Goal: Transaction & Acquisition: Book appointment/travel/reservation

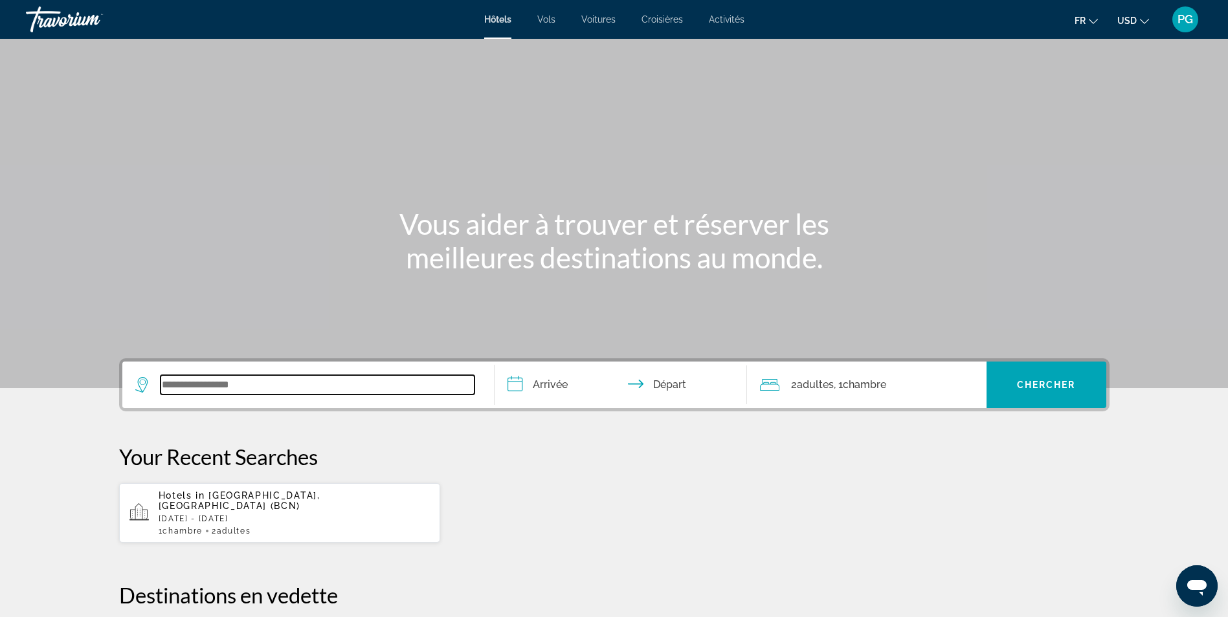
click at [266, 385] on input "Search widget" at bounding box center [317, 384] width 314 height 19
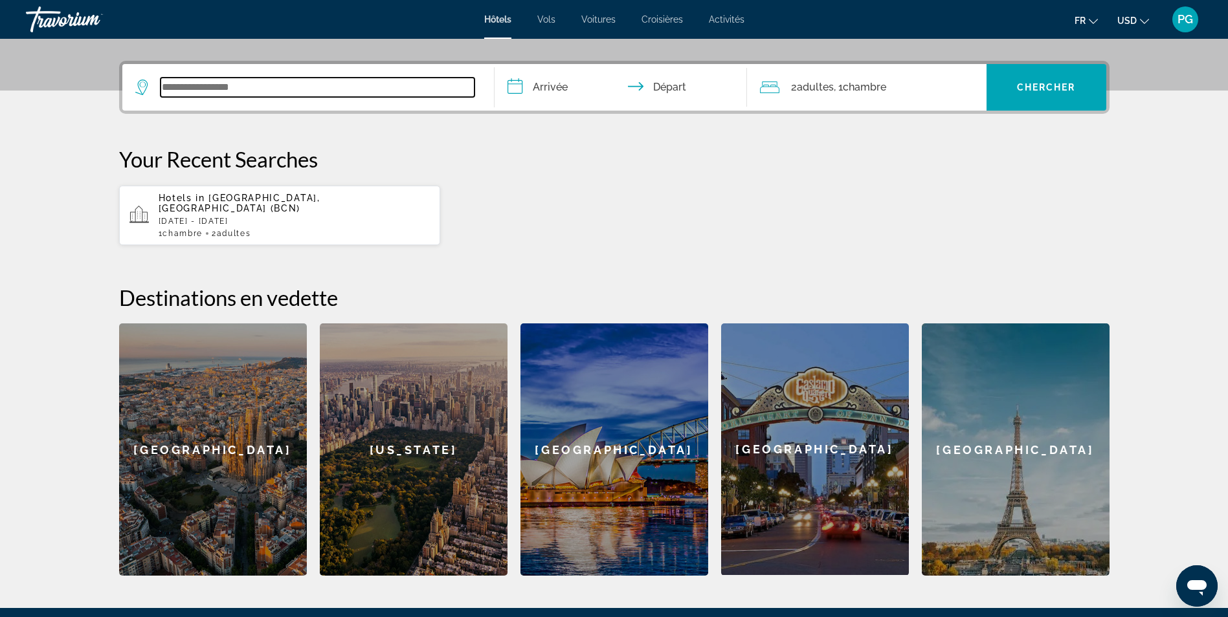
scroll to position [316, 0]
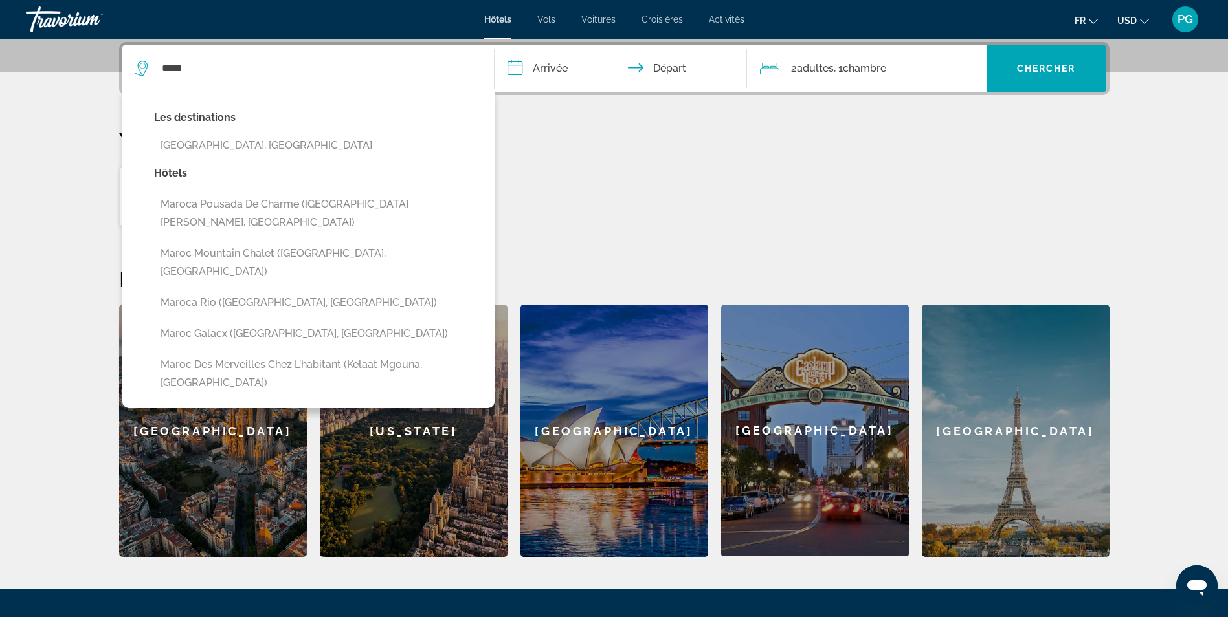
click at [558, 70] on input "**********" at bounding box center [623, 70] width 258 height 50
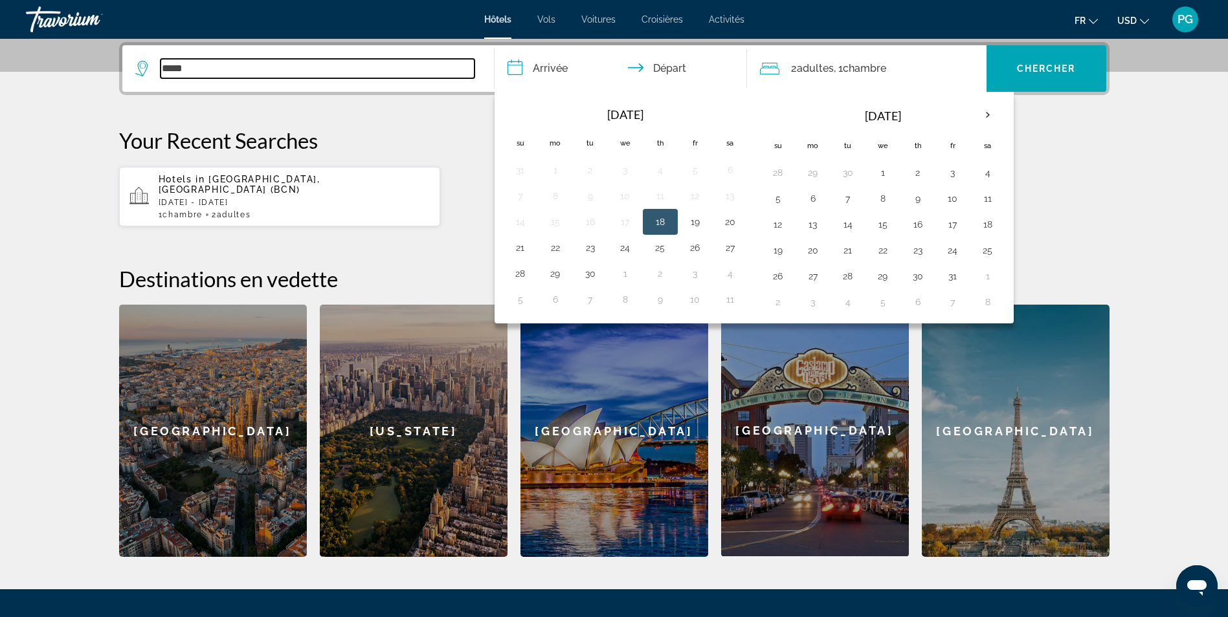
click at [364, 63] on input "*****" at bounding box center [317, 68] width 314 height 19
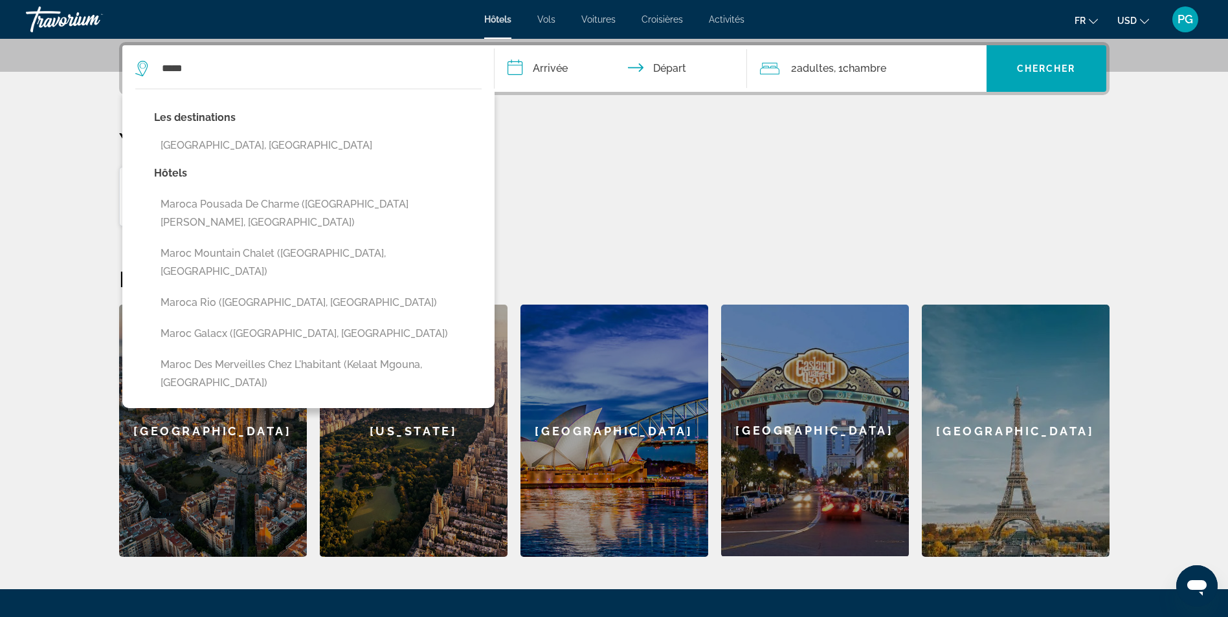
click at [1132, 21] on span "USD" at bounding box center [1126, 21] width 19 height 10
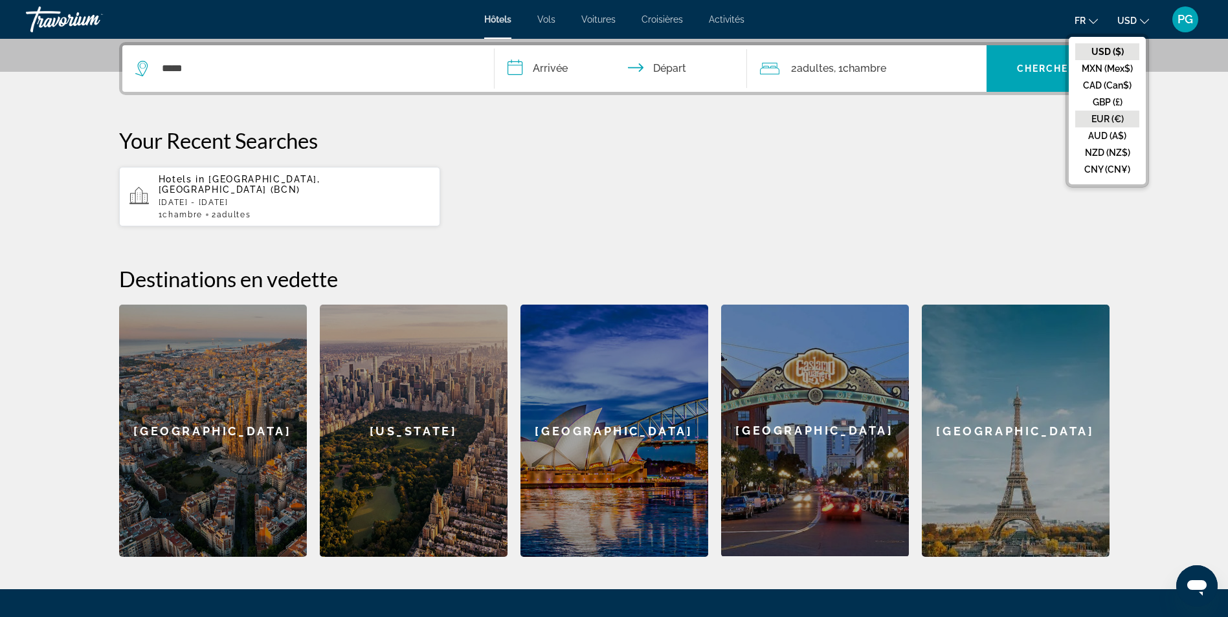
click at [1108, 116] on button "EUR (€)" at bounding box center [1107, 119] width 64 height 17
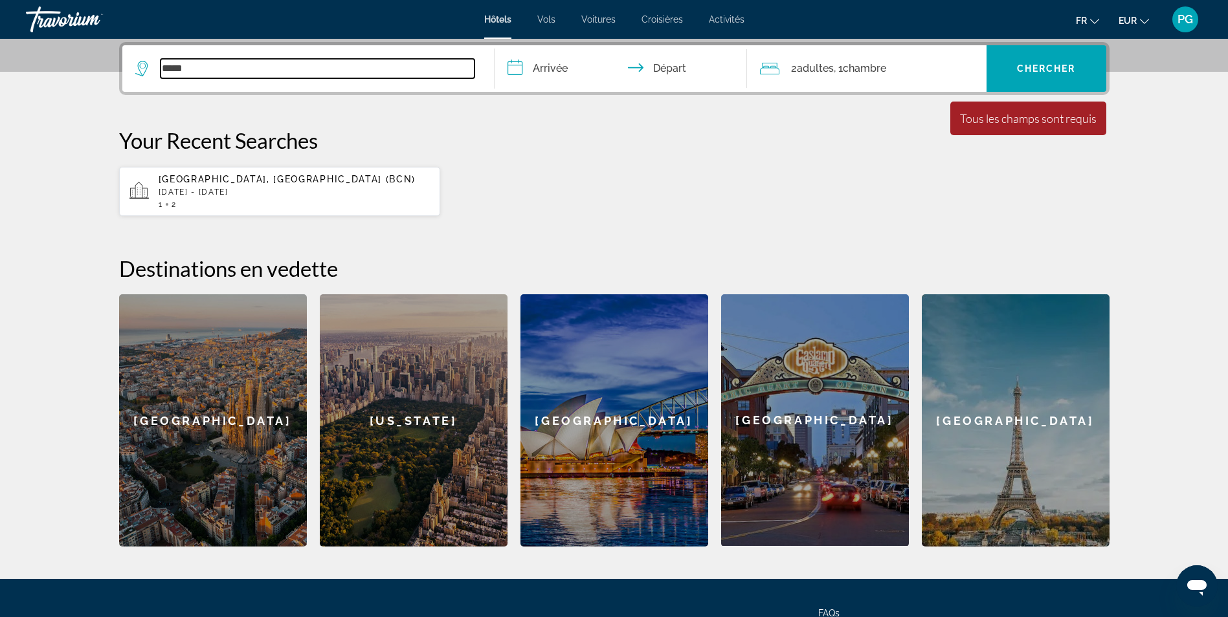
click at [242, 67] on input "*****" at bounding box center [317, 68] width 314 height 19
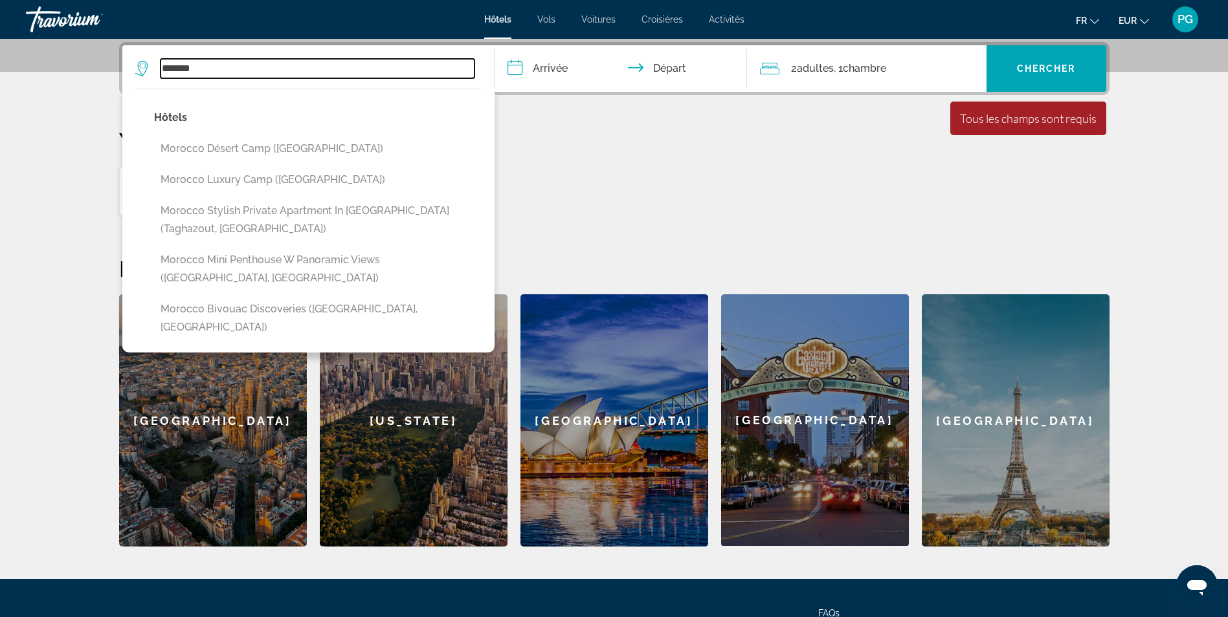
type input "*******"
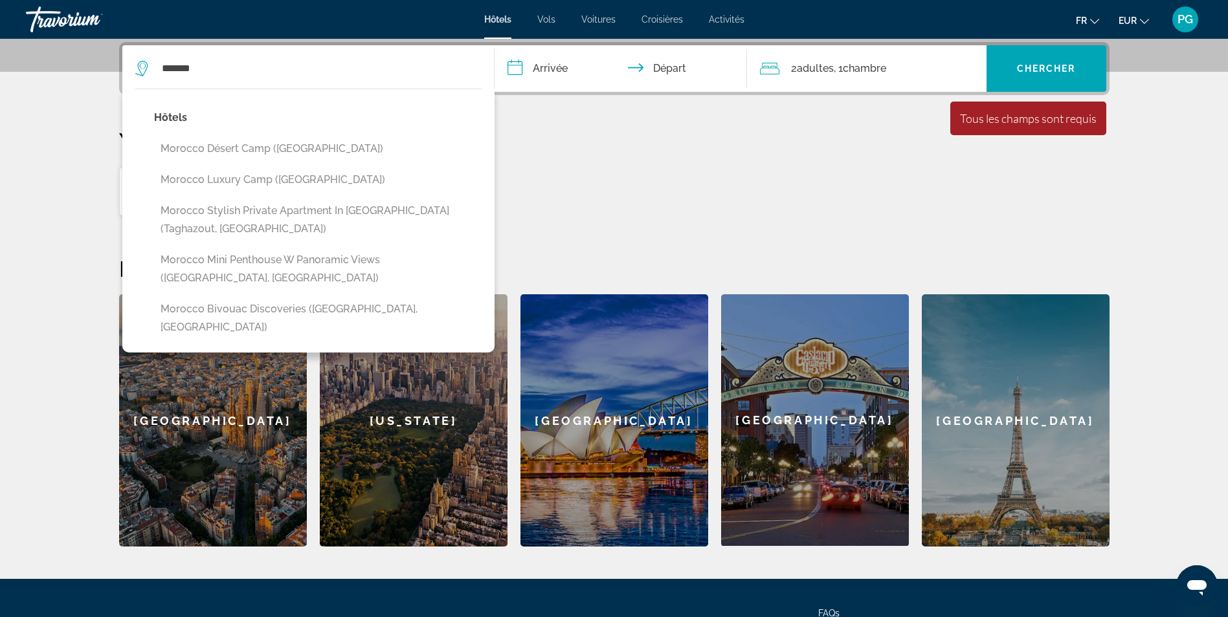
click at [546, 75] on input "**********" at bounding box center [623, 70] width 258 height 50
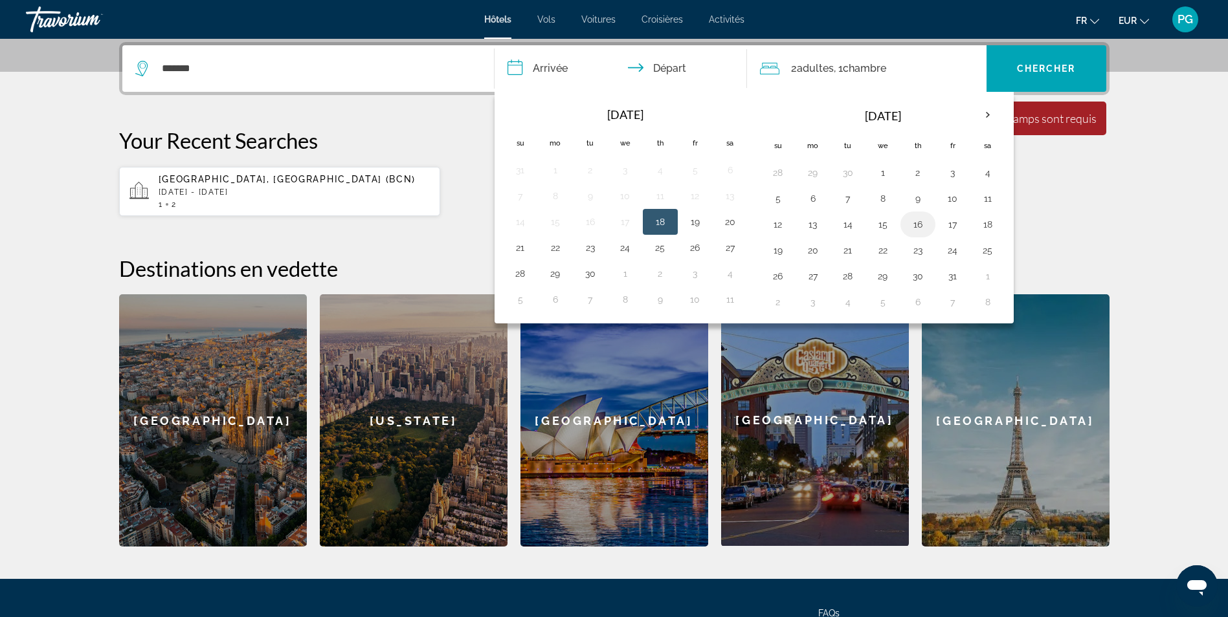
click at [918, 219] on button "16" at bounding box center [917, 224] width 21 height 18
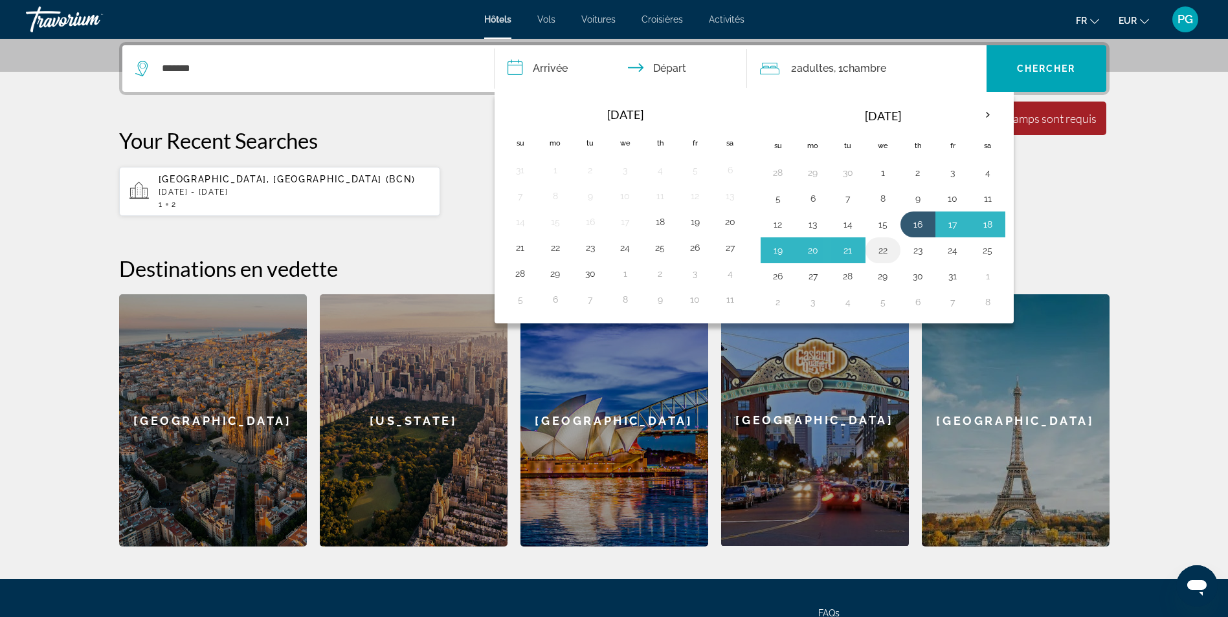
click at [886, 254] on button "22" at bounding box center [882, 250] width 21 height 18
type input "**********"
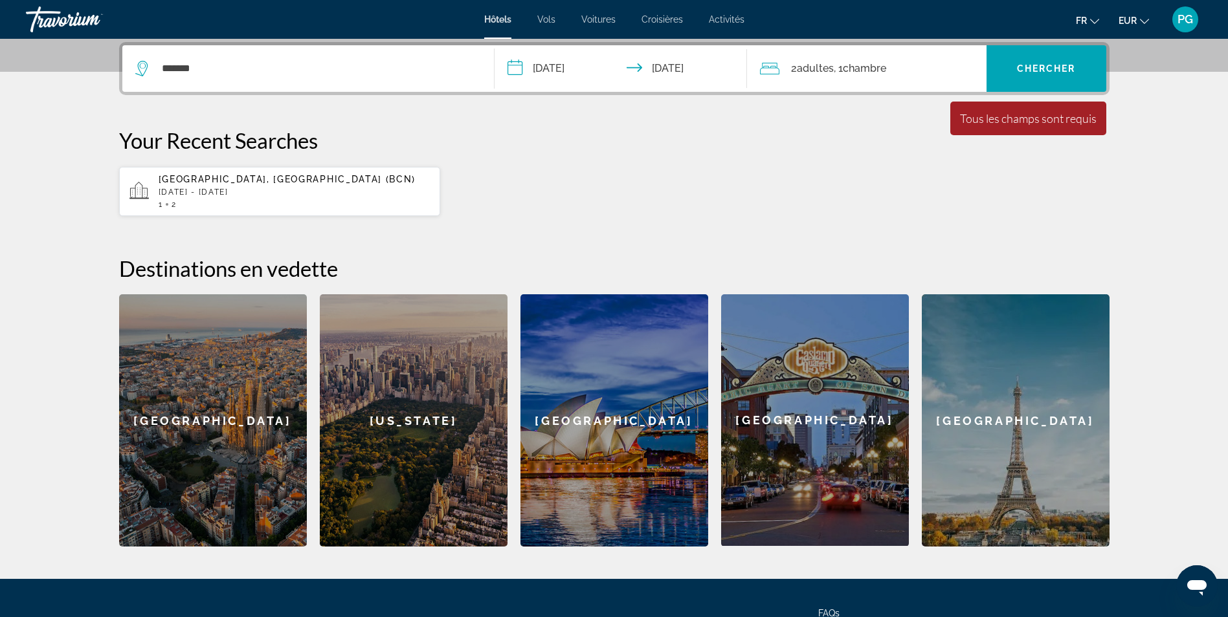
click at [854, 69] on span "Chambre" at bounding box center [864, 68] width 43 height 12
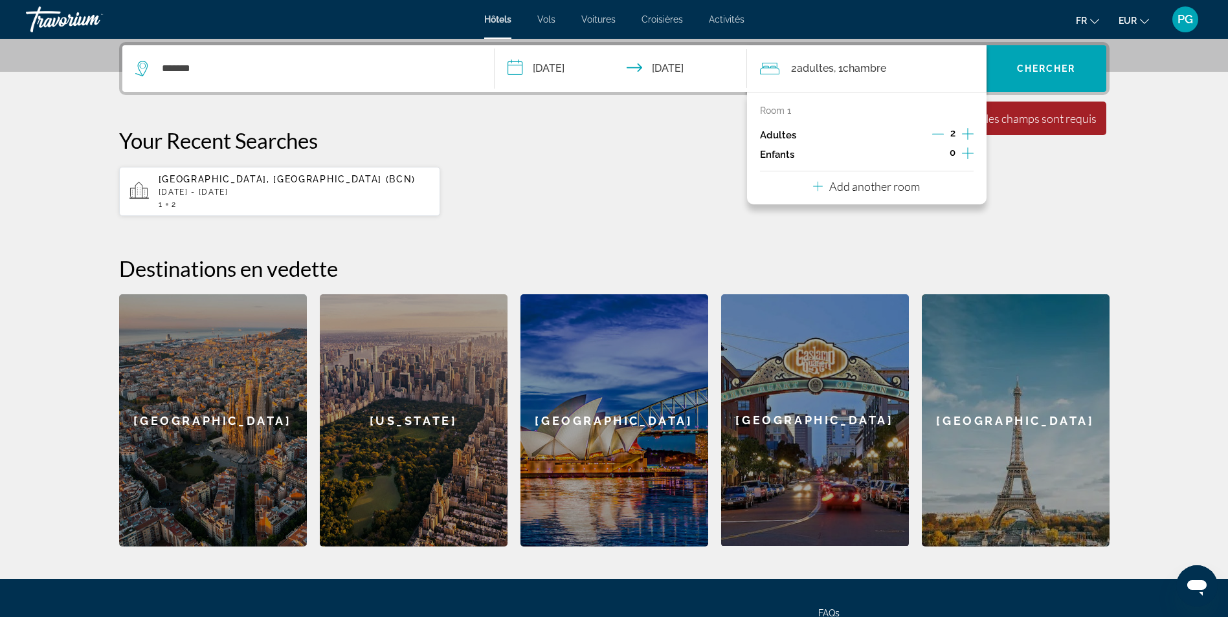
click at [938, 131] on icon "Decrement adults" at bounding box center [938, 134] width 12 height 12
click at [962, 150] on icon "Increment children" at bounding box center [968, 154] width 12 height 16
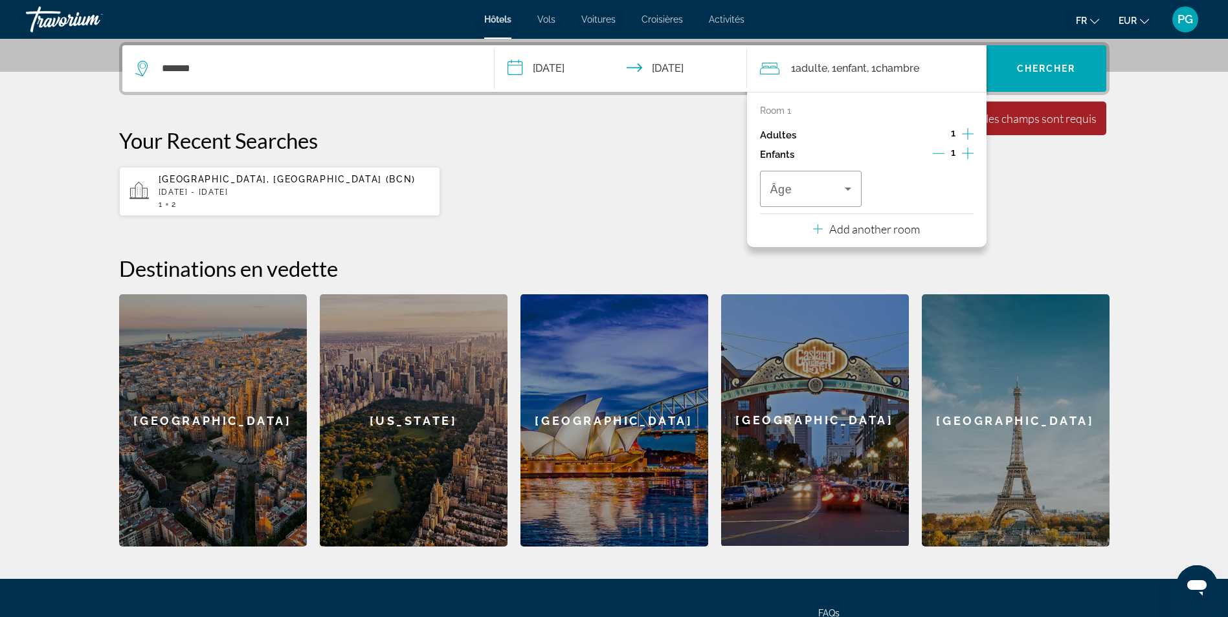
click at [962, 150] on icon "Increment children" at bounding box center [968, 154] width 12 height 16
click at [850, 186] on icon "Travelers: 1 adult, 2 children" at bounding box center [848, 189] width 16 height 16
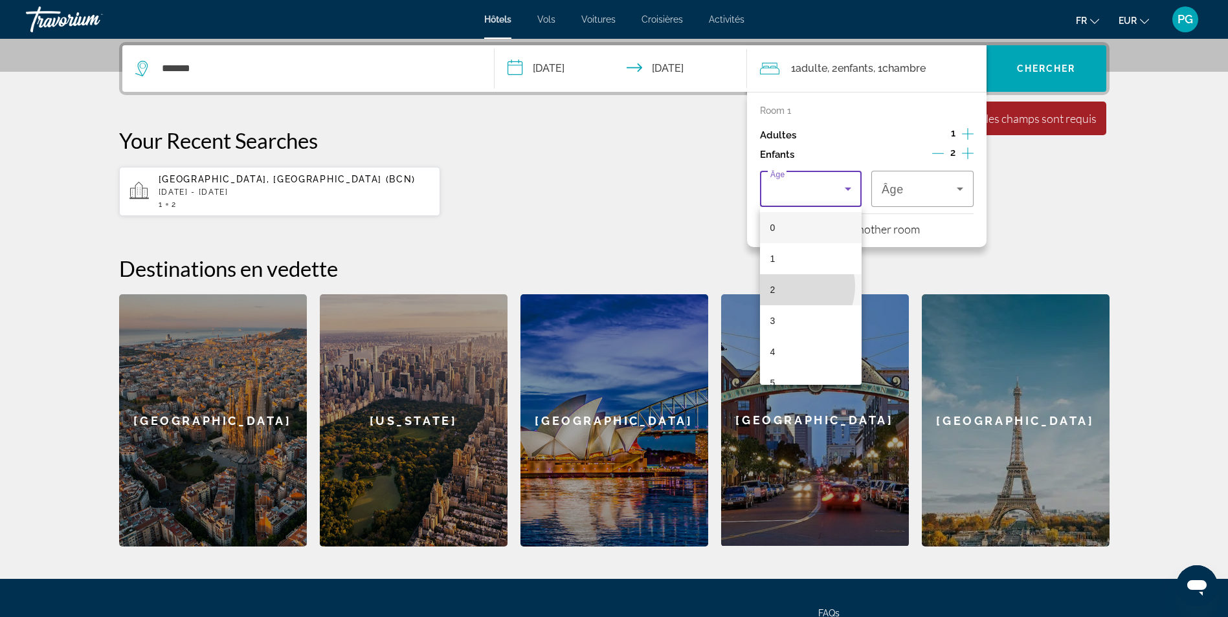
click at [790, 286] on mat-option "2" at bounding box center [811, 289] width 102 height 31
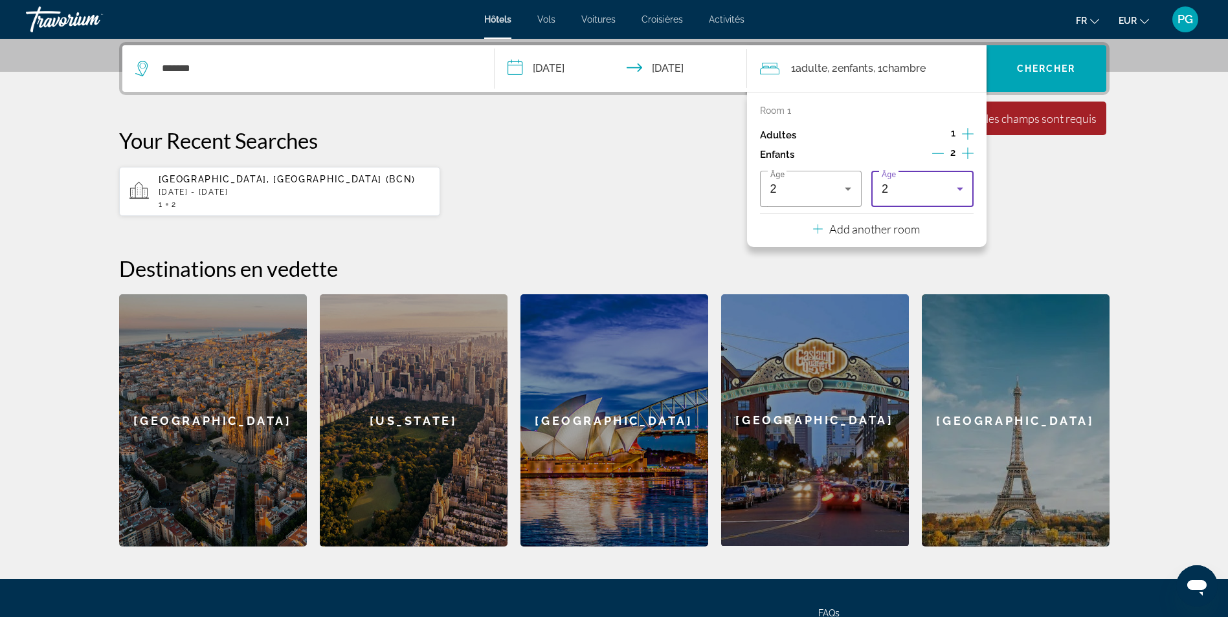
click at [917, 196] on div "2" at bounding box center [918, 189] width 75 height 16
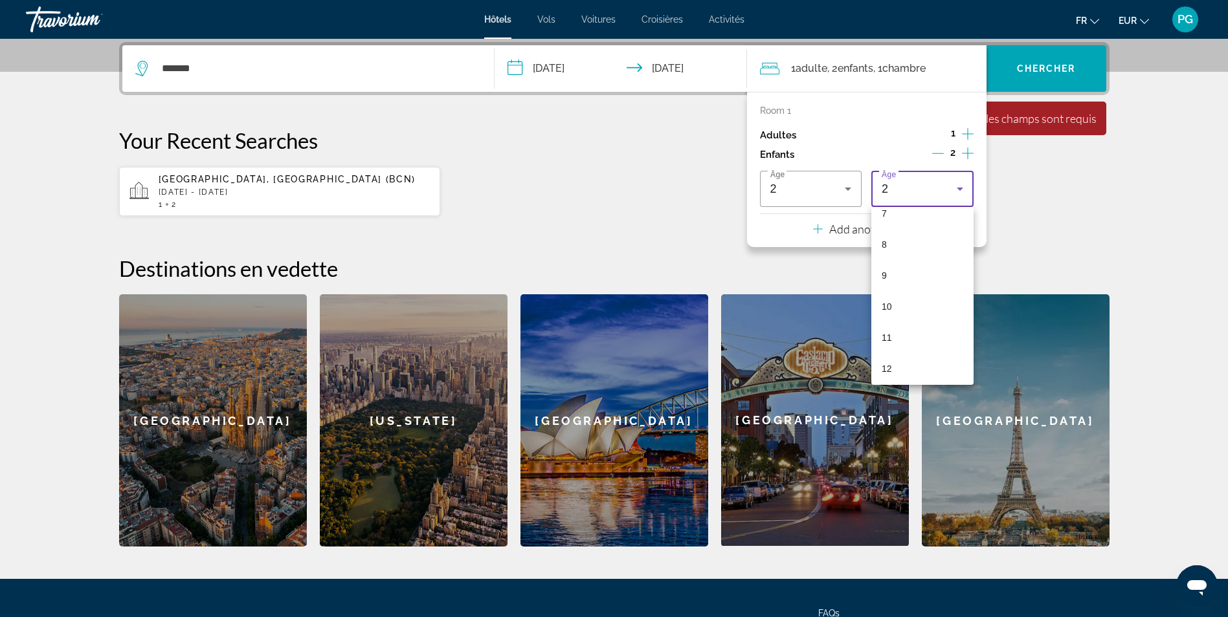
scroll to position [233, 0]
click at [920, 303] on mat-option "10" at bounding box center [922, 305] width 102 height 31
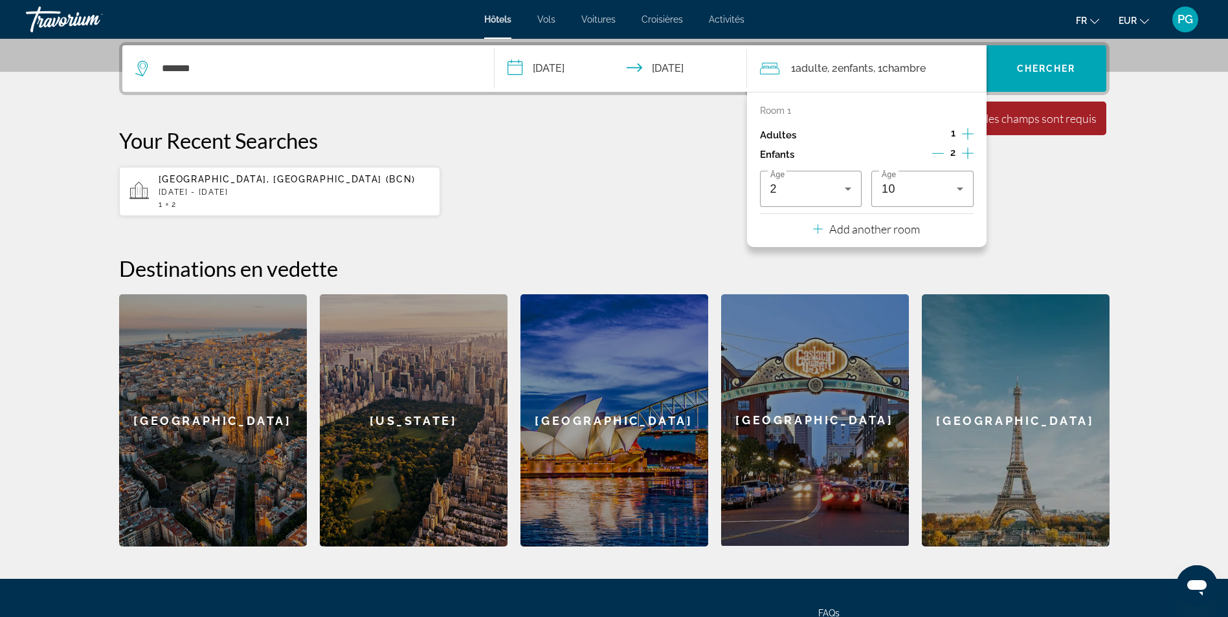
click at [960, 101] on div "Room 1 Adultes 1 Enfants 2 Âge 2 Âge 10 Add another room" at bounding box center [866, 169] width 239 height 155
click at [1022, 83] on span "Search widget" at bounding box center [1046, 68] width 120 height 31
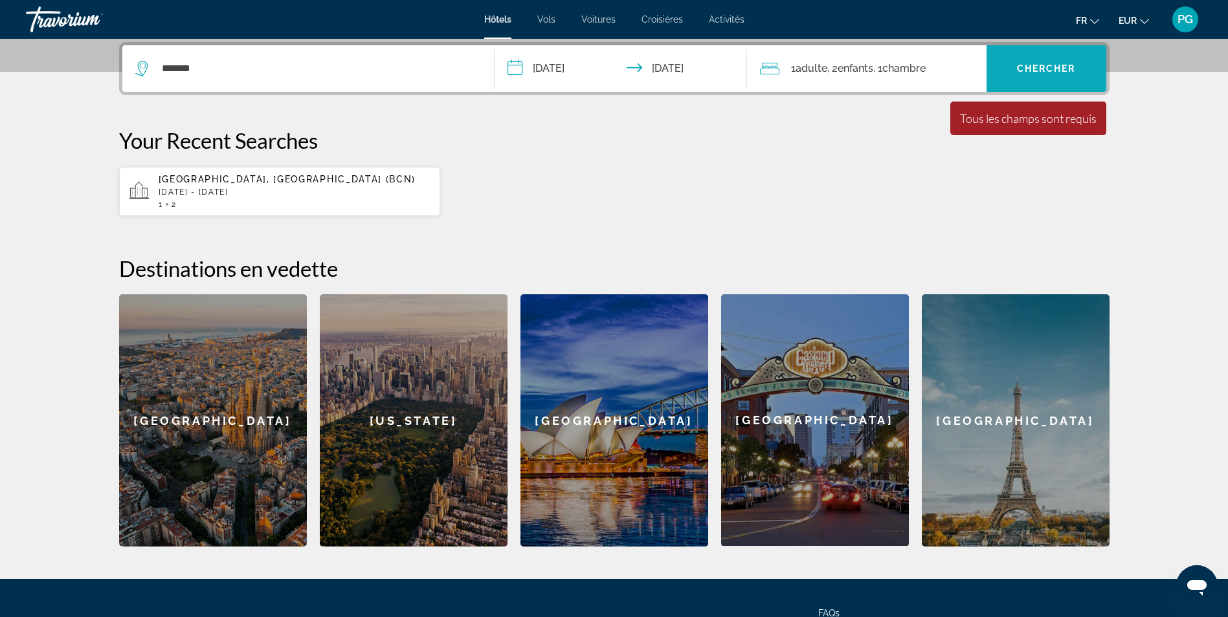
click at [1053, 66] on span "Chercher" at bounding box center [1046, 68] width 59 height 10
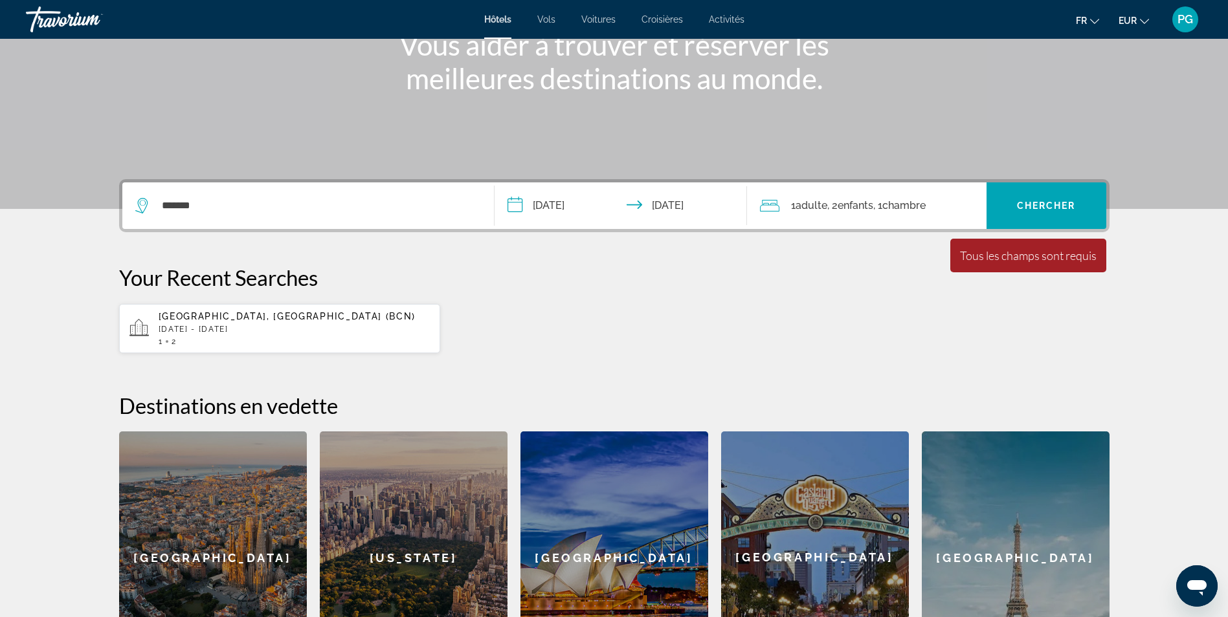
click at [941, 204] on div "1 Adulte Adultes , 2 Enfant Enfants , 1 Chambre pièces" at bounding box center [873, 206] width 226 height 18
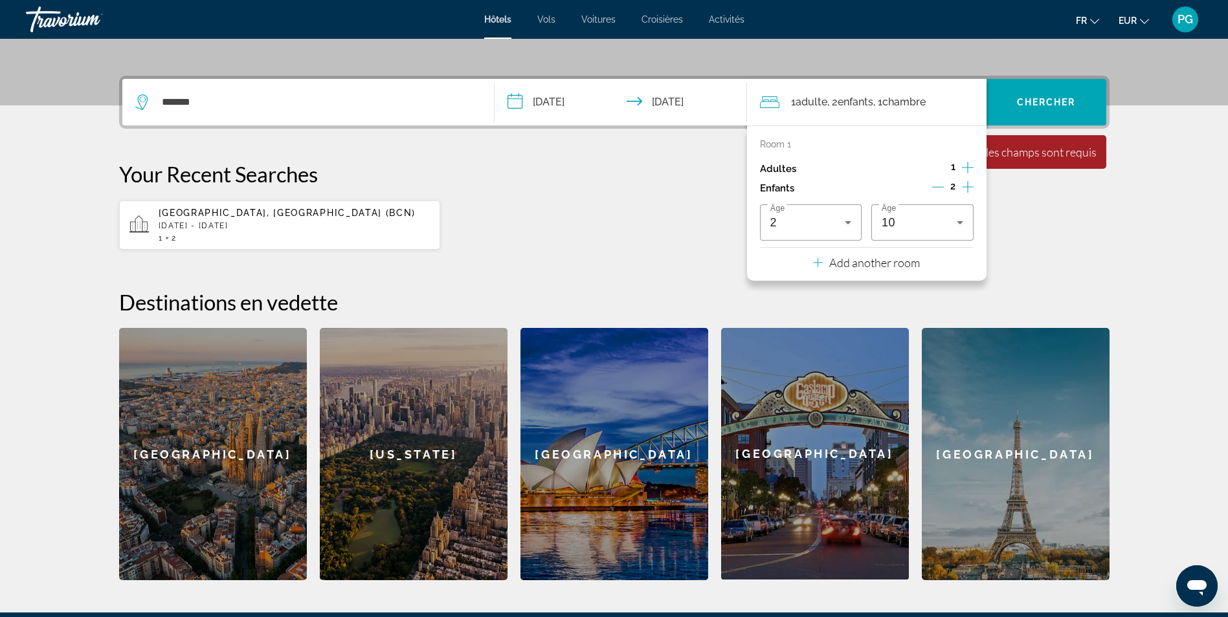
scroll to position [316, 0]
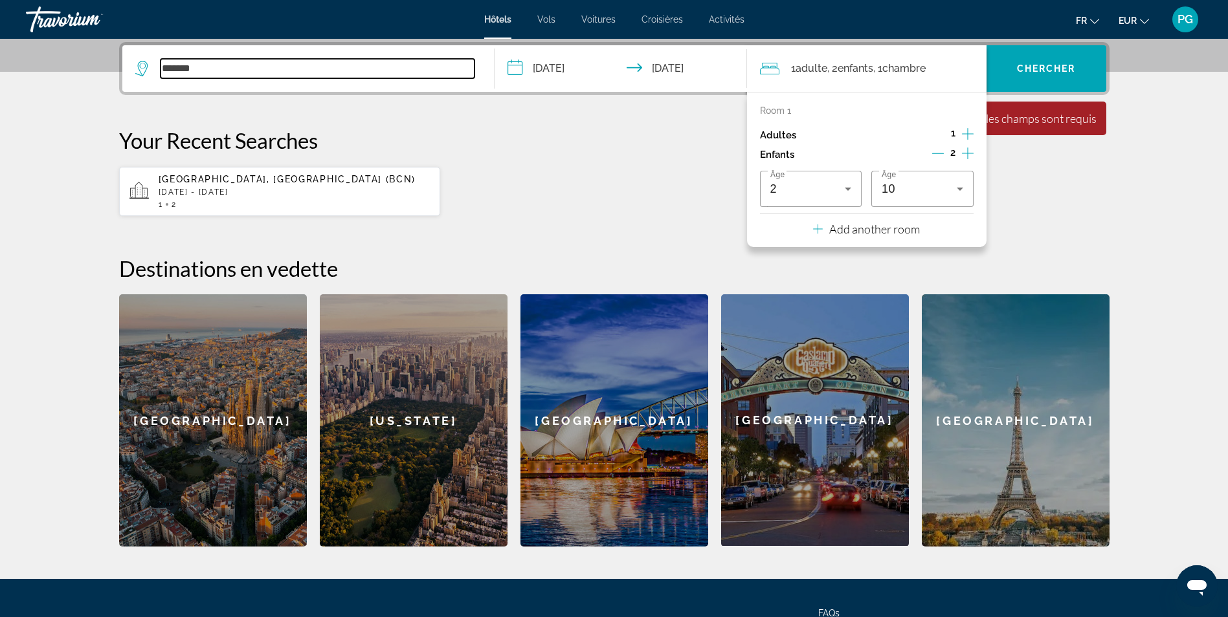
click at [429, 69] on input "*******" at bounding box center [317, 68] width 314 height 19
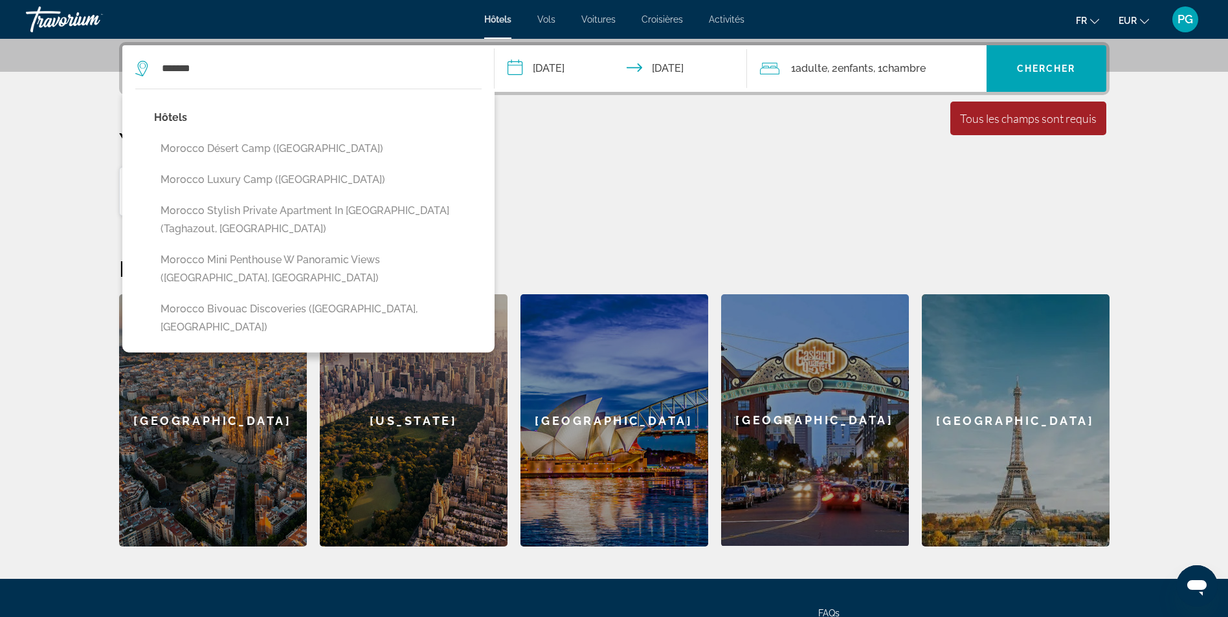
click at [647, 162] on div "Your Recent Searches [GEOGRAPHIC_DATA], [GEOGRAPHIC_DATA] (BCN) [DATE] - [DATE]…" at bounding box center [614, 171] width 990 height 89
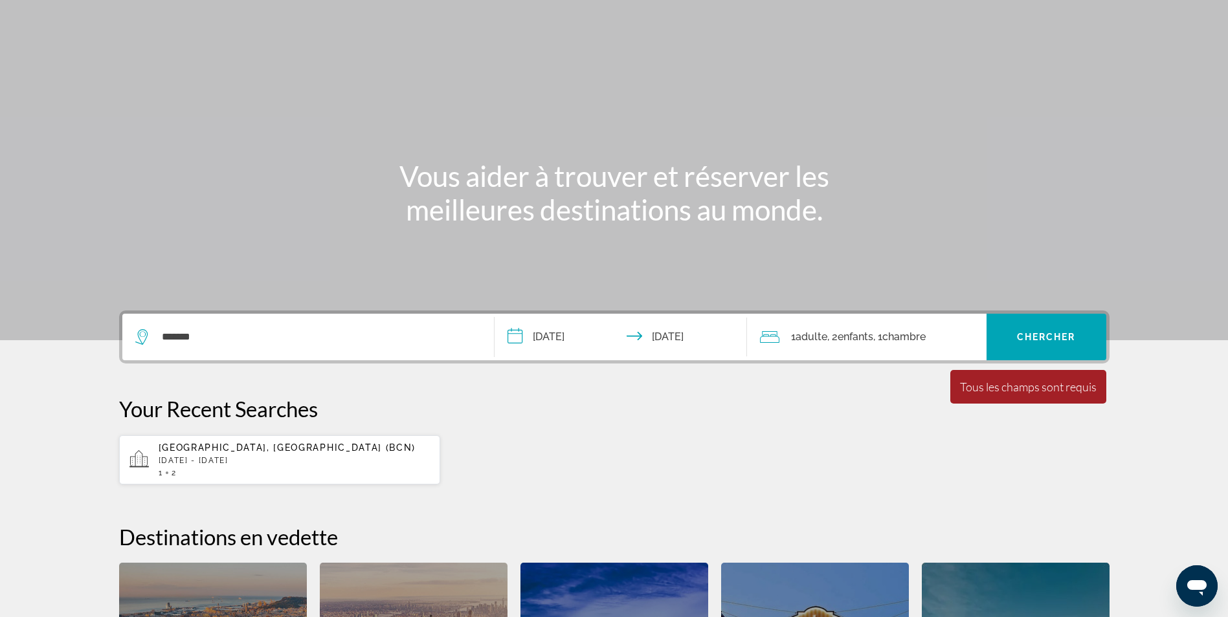
scroll to position [0, 0]
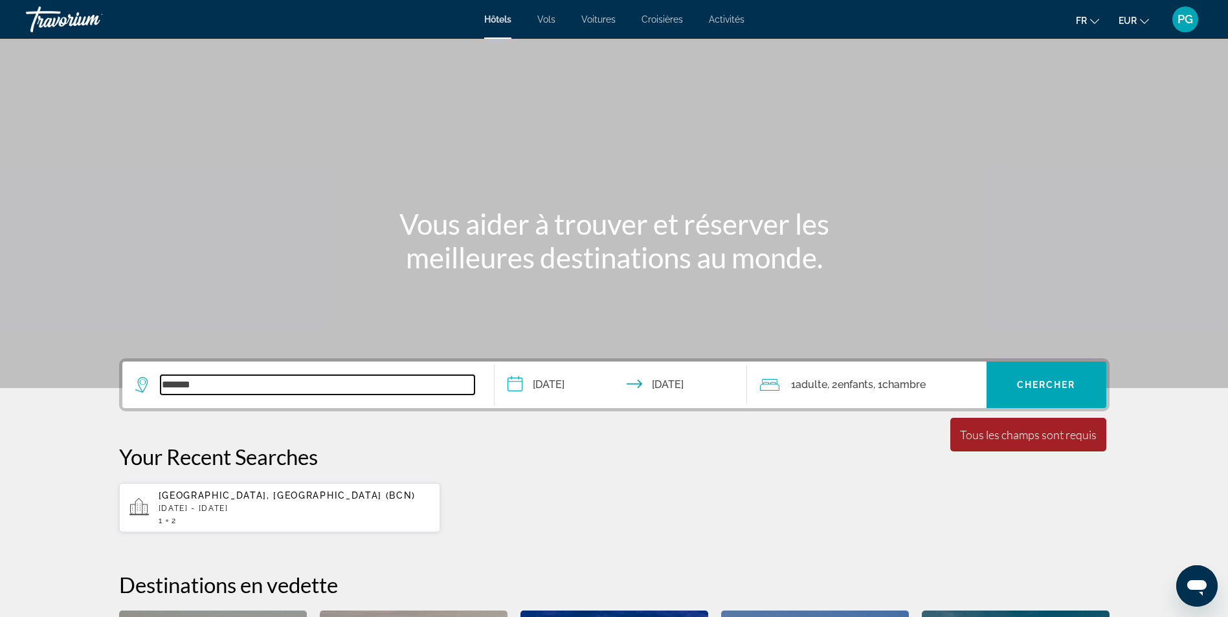
click at [286, 387] on input "*******" at bounding box center [317, 384] width 314 height 19
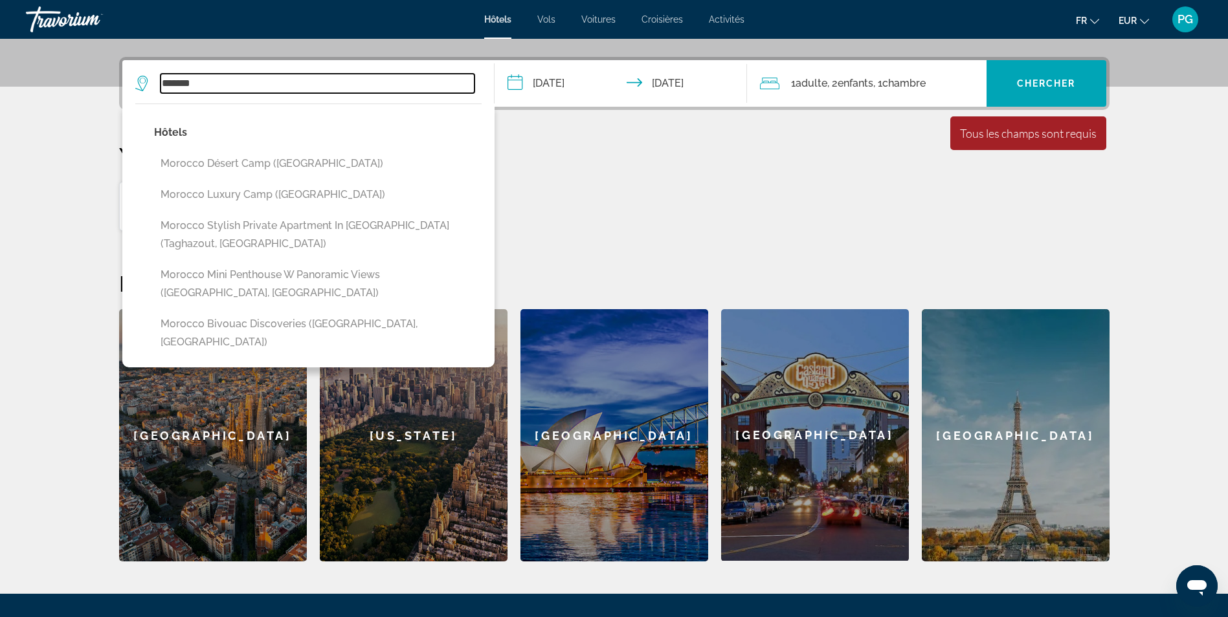
scroll to position [316, 0]
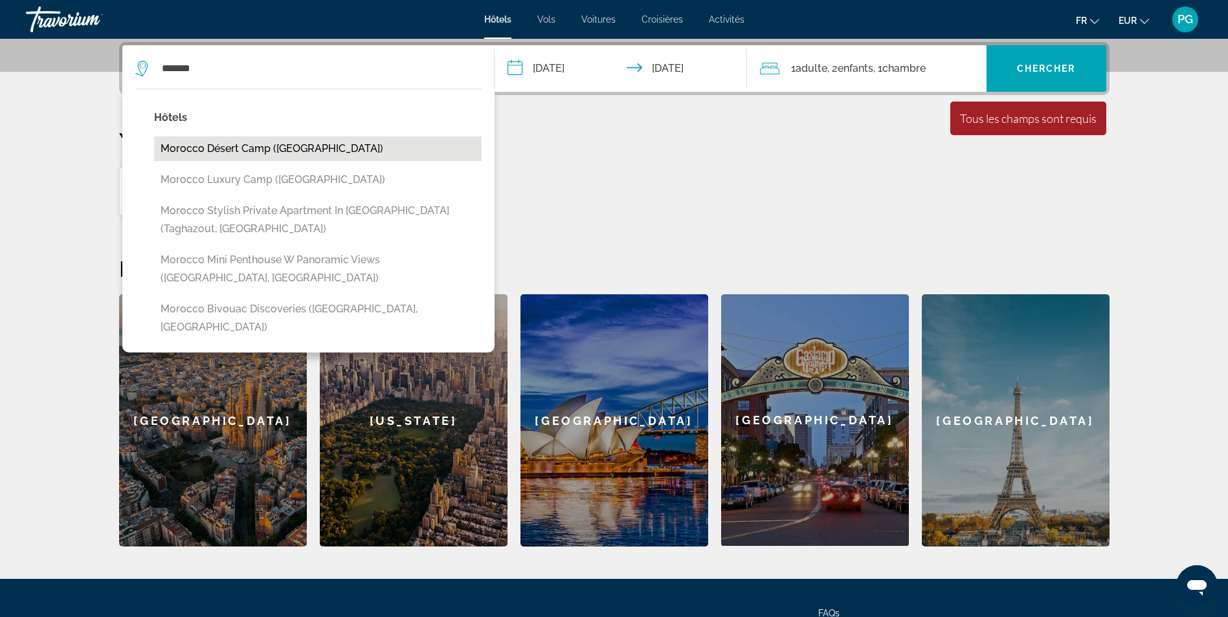
click at [285, 142] on button "Morocco désert Camp ([GEOGRAPHIC_DATA])" at bounding box center [317, 149] width 327 height 25
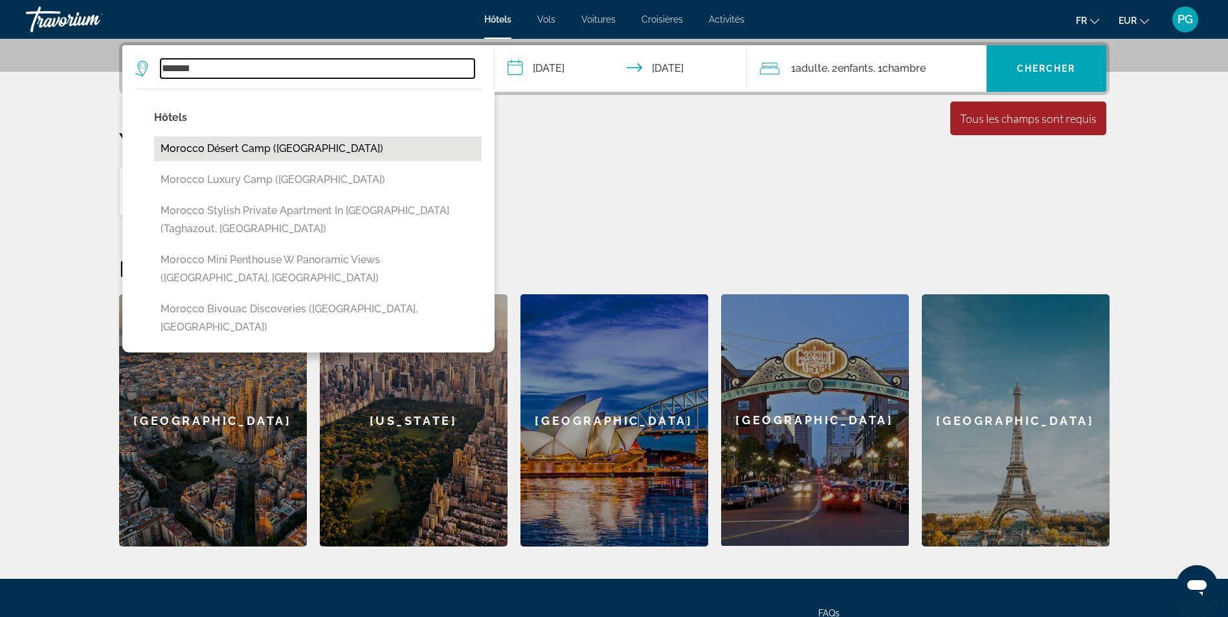
type input "**********"
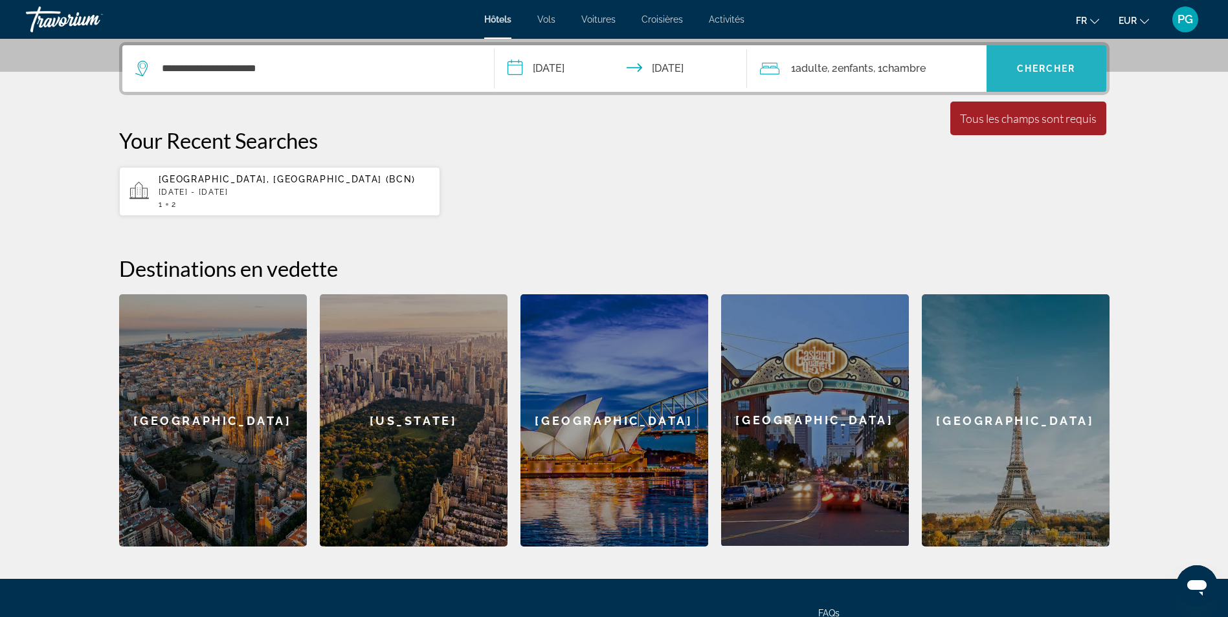
click at [1042, 80] on span "Search widget" at bounding box center [1046, 68] width 120 height 31
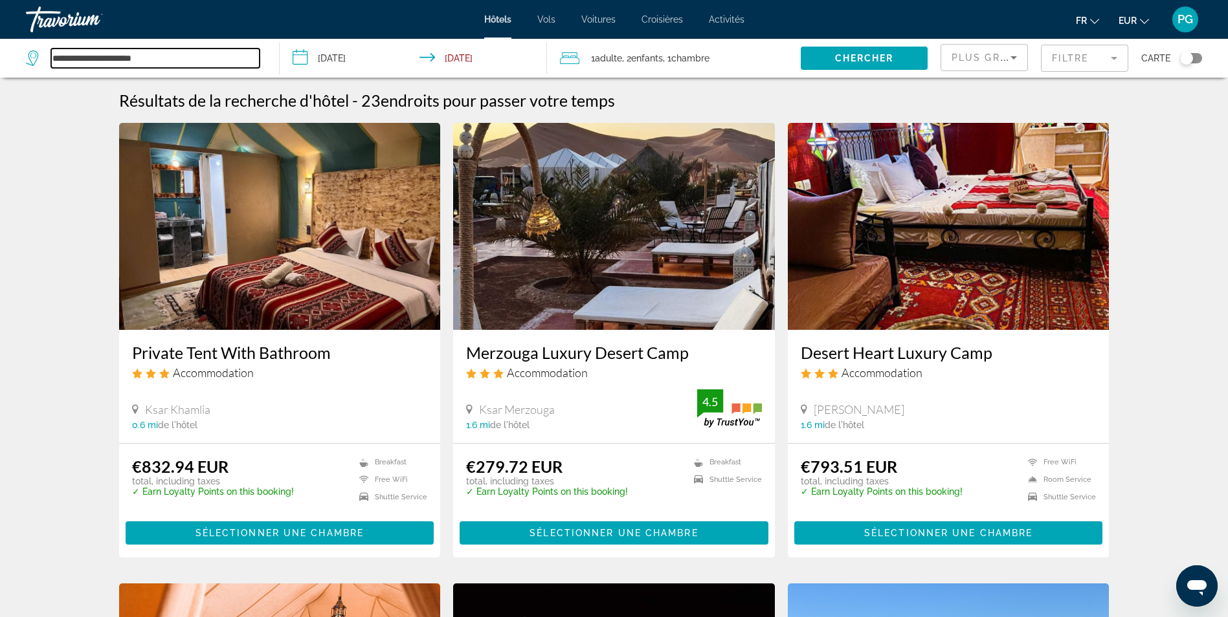
click at [187, 65] on input "**********" at bounding box center [155, 58] width 208 height 19
type input "*"
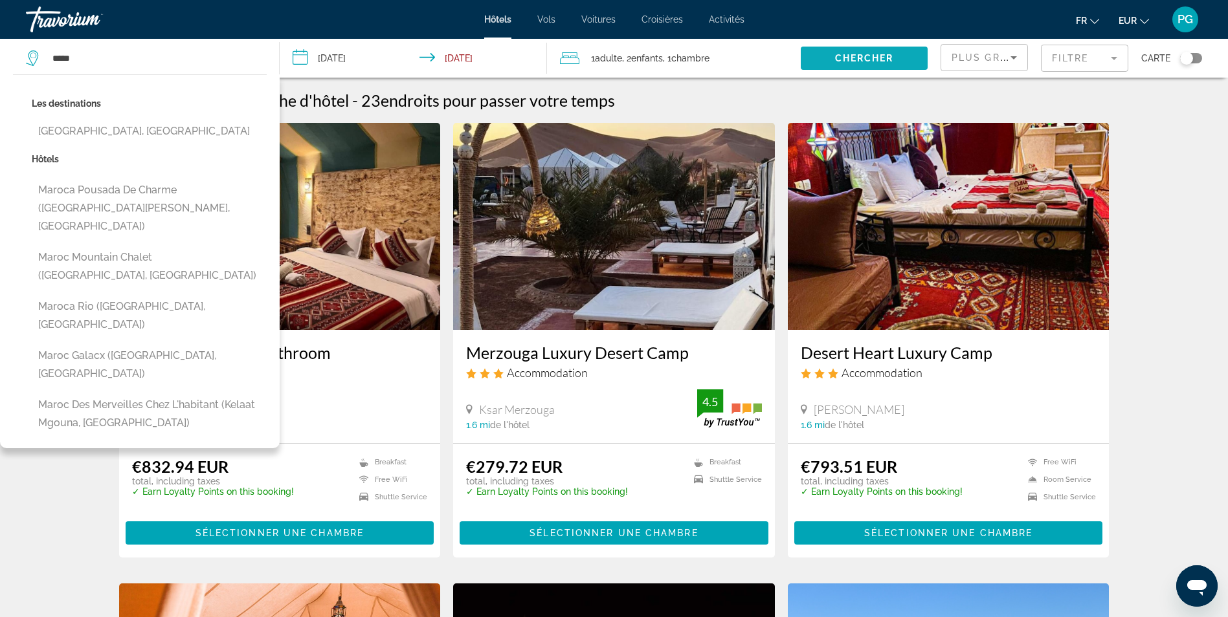
click at [836, 67] on span "Search widget" at bounding box center [863, 58] width 127 height 31
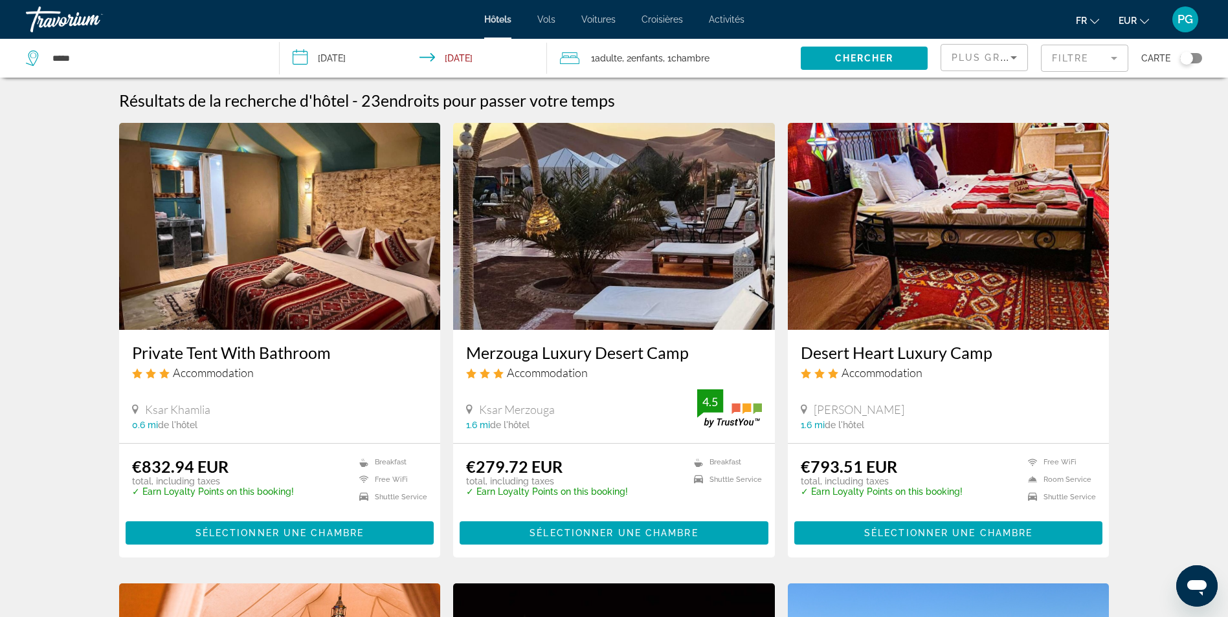
click at [172, 48] on div "*****" at bounding box center [146, 58] width 240 height 39
click at [93, 61] on input "*****" at bounding box center [155, 58] width 208 height 19
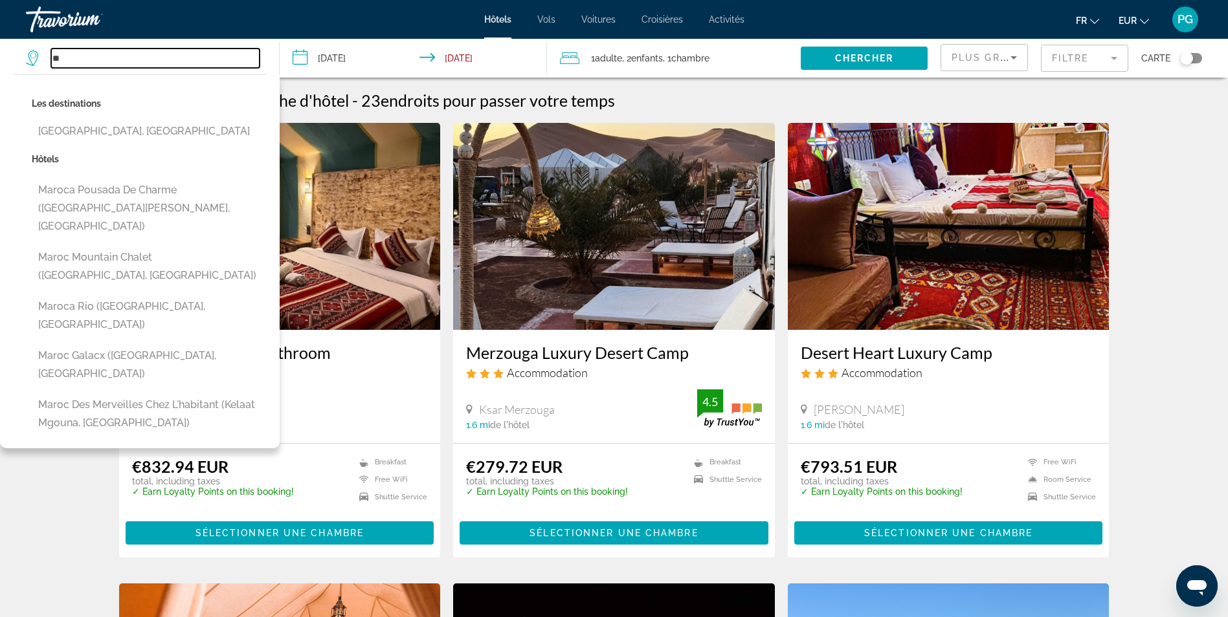
type input "*"
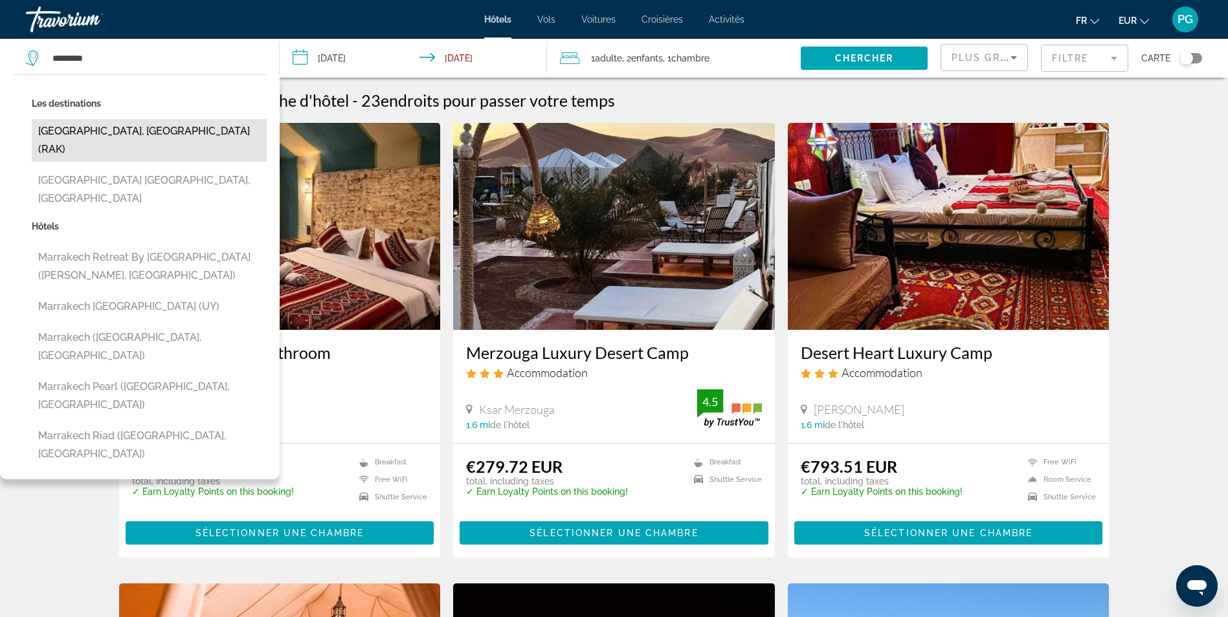
click at [116, 130] on button "[GEOGRAPHIC_DATA], [GEOGRAPHIC_DATA] (RAK)" at bounding box center [149, 140] width 235 height 43
type input "**********"
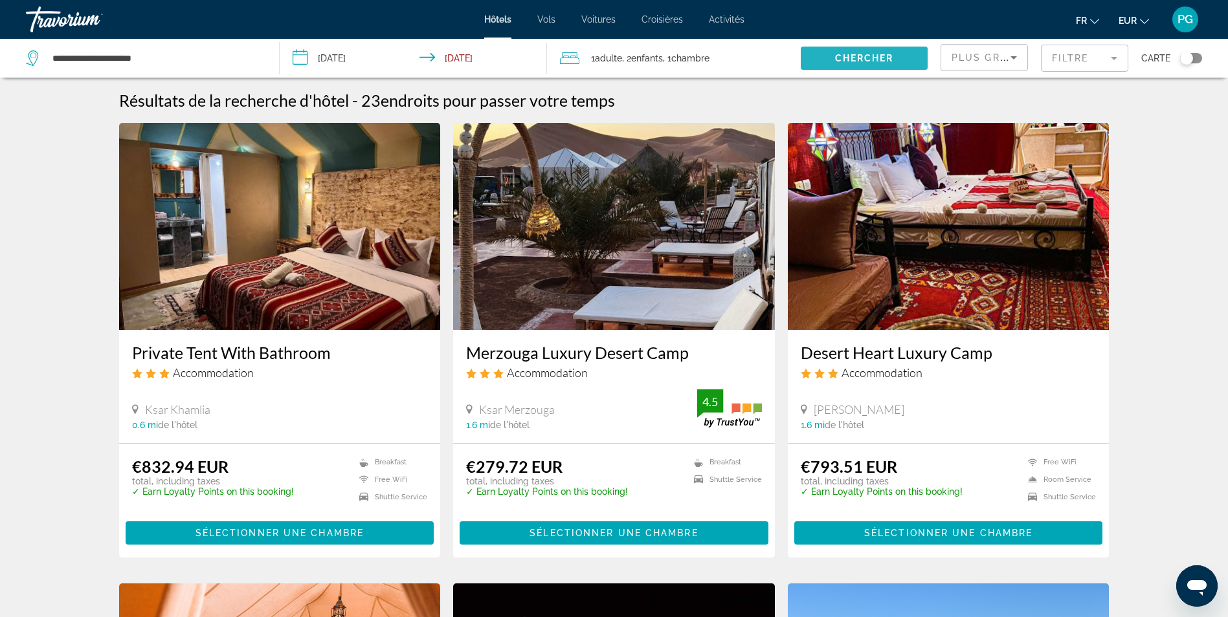
click at [856, 59] on span "Chercher" at bounding box center [864, 58] width 59 height 10
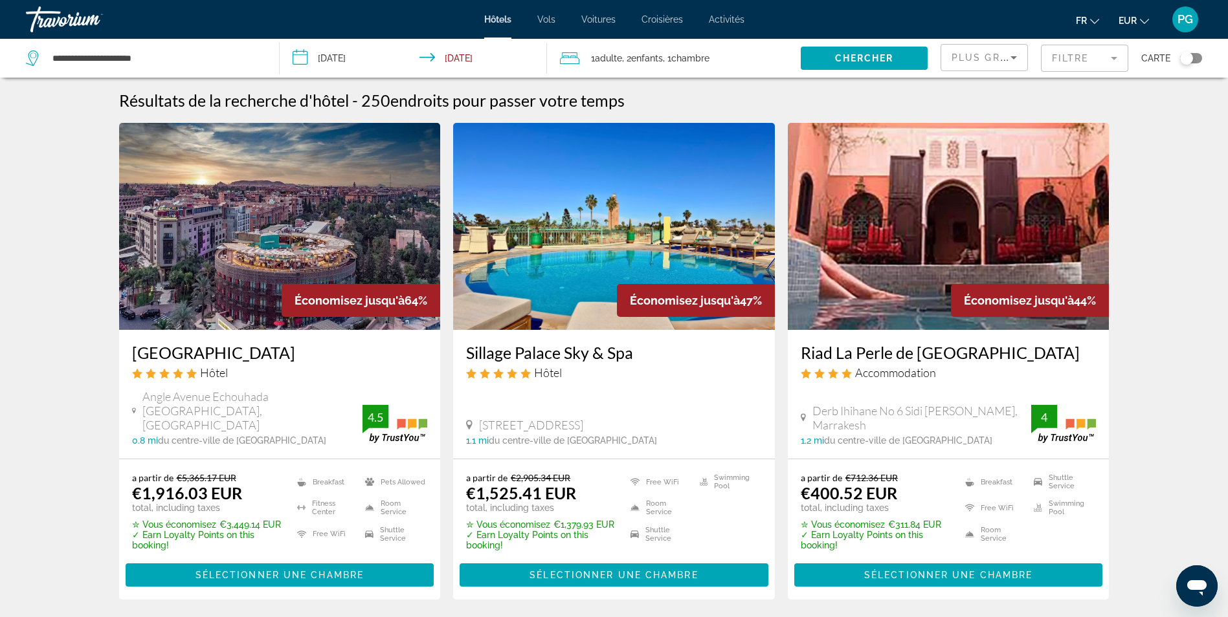
click at [1024, 61] on div "Plus grandes économies" at bounding box center [984, 58] width 86 height 26
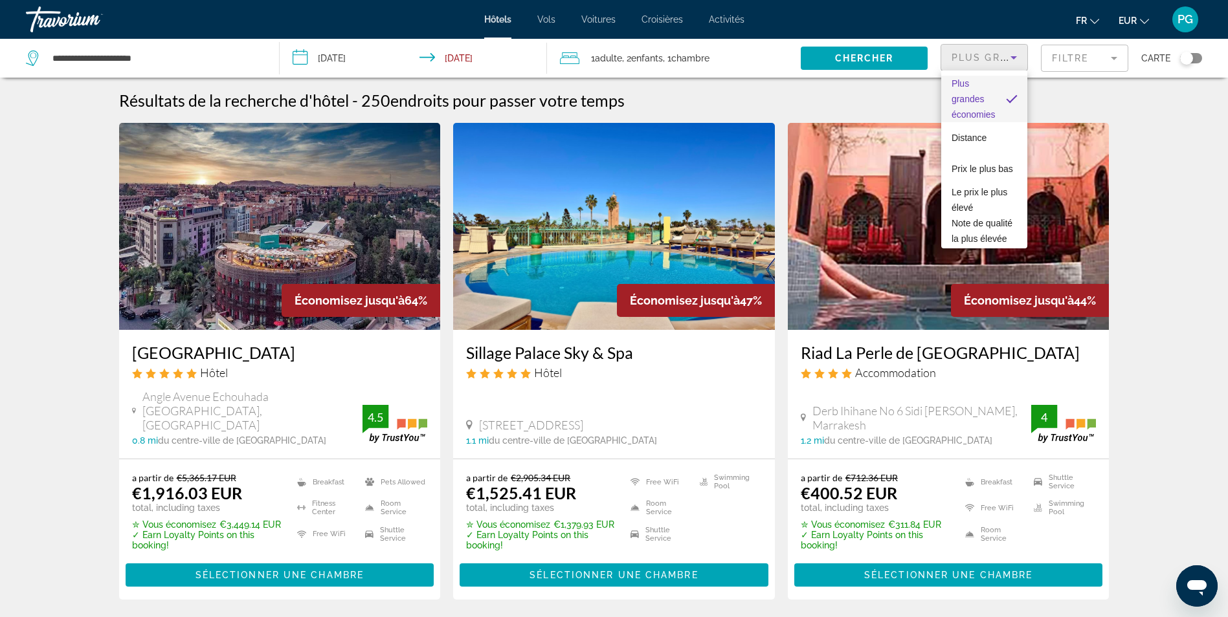
click at [1110, 58] on div at bounding box center [614, 308] width 1228 height 617
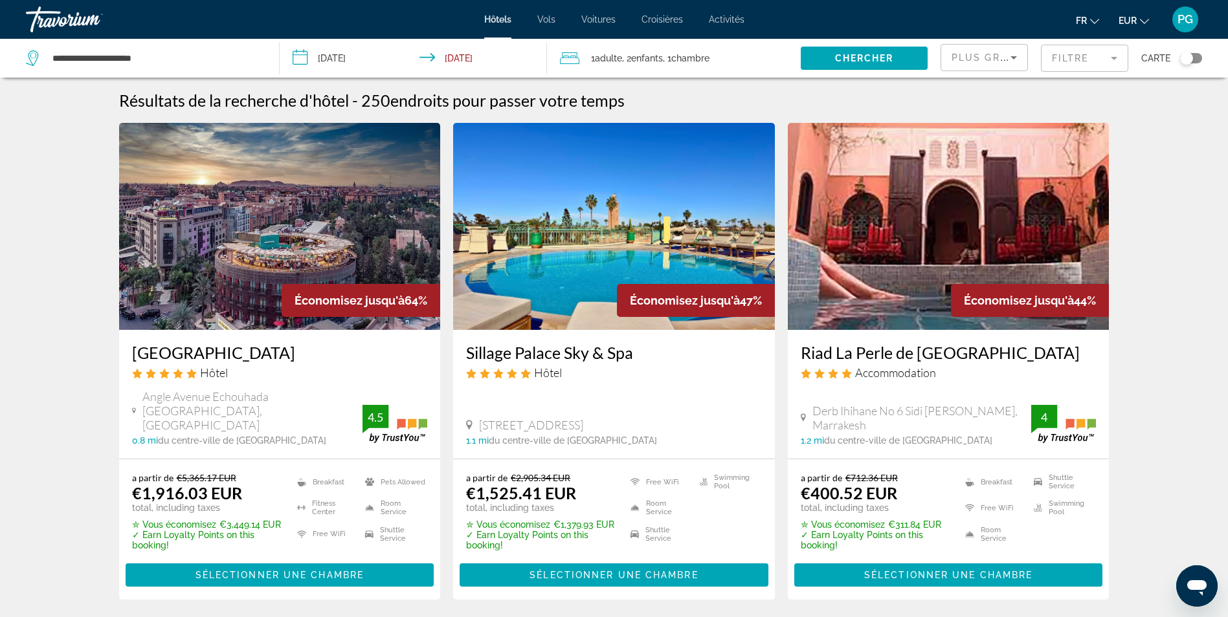
click at [1110, 58] on mat-form-field "Filtre" at bounding box center [1084, 58] width 87 height 27
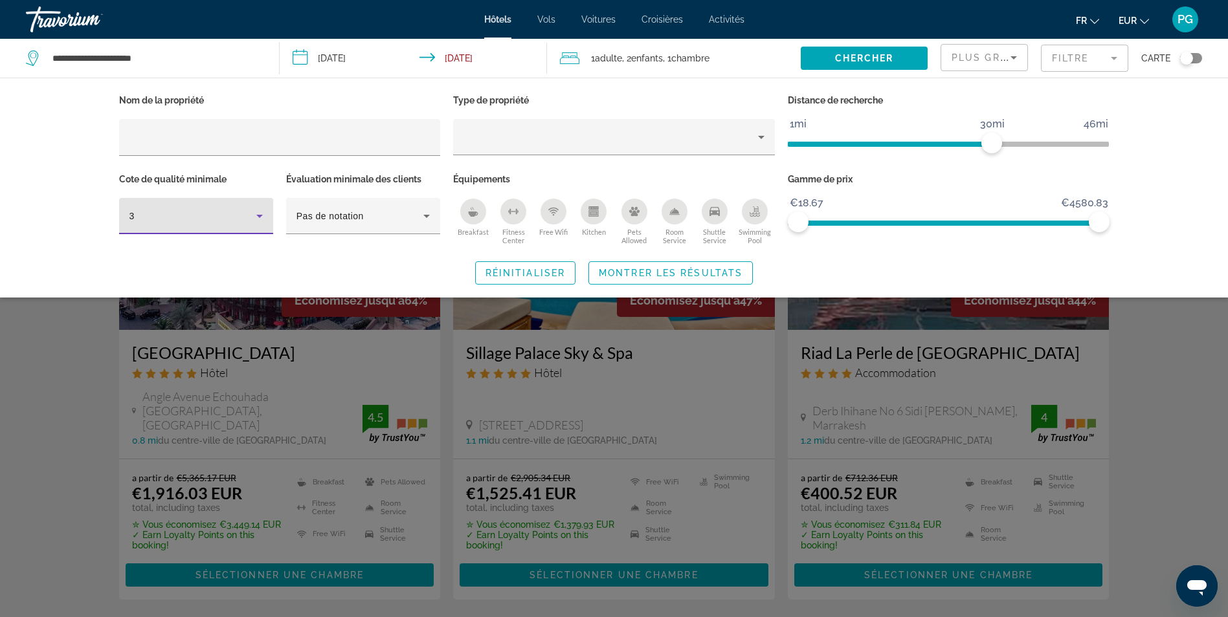
click at [263, 213] on icon "Hotel Filters" at bounding box center [260, 216] width 16 height 16
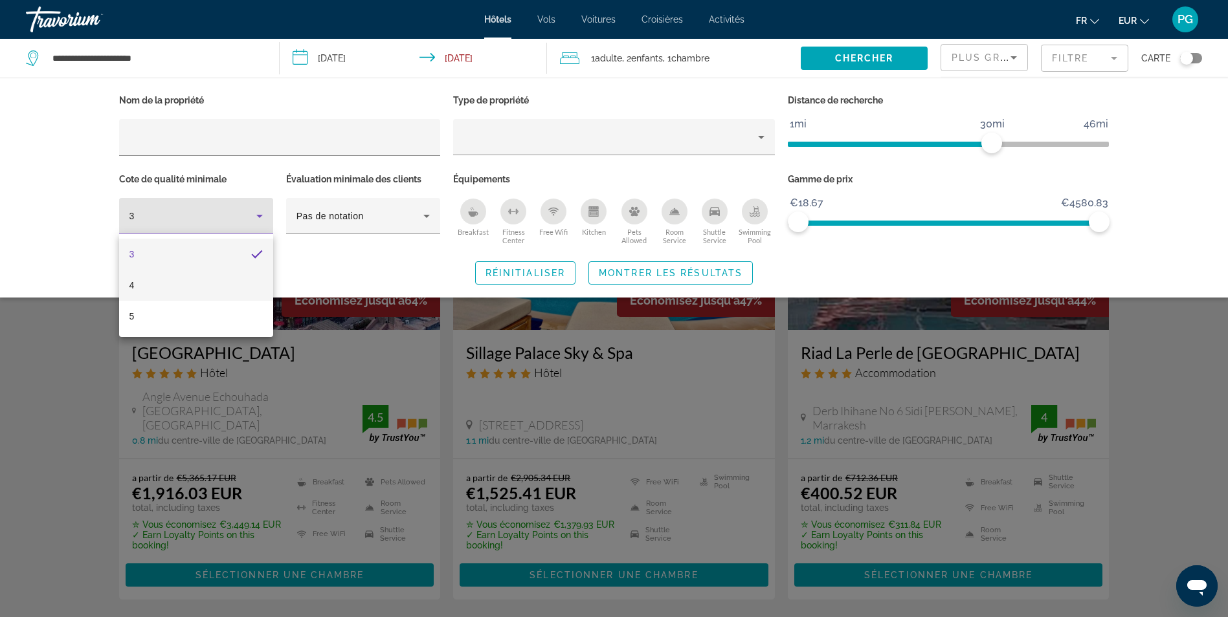
click at [230, 285] on mat-option "4" at bounding box center [196, 285] width 154 height 31
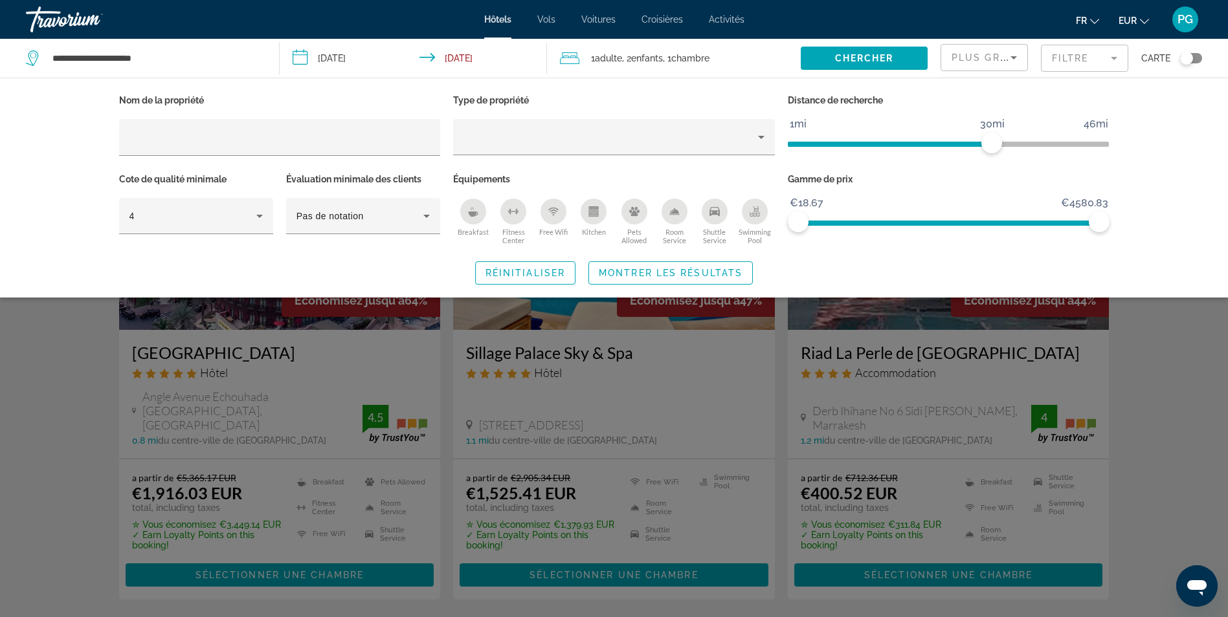
click at [754, 212] on icon "Swimming Pool" at bounding box center [754, 211] width 10 height 10
click at [558, 215] on icon "Free Wifi" at bounding box center [553, 211] width 10 height 10
drag, startPoint x: 1099, startPoint y: 225, endPoint x: 864, endPoint y: 243, distance: 235.6
click at [864, 243] on div "Gamme de prix €18.67 €4580.83 €18.67 €1022.00" at bounding box center [948, 209] width 335 height 78
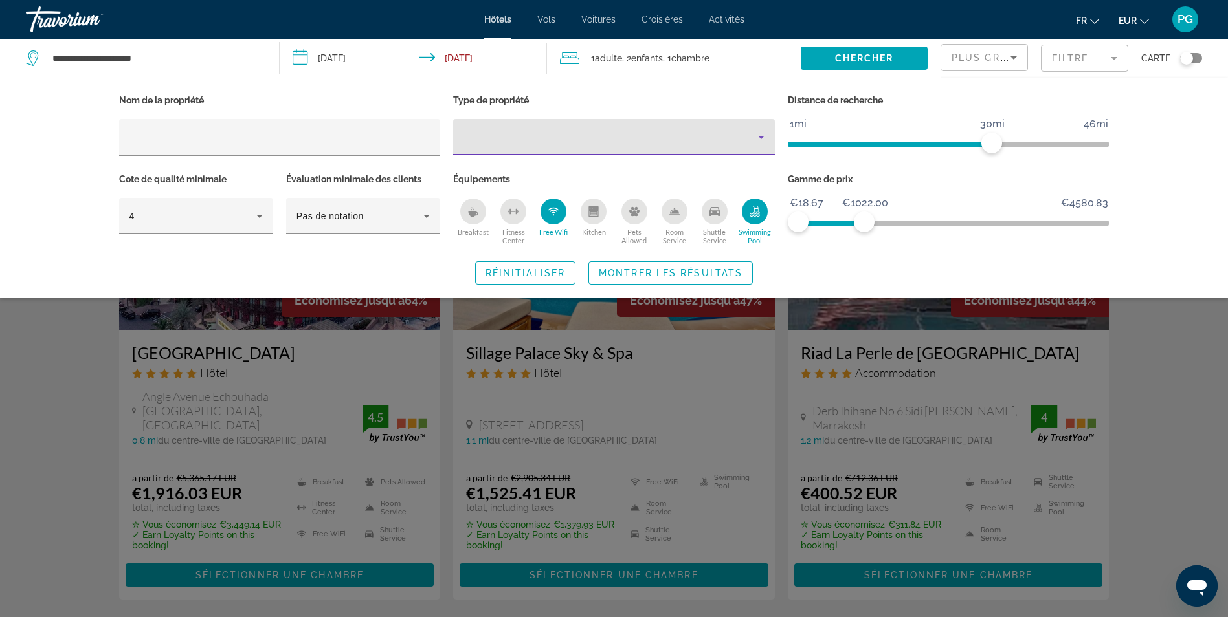
click at [765, 141] on icon "Property type" at bounding box center [761, 137] width 16 height 16
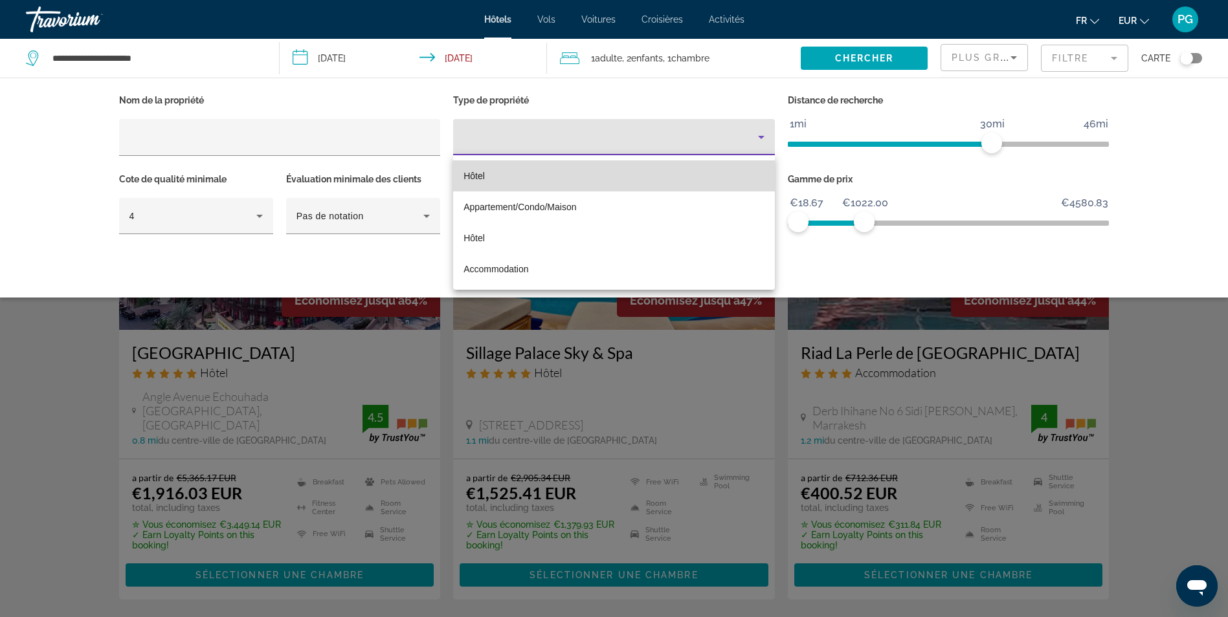
click at [499, 175] on mat-option "Hôtel" at bounding box center [614, 175] width 322 height 31
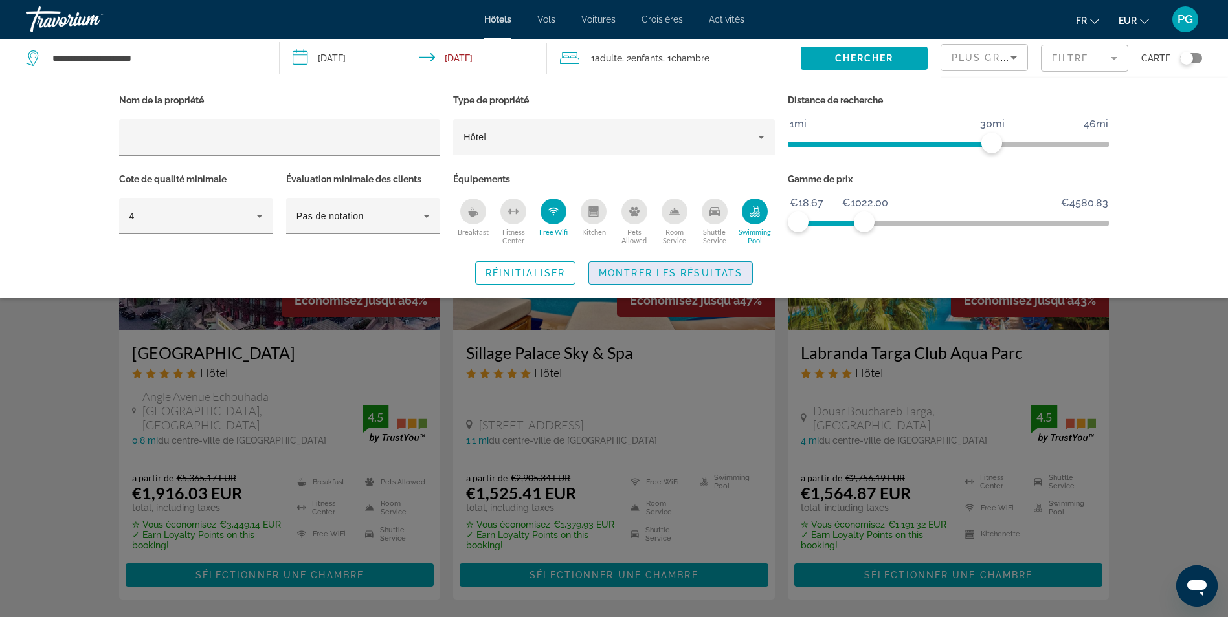
click at [694, 268] on span "Montrer les résultats" at bounding box center [671, 273] width 144 height 10
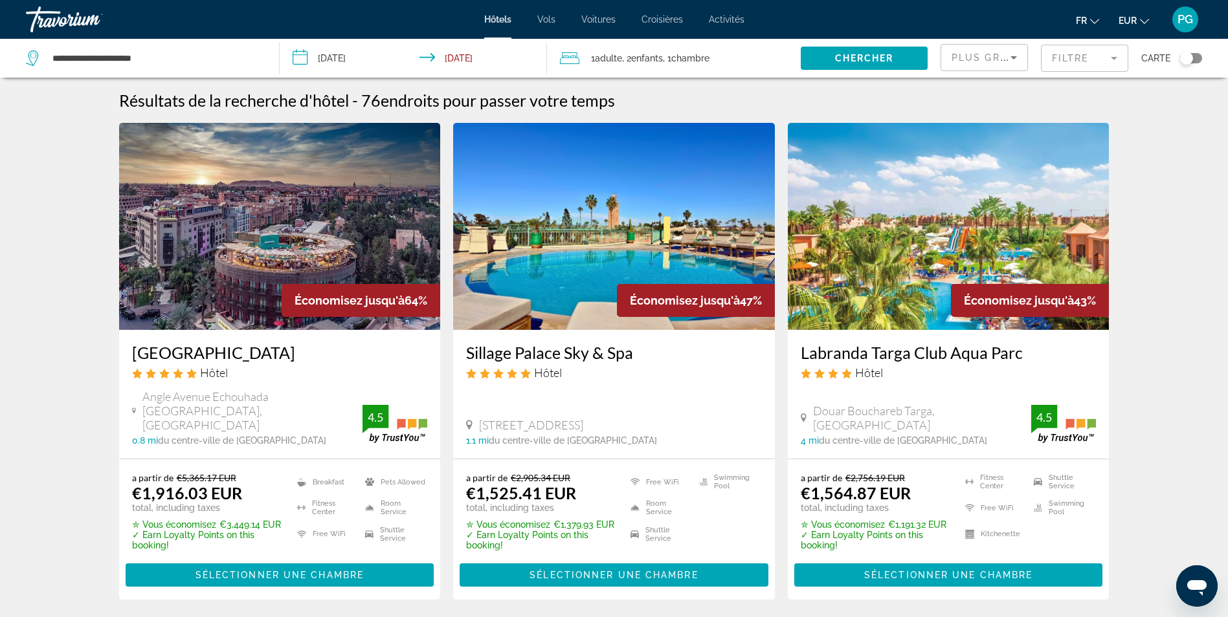
click at [1093, 51] on mat-form-field "Filtre" at bounding box center [1084, 58] width 87 height 27
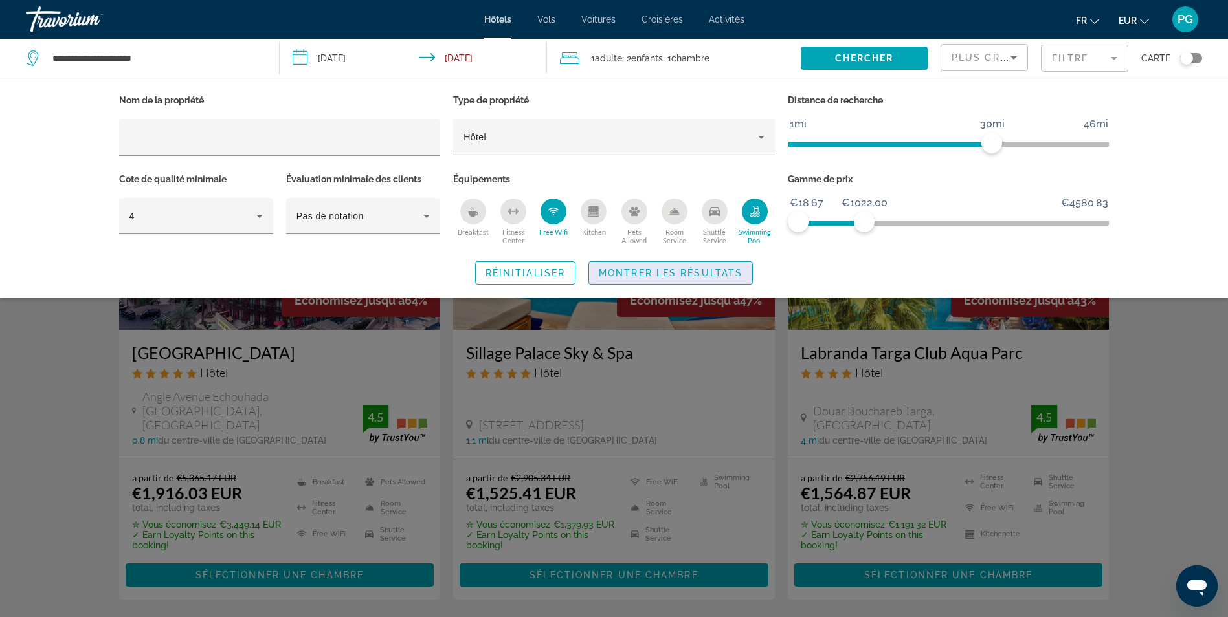
click at [714, 272] on span "Montrer les résultats" at bounding box center [671, 273] width 144 height 10
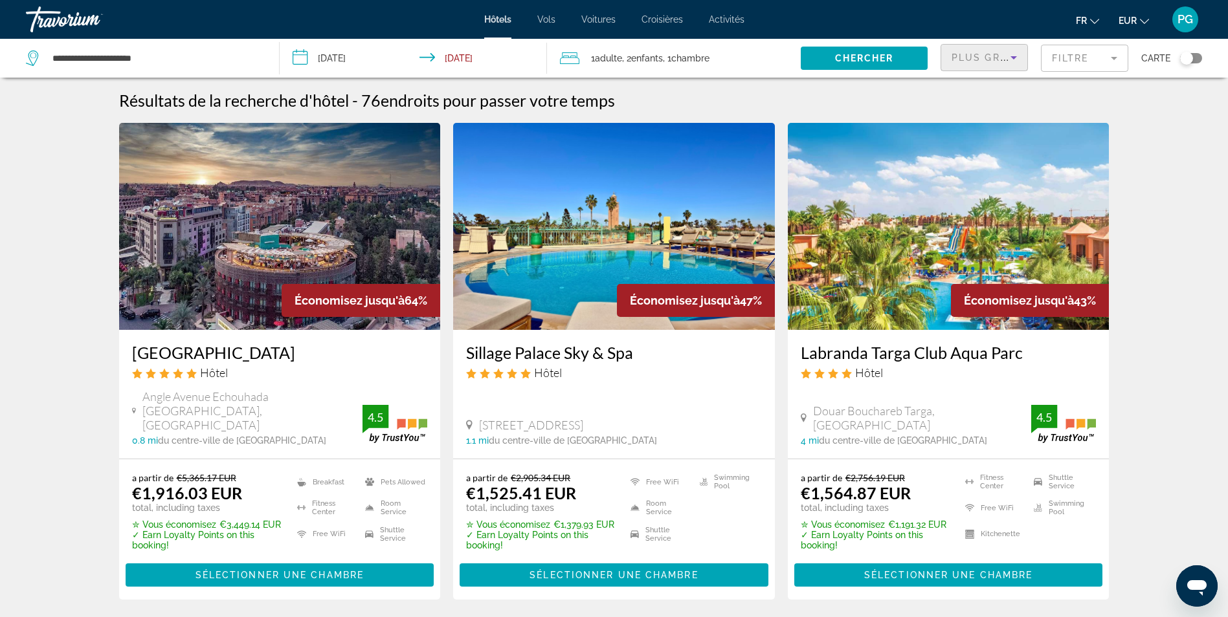
click at [1010, 60] on icon "Sort by" at bounding box center [1014, 58] width 16 height 16
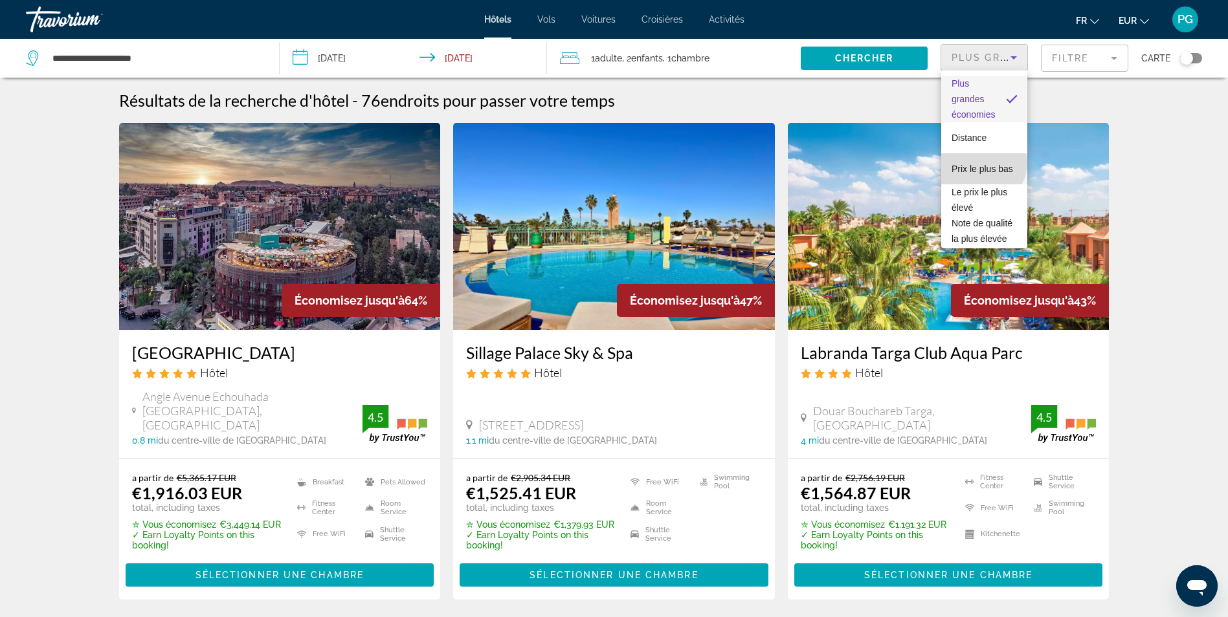
click at [981, 164] on span "Prix le plus bas" at bounding box center [981, 169] width 61 height 10
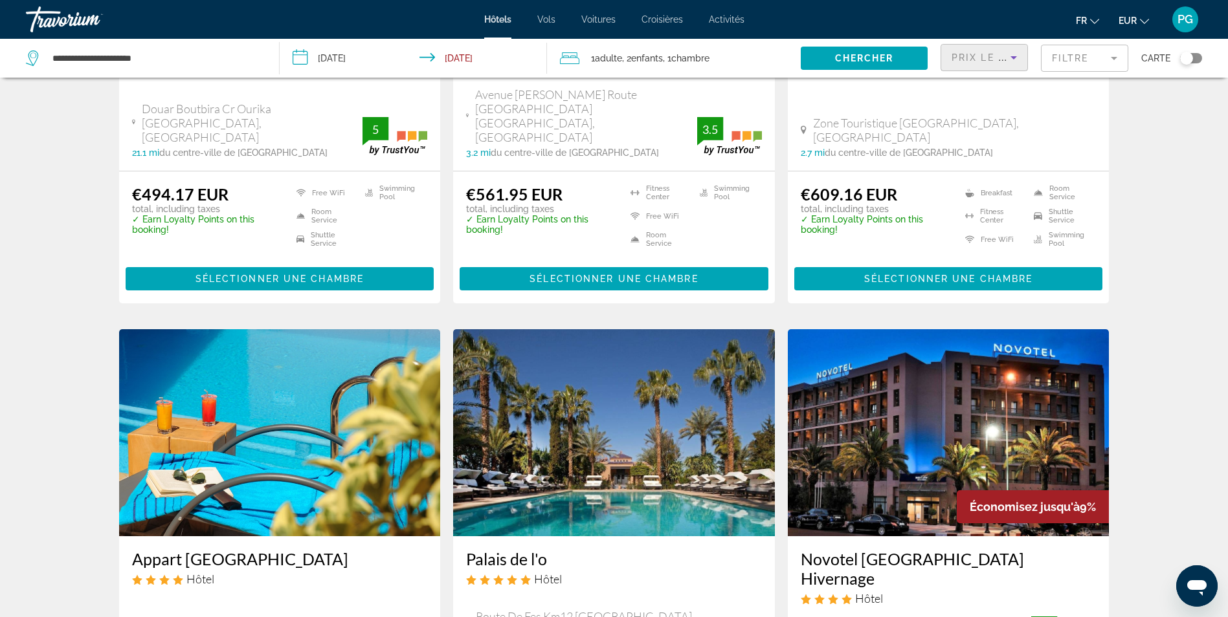
scroll to position [1283, 0]
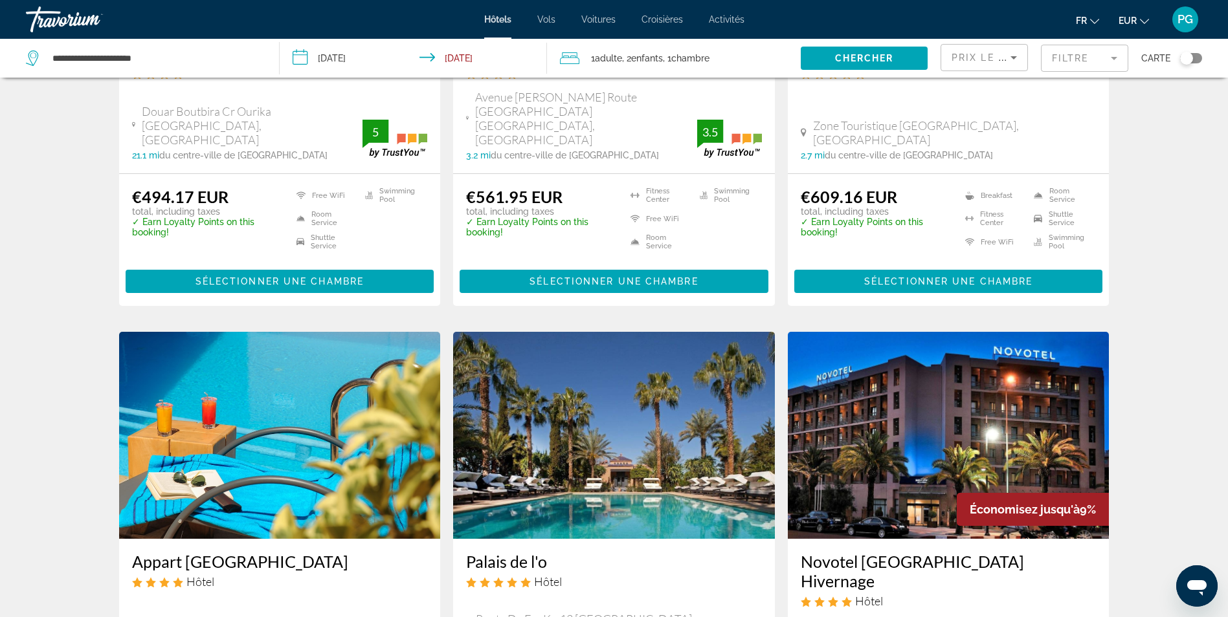
click at [654, 411] on img "Main content" at bounding box center [614, 435] width 322 height 207
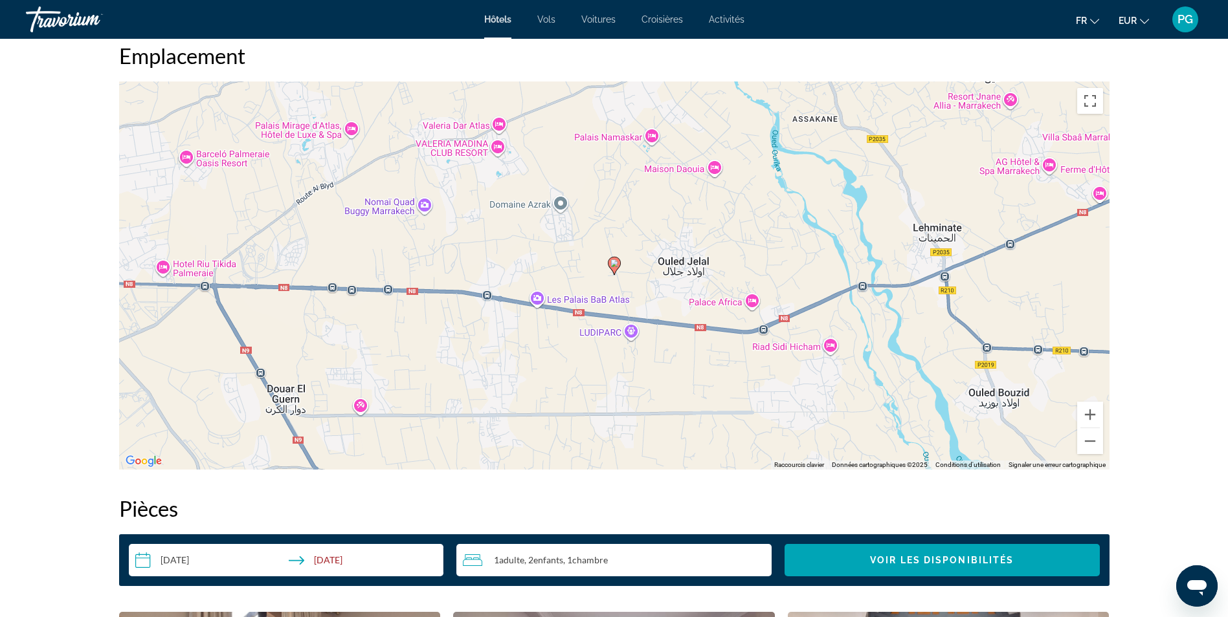
scroll to position [1216, 0]
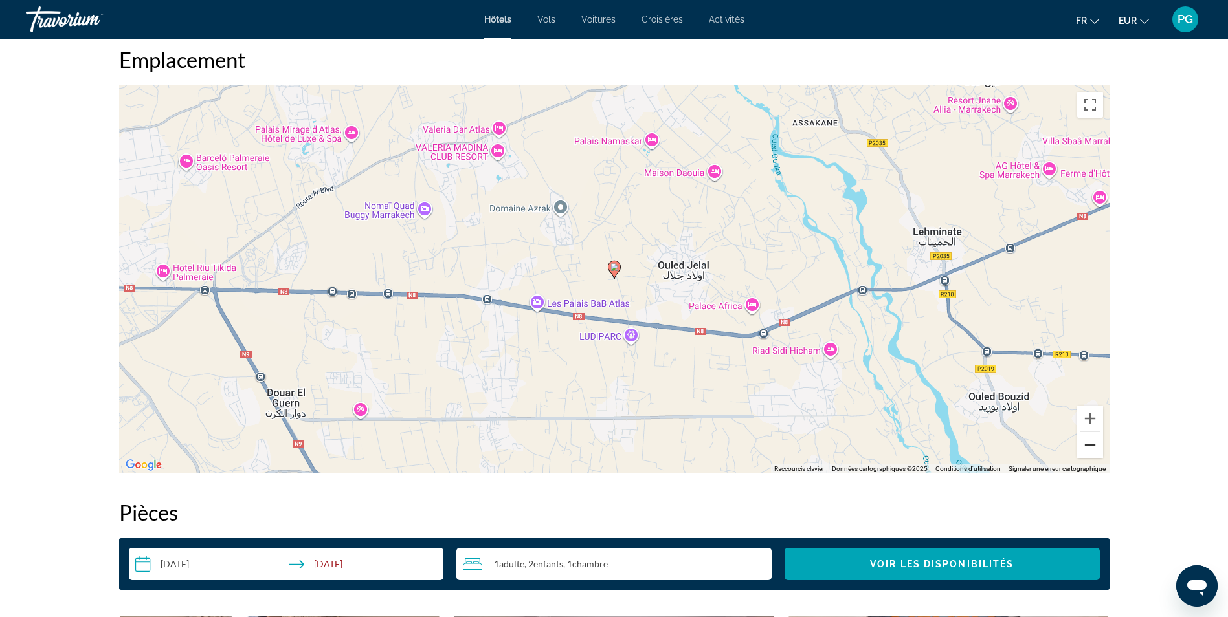
click at [1088, 445] on button "Zoom arrière" at bounding box center [1090, 445] width 26 height 26
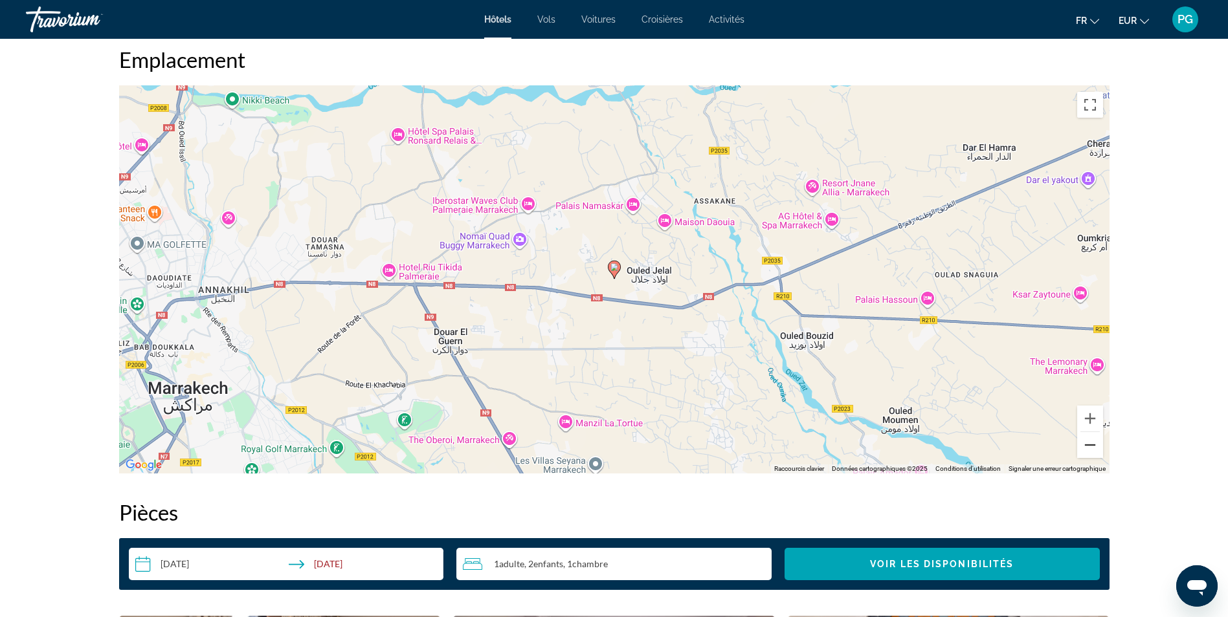
click at [1088, 445] on button "Zoom arrière" at bounding box center [1090, 445] width 26 height 26
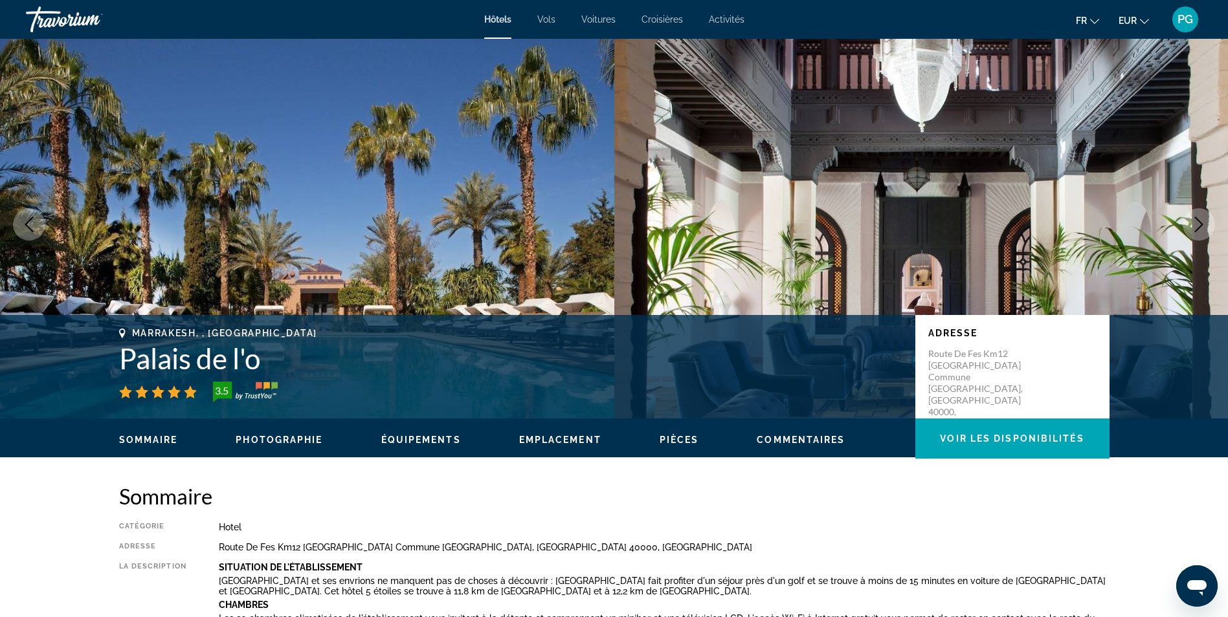
scroll to position [0, 0]
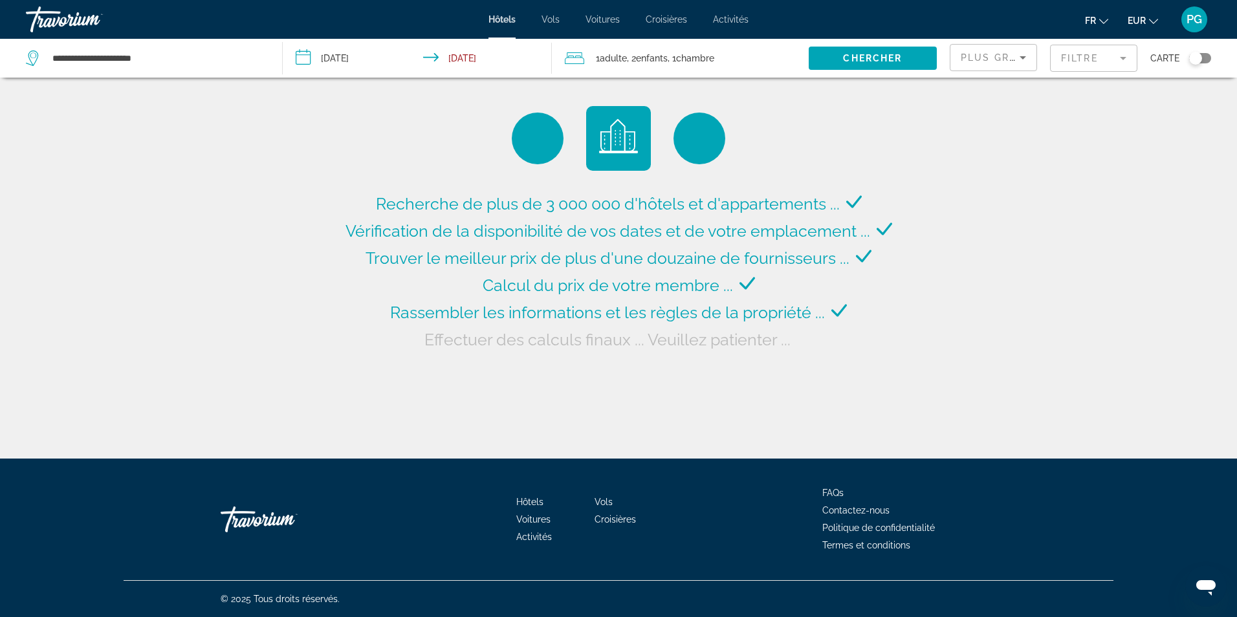
click at [490, 58] on input "**********" at bounding box center [420, 60] width 275 height 43
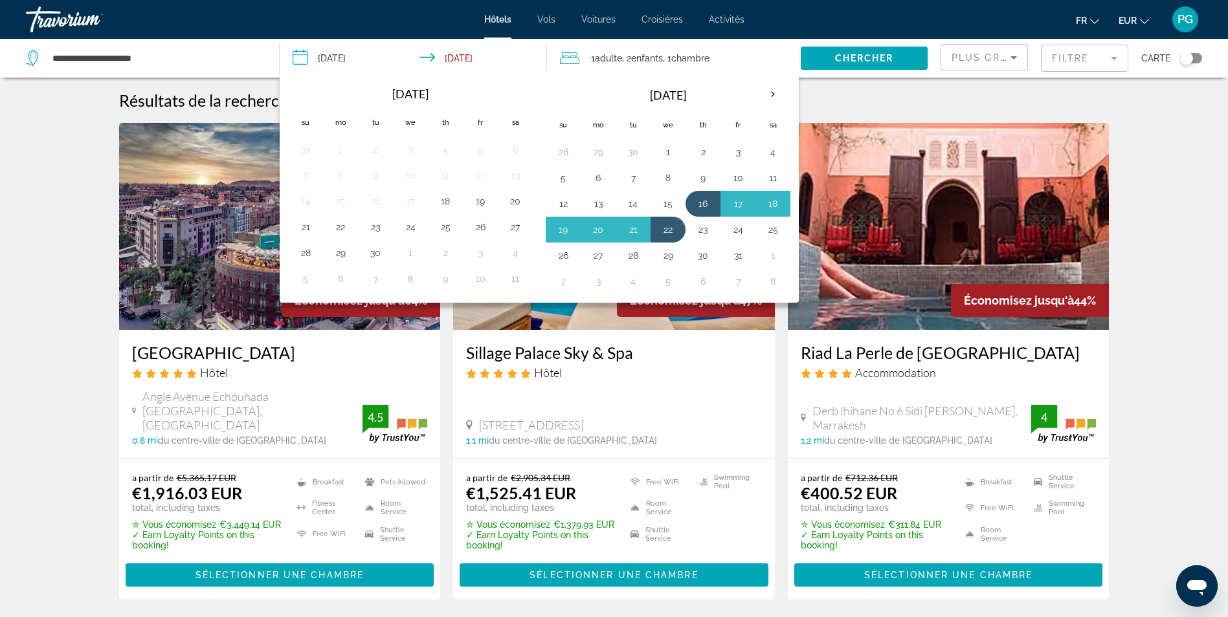
click at [490, 58] on input "**********" at bounding box center [416, 60] width 272 height 43
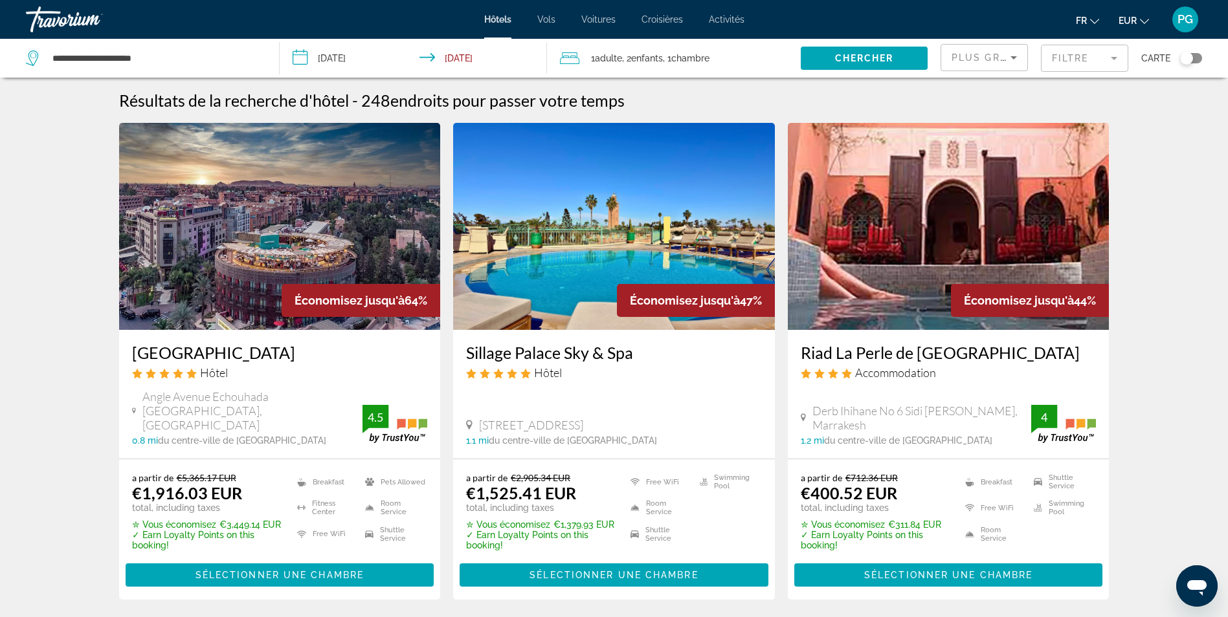
click at [1075, 62] on mat-form-field "Filtre" at bounding box center [1084, 58] width 87 height 27
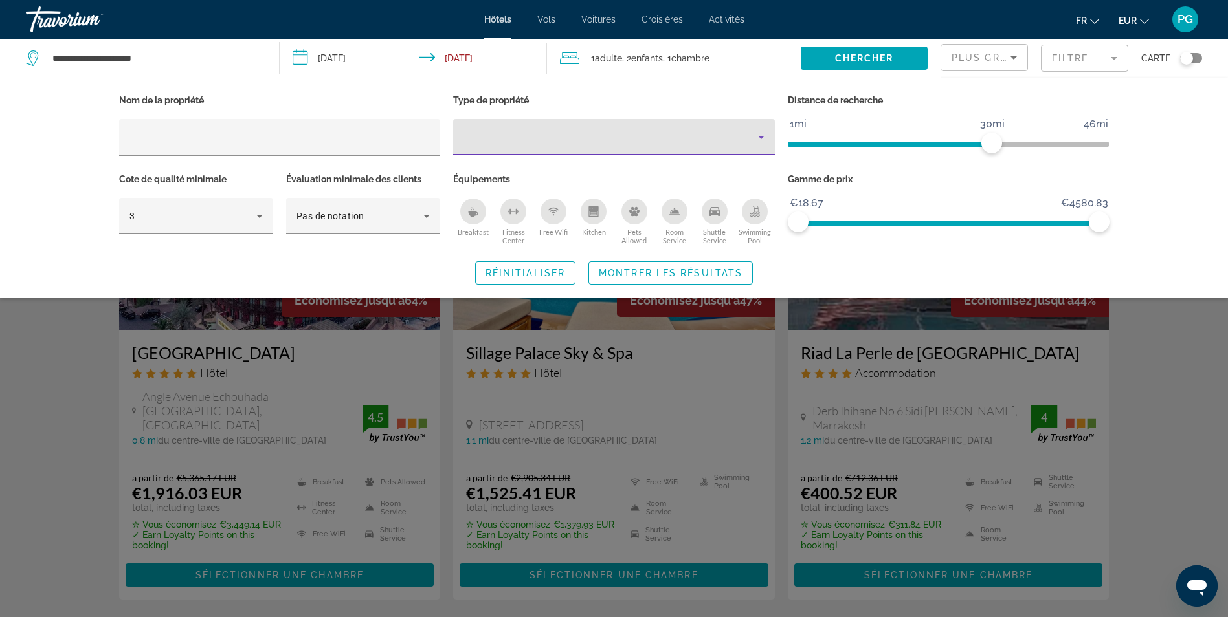
click at [706, 142] on div "Property type" at bounding box center [610, 137] width 294 height 16
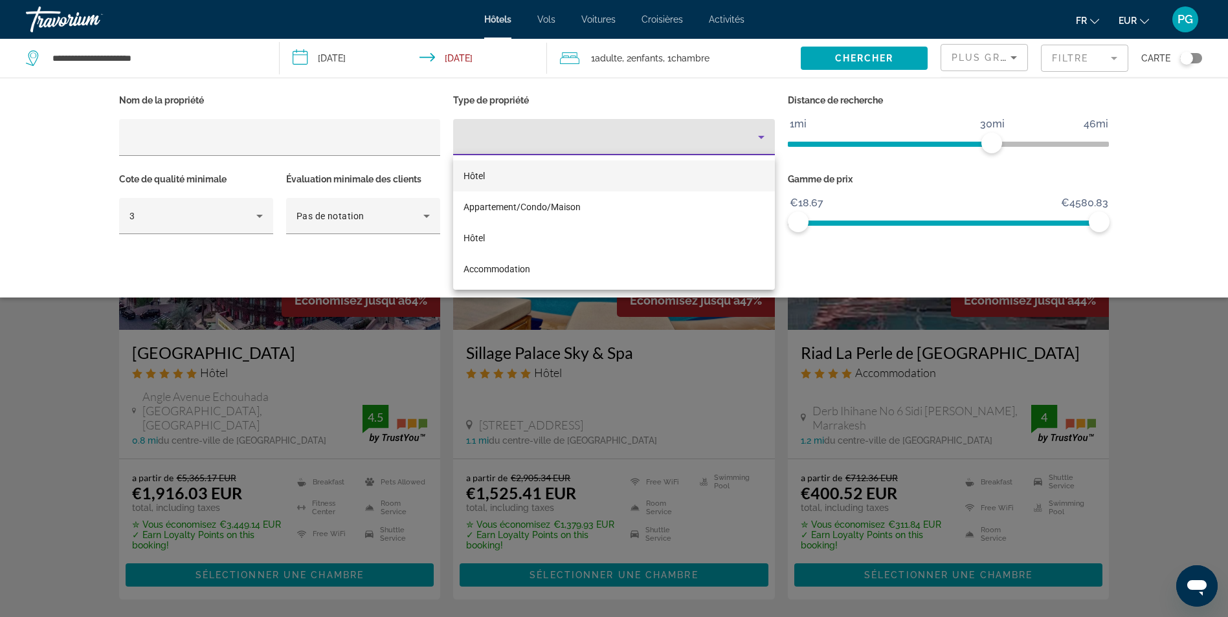
click at [588, 176] on mat-option "Hôtel" at bounding box center [614, 175] width 322 height 31
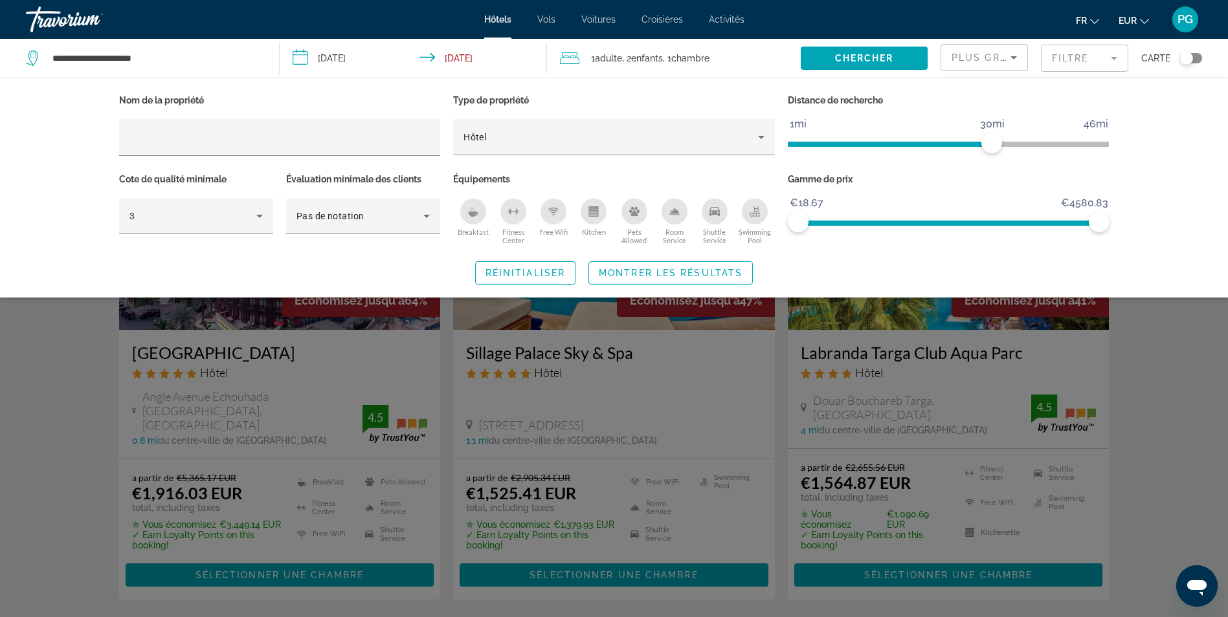
click at [557, 210] on icon "Free Wifi" at bounding box center [553, 211] width 7 height 3
click at [716, 213] on icon "Shuttle Service" at bounding box center [714, 211] width 10 height 9
click at [764, 215] on div "Swimming Pool" at bounding box center [755, 212] width 26 height 26
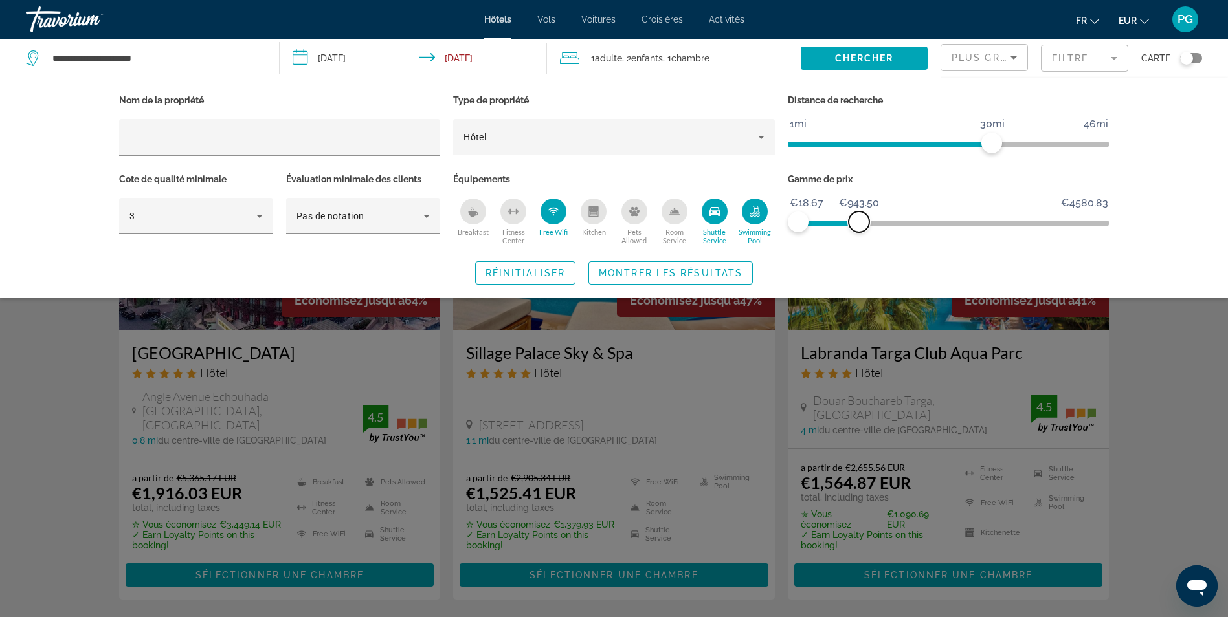
drag, startPoint x: 1096, startPoint y: 221, endPoint x: 859, endPoint y: 233, distance: 237.2
click at [859, 233] on div "Gamme de prix €18.67 €4580.83 €18.67 €943.50" at bounding box center [948, 209] width 335 height 78
drag, startPoint x: 668, startPoint y: 274, endPoint x: 679, endPoint y: 280, distance: 12.2
click at [679, 280] on button "Montrer les résultats" at bounding box center [670, 272] width 164 height 23
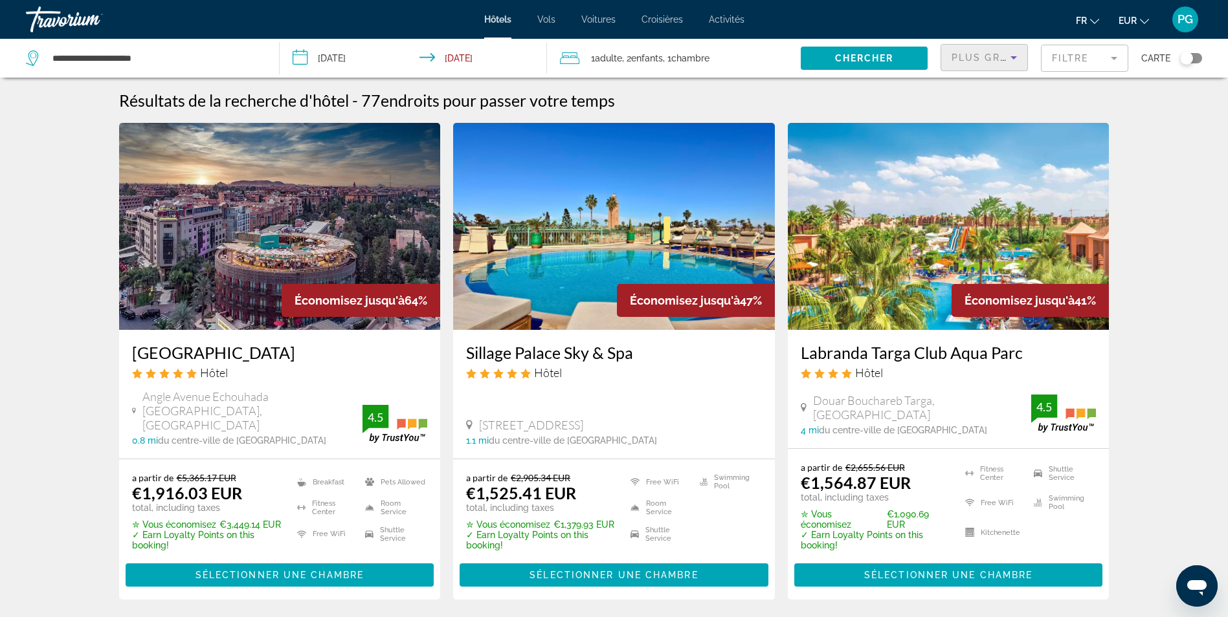
click at [1006, 56] on icon "Sort by" at bounding box center [1014, 58] width 16 height 16
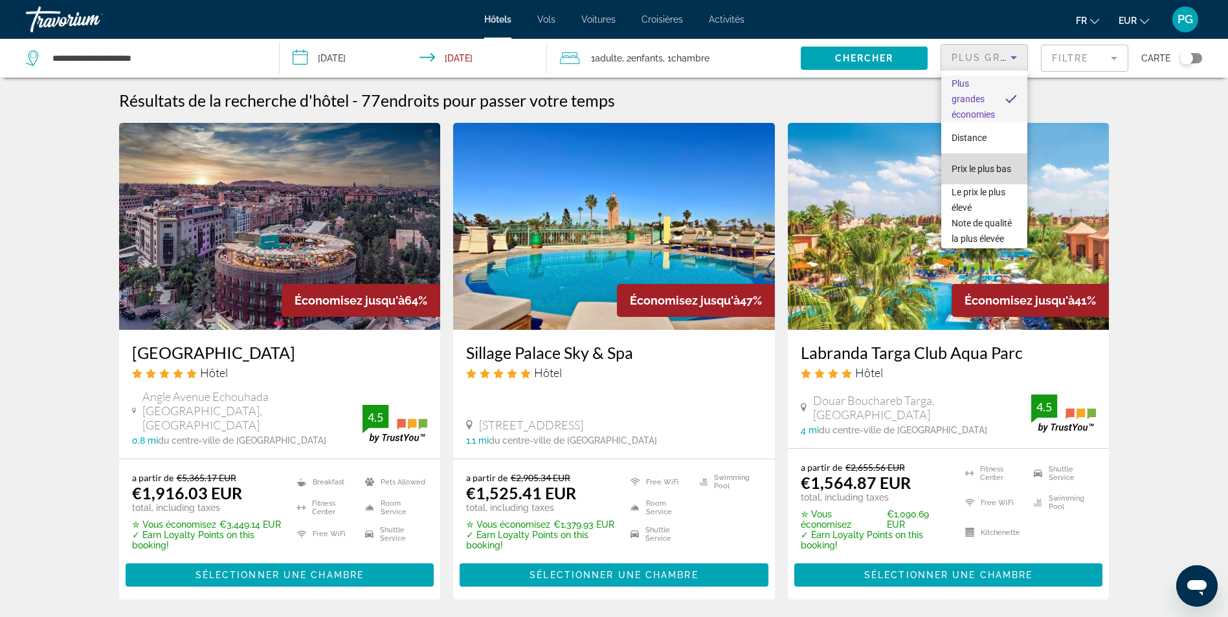
click at [984, 165] on span "Prix le plus bas" at bounding box center [981, 169] width 60 height 10
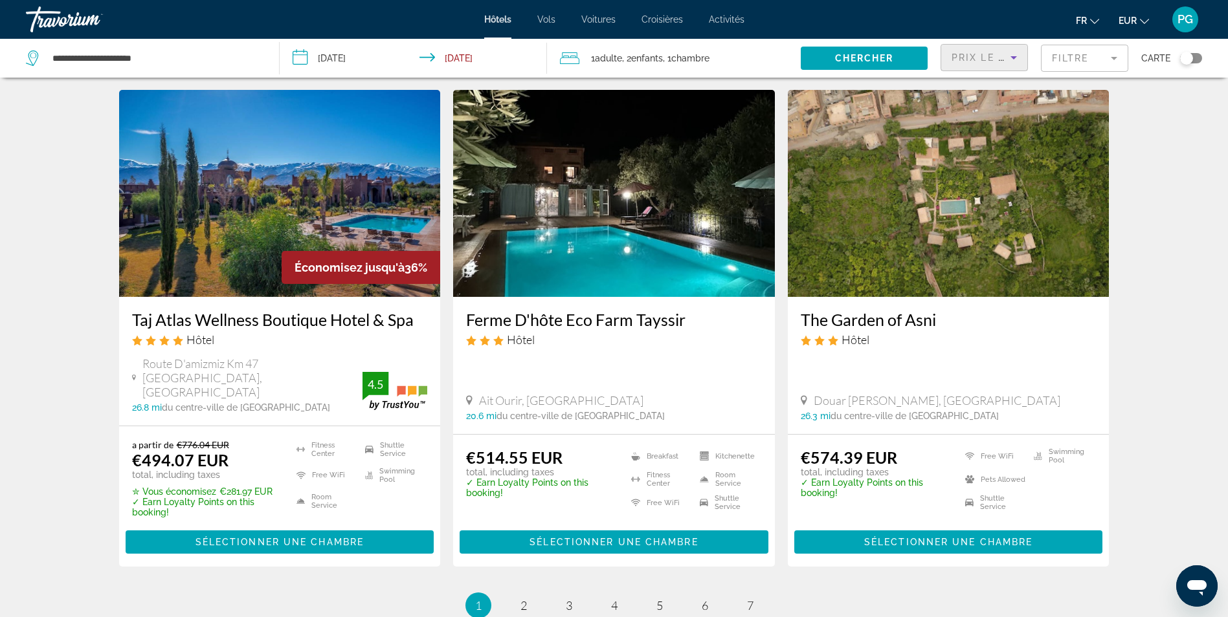
scroll to position [1497, 0]
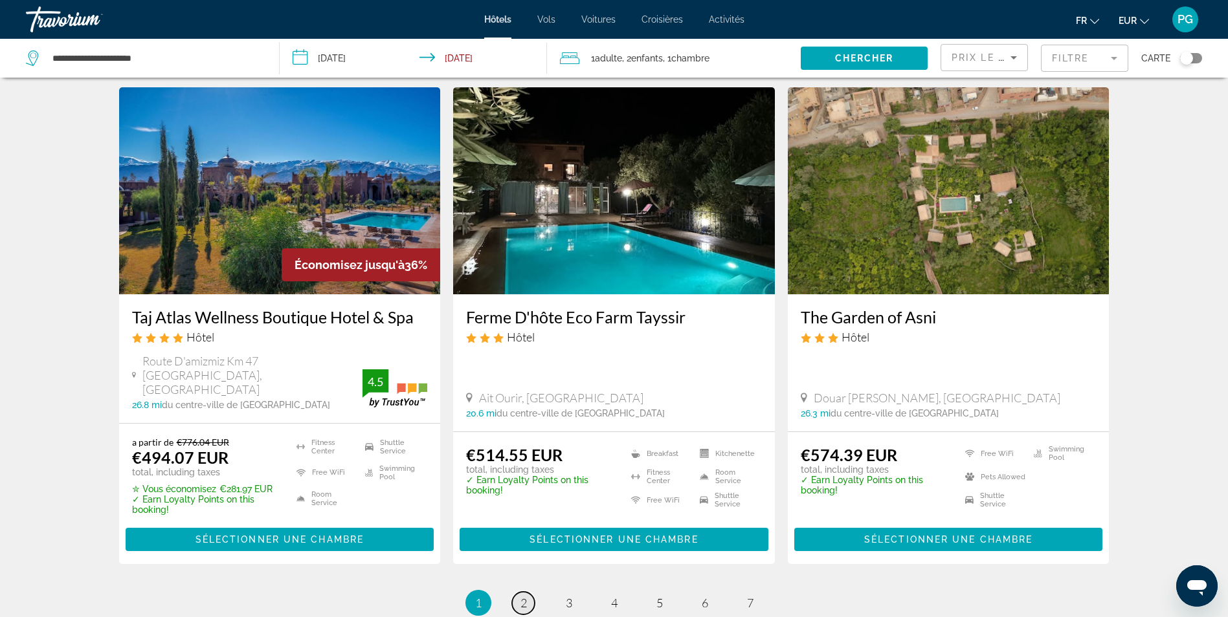
click at [522, 592] on link "page 2" at bounding box center [523, 603] width 23 height 23
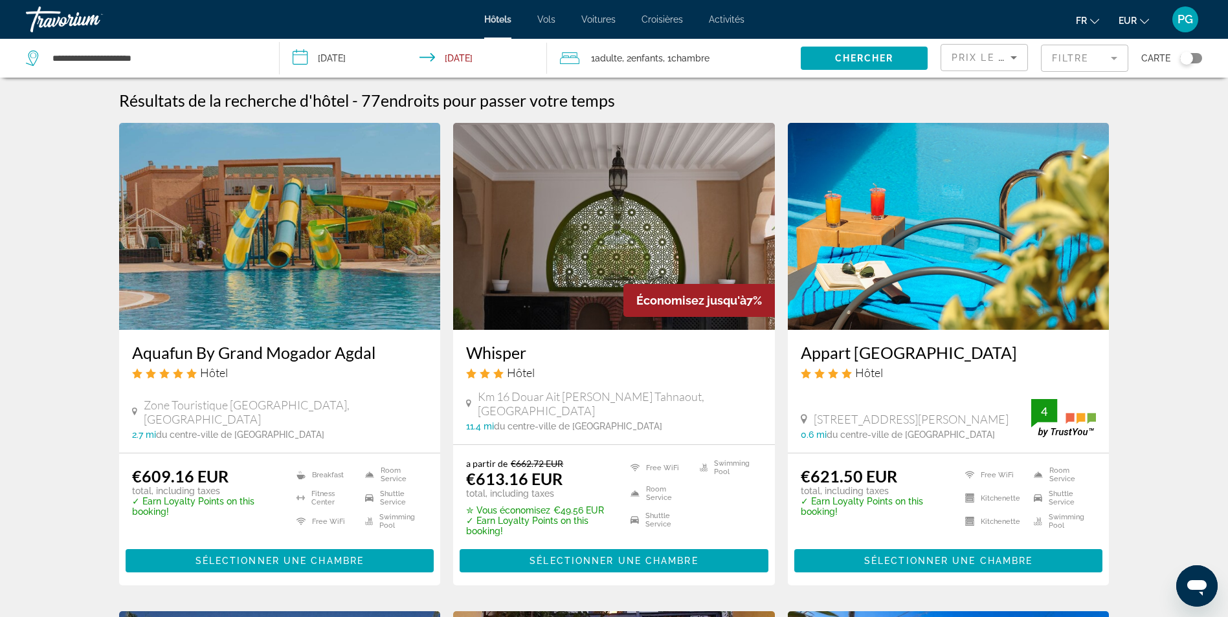
click at [221, 253] on img "Main content" at bounding box center [280, 226] width 322 height 207
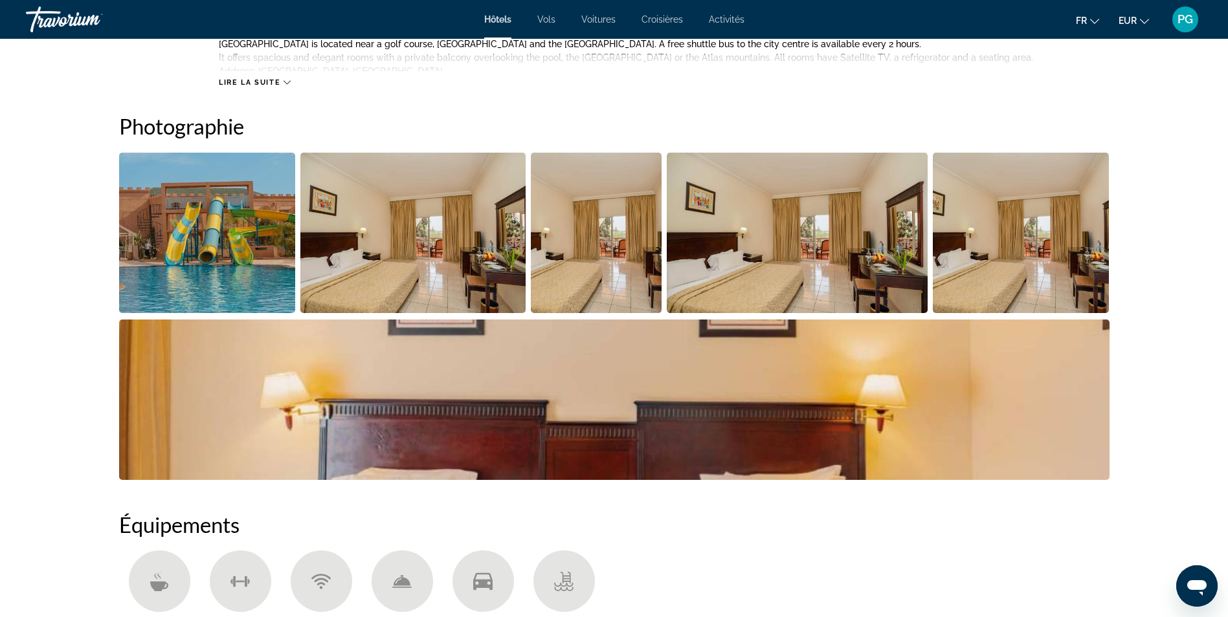
scroll to position [590, 0]
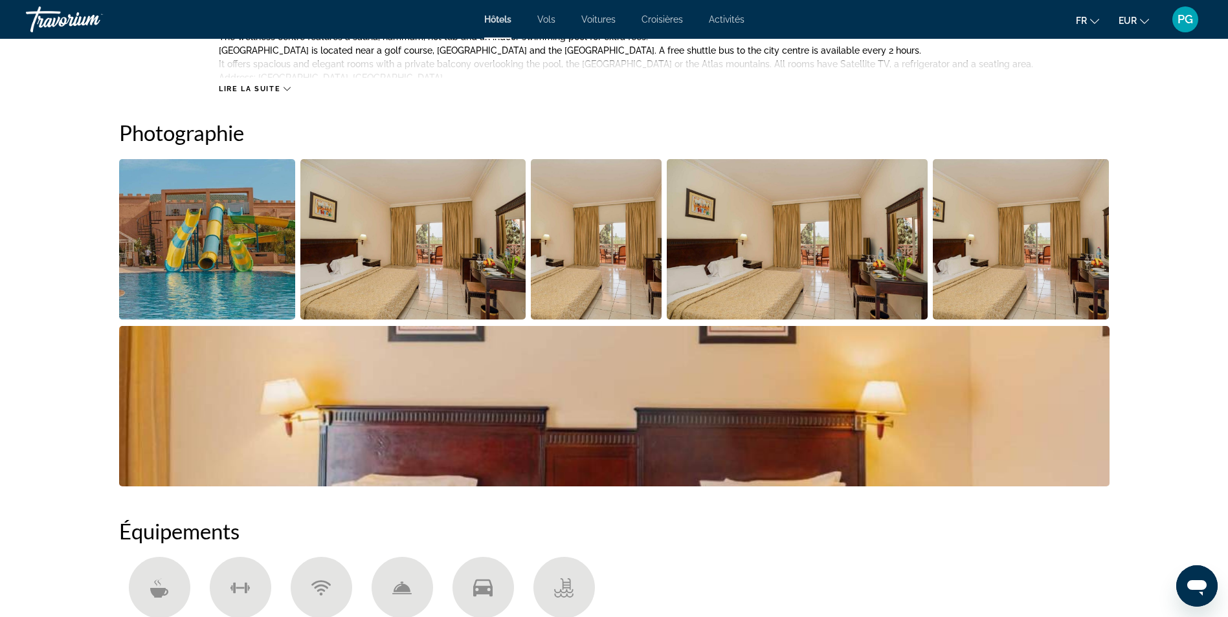
click at [982, 402] on img "Open full-screen image slider" at bounding box center [614, 406] width 990 height 160
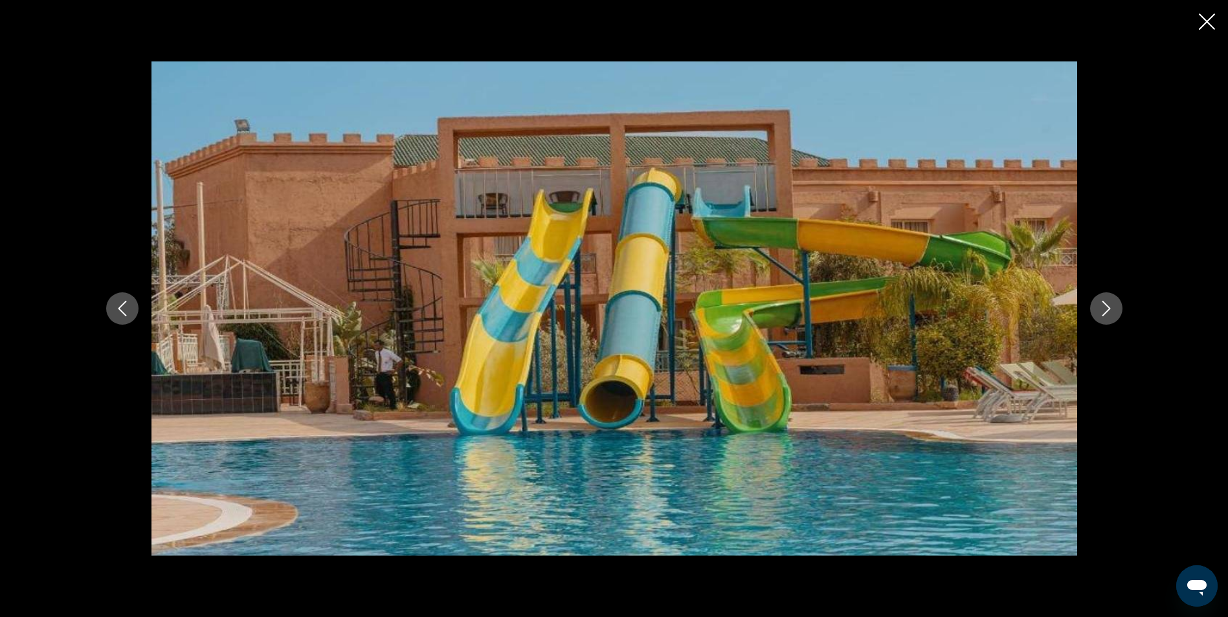
click at [1107, 316] on icon "Next image" at bounding box center [1106, 309] width 16 height 16
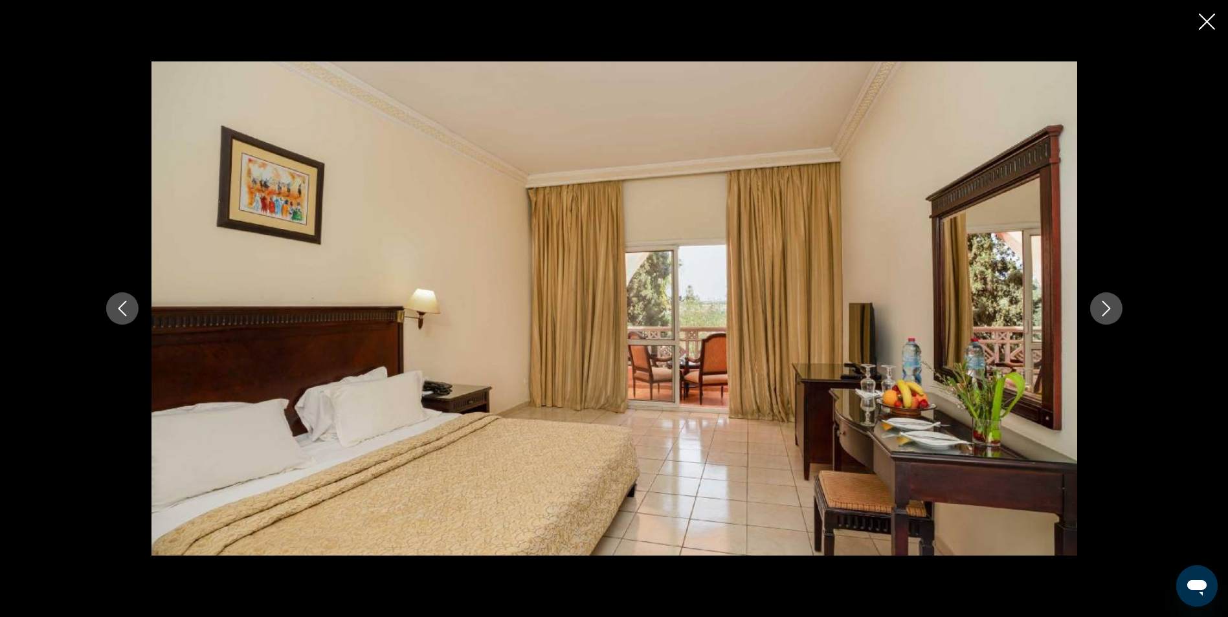
click at [1107, 316] on icon "Next image" at bounding box center [1106, 309] width 16 height 16
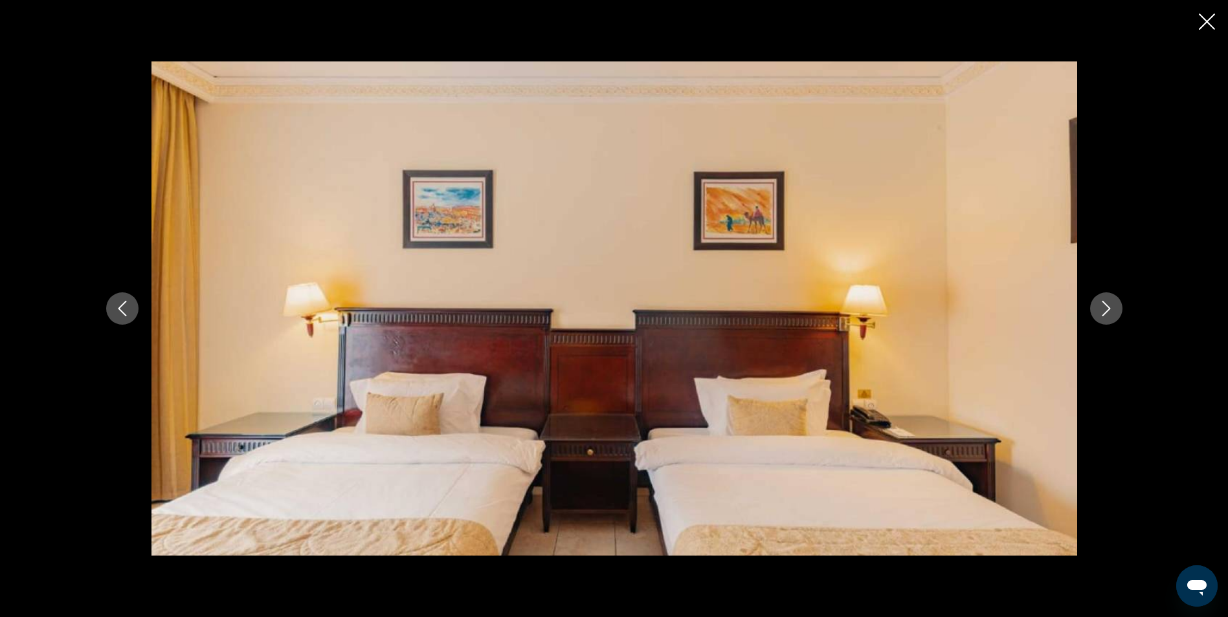
click at [1107, 316] on icon "Next image" at bounding box center [1106, 309] width 16 height 16
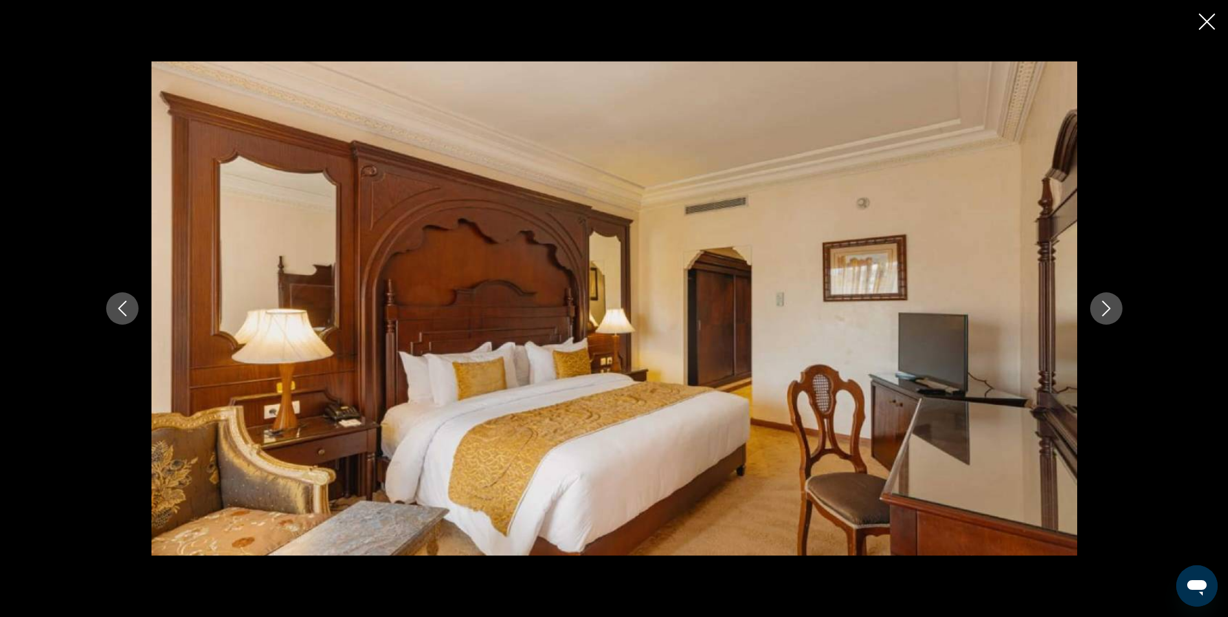
click at [1107, 316] on icon "Next image" at bounding box center [1106, 309] width 16 height 16
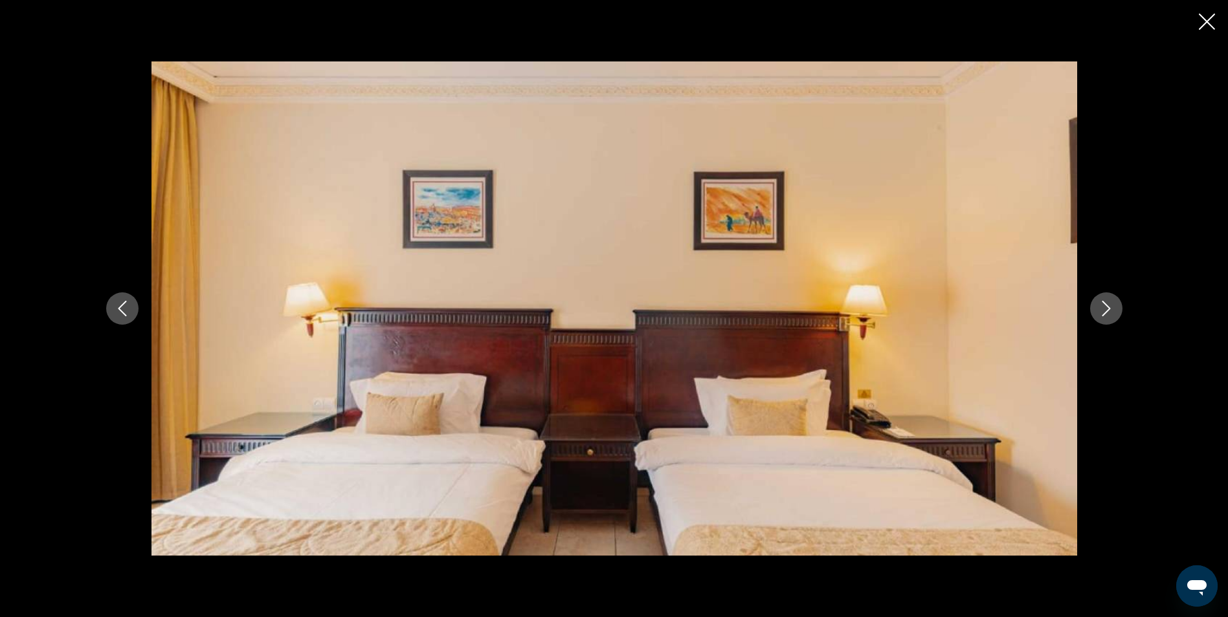
click at [1107, 316] on icon "Next image" at bounding box center [1106, 309] width 16 height 16
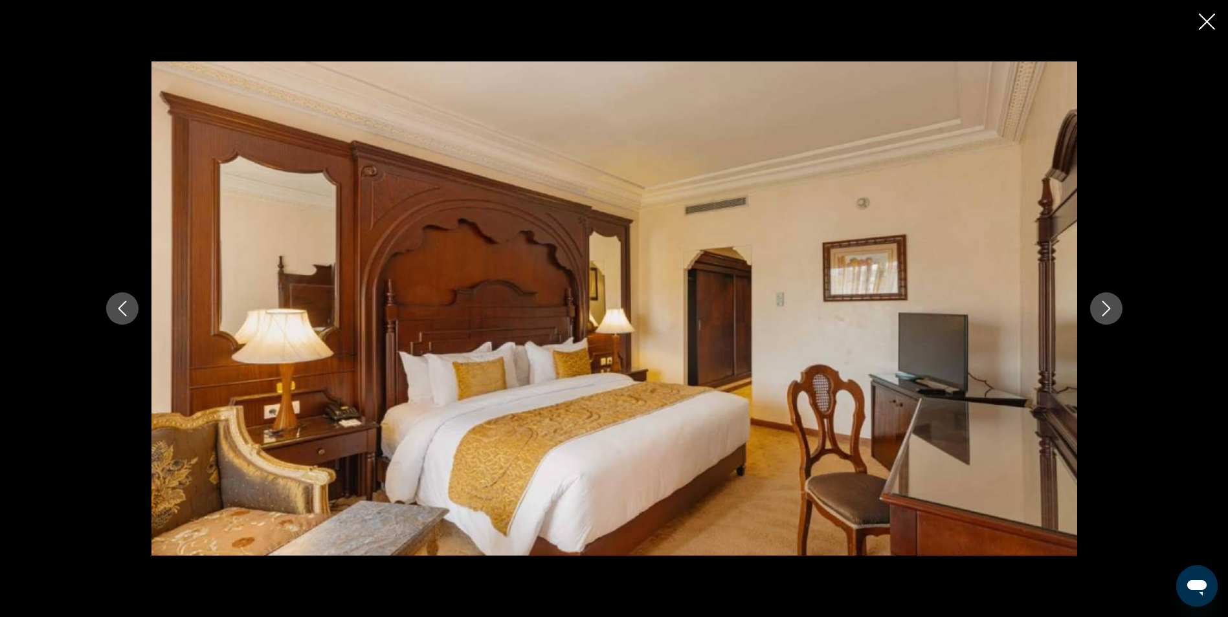
click at [1107, 316] on icon "Next image" at bounding box center [1106, 309] width 16 height 16
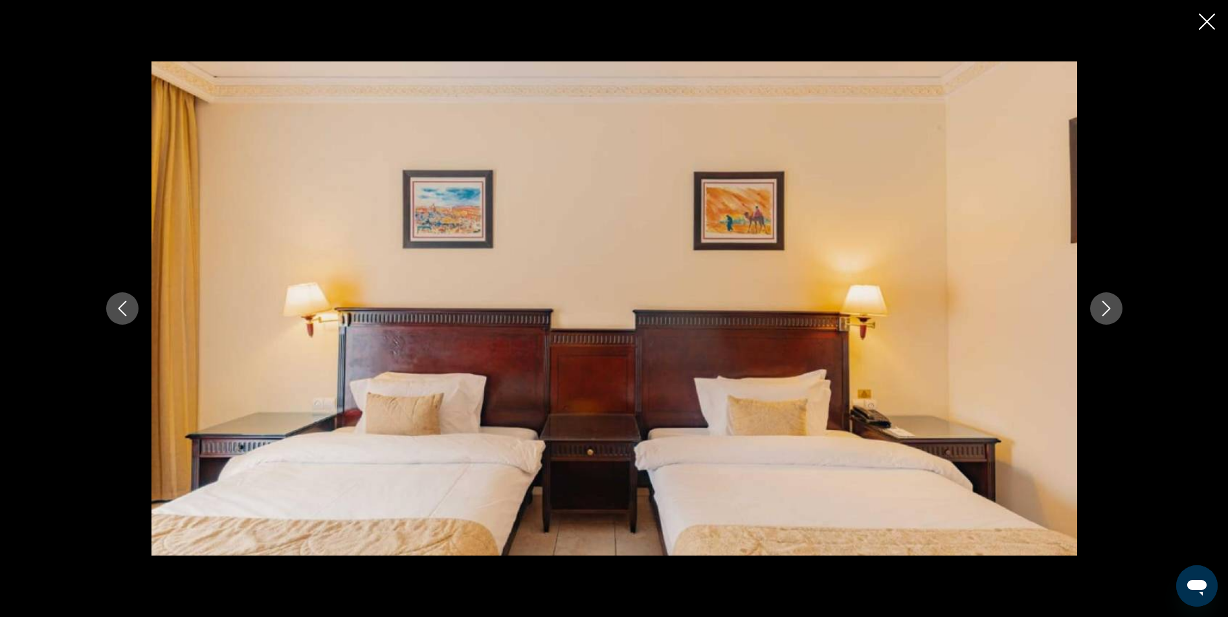
click at [1107, 316] on icon "Next image" at bounding box center [1106, 309] width 16 height 16
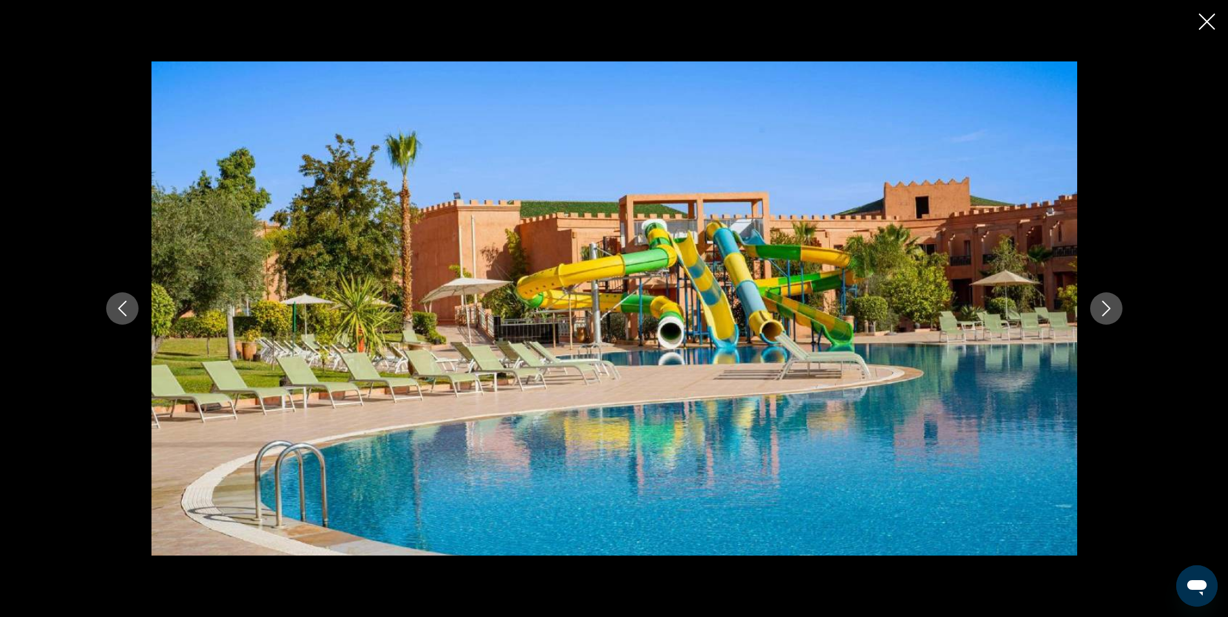
click at [1107, 316] on icon "Next image" at bounding box center [1106, 309] width 16 height 16
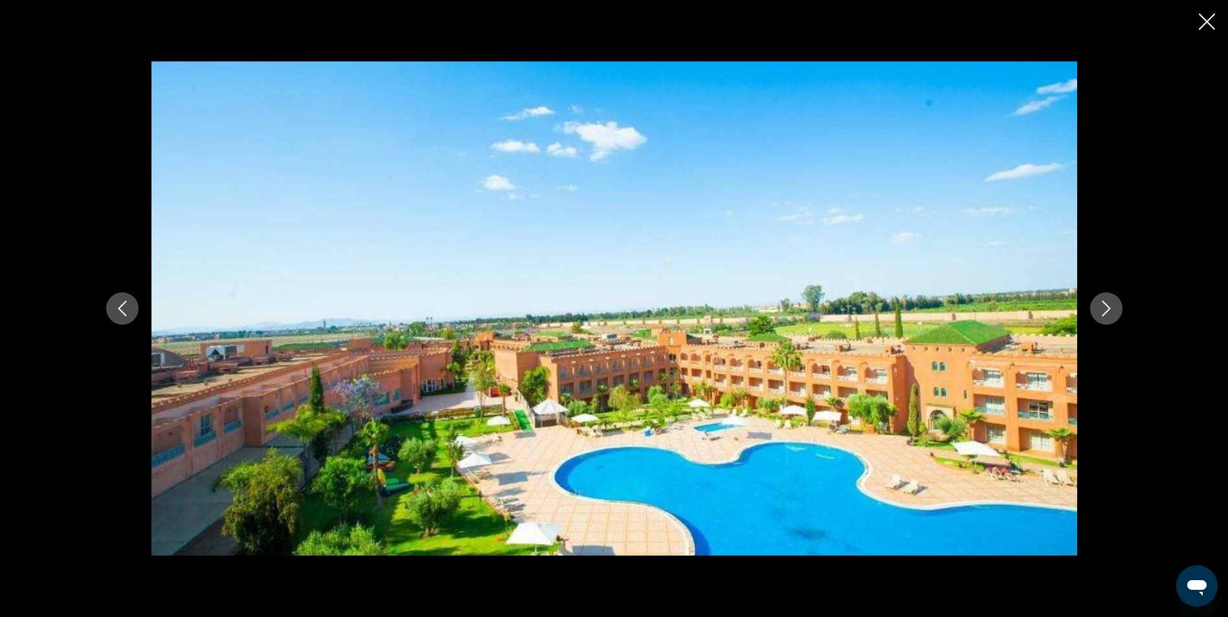
click at [127, 315] on icon "Previous image" at bounding box center [123, 309] width 16 height 16
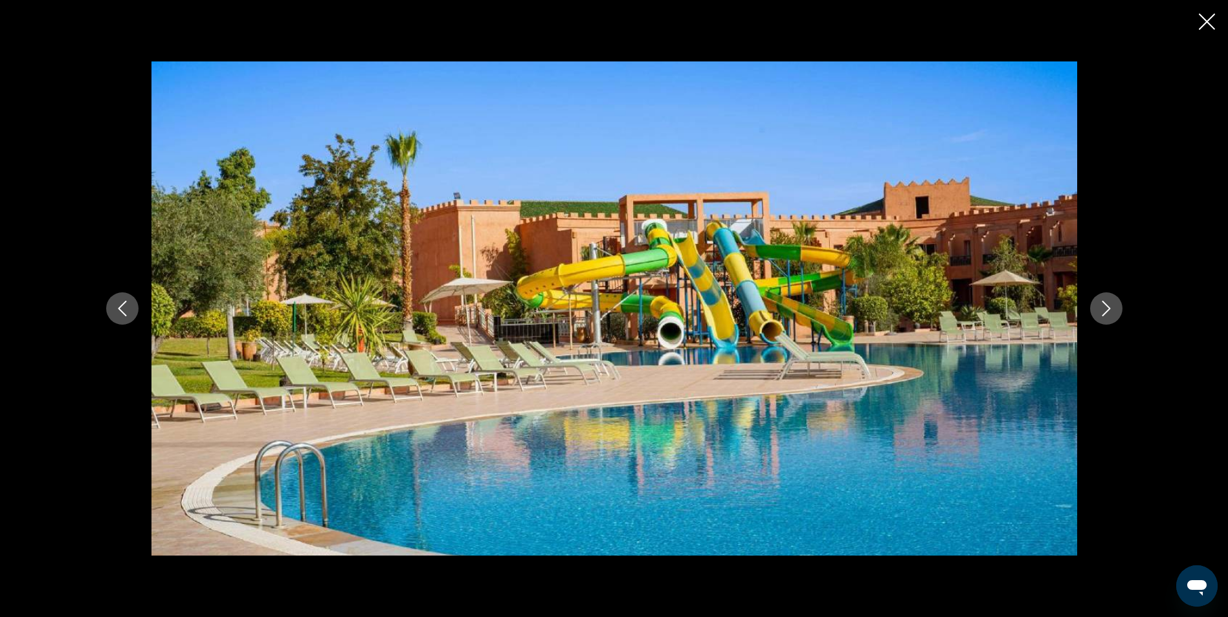
click at [1110, 304] on icon "Next image" at bounding box center [1106, 309] width 16 height 16
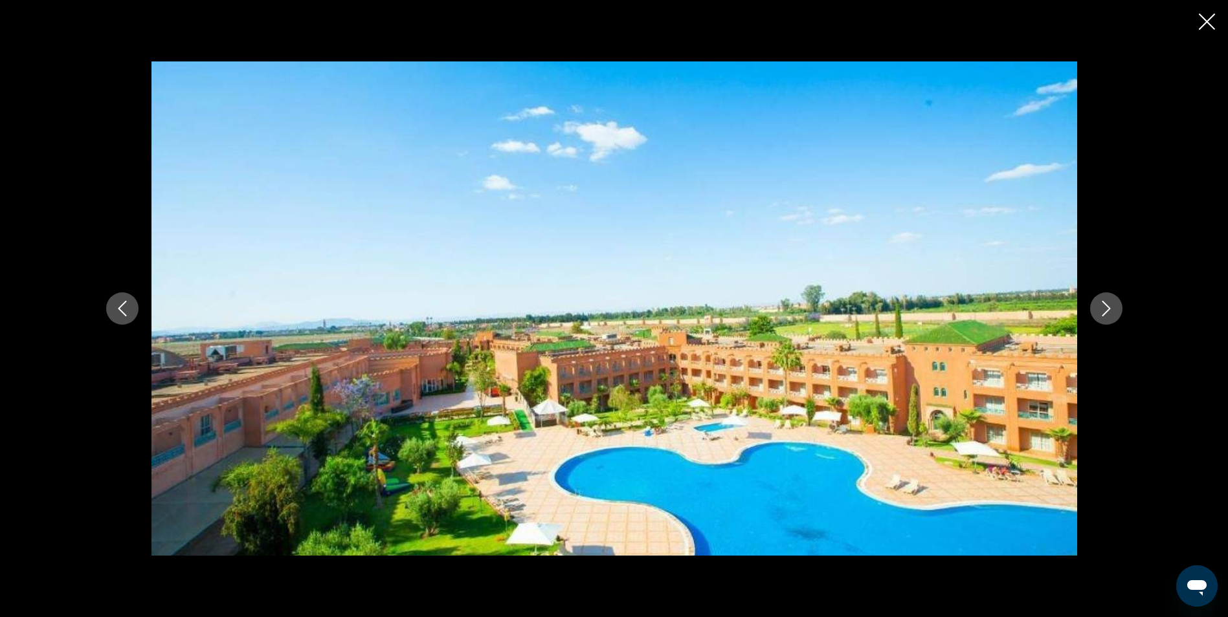
click at [1110, 304] on icon "Next image" at bounding box center [1106, 309] width 16 height 16
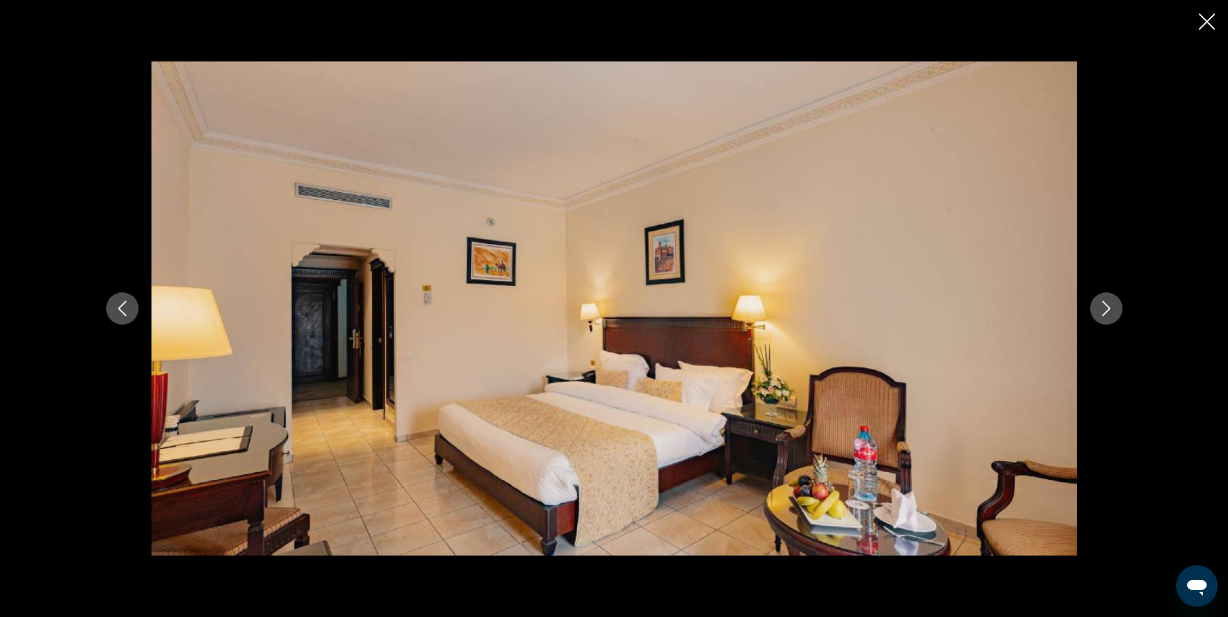
click at [1110, 304] on icon "Next image" at bounding box center [1106, 309] width 16 height 16
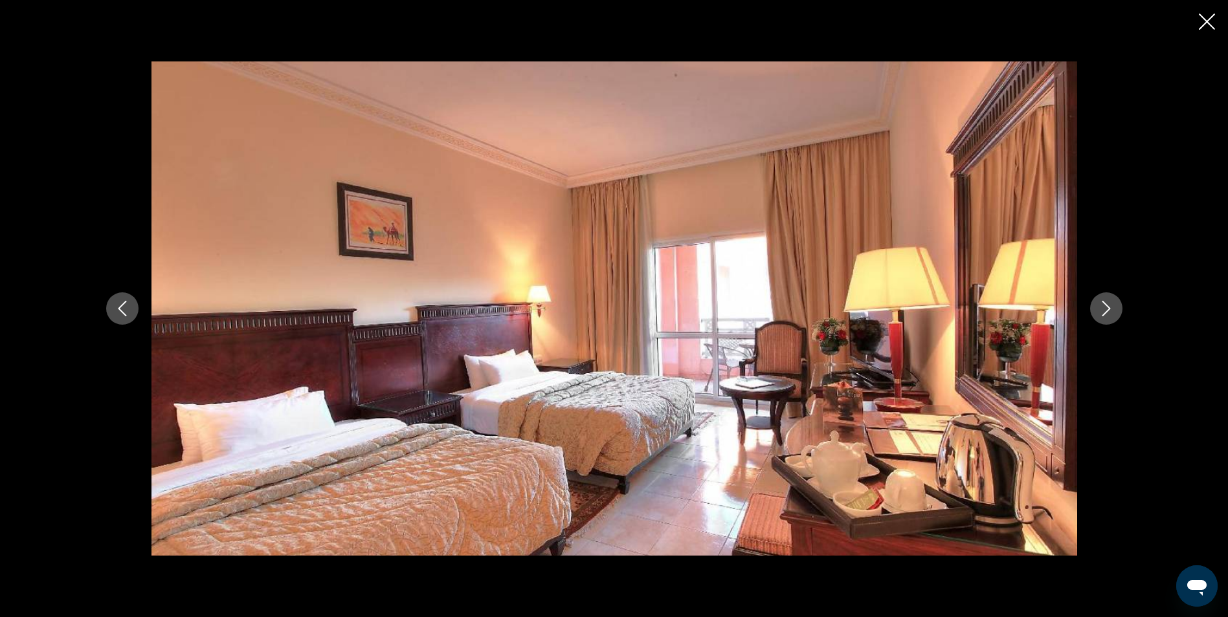
click at [1110, 304] on icon "Next image" at bounding box center [1106, 309] width 16 height 16
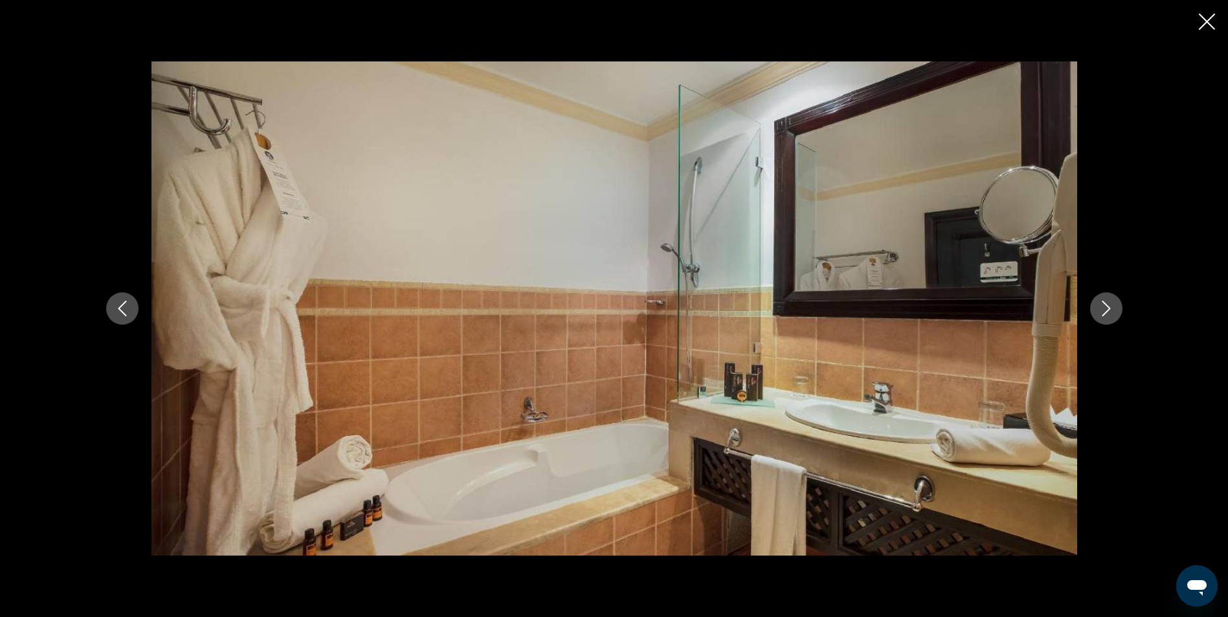
click at [1110, 304] on icon "Next image" at bounding box center [1106, 309] width 16 height 16
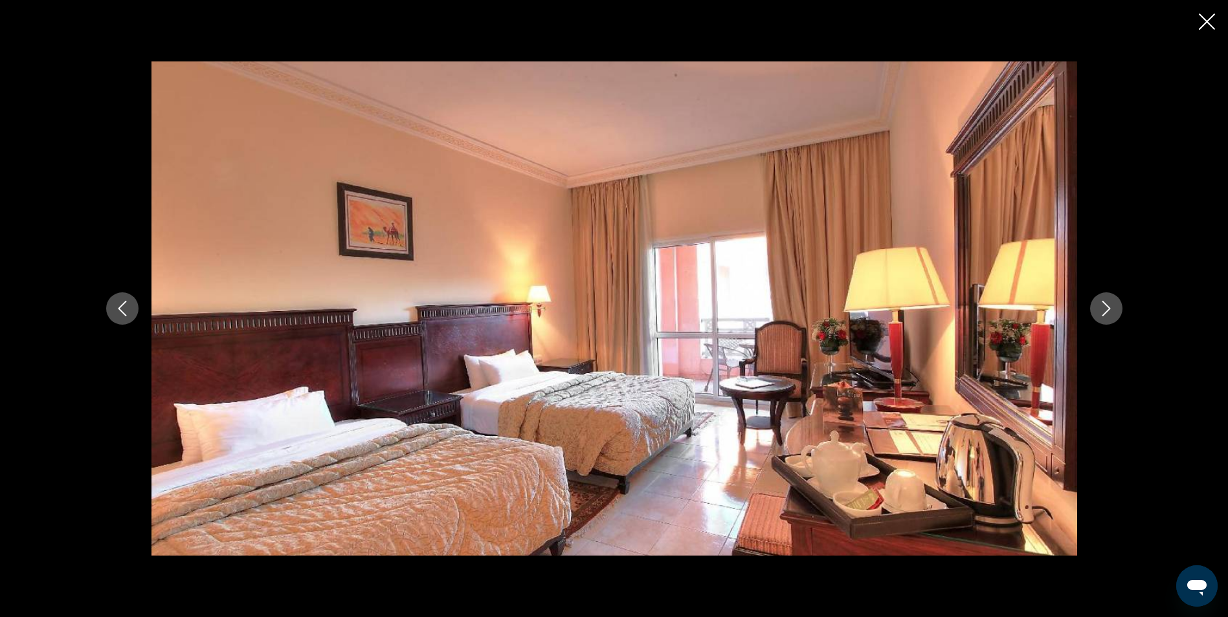
click at [1110, 304] on icon "Next image" at bounding box center [1106, 309] width 16 height 16
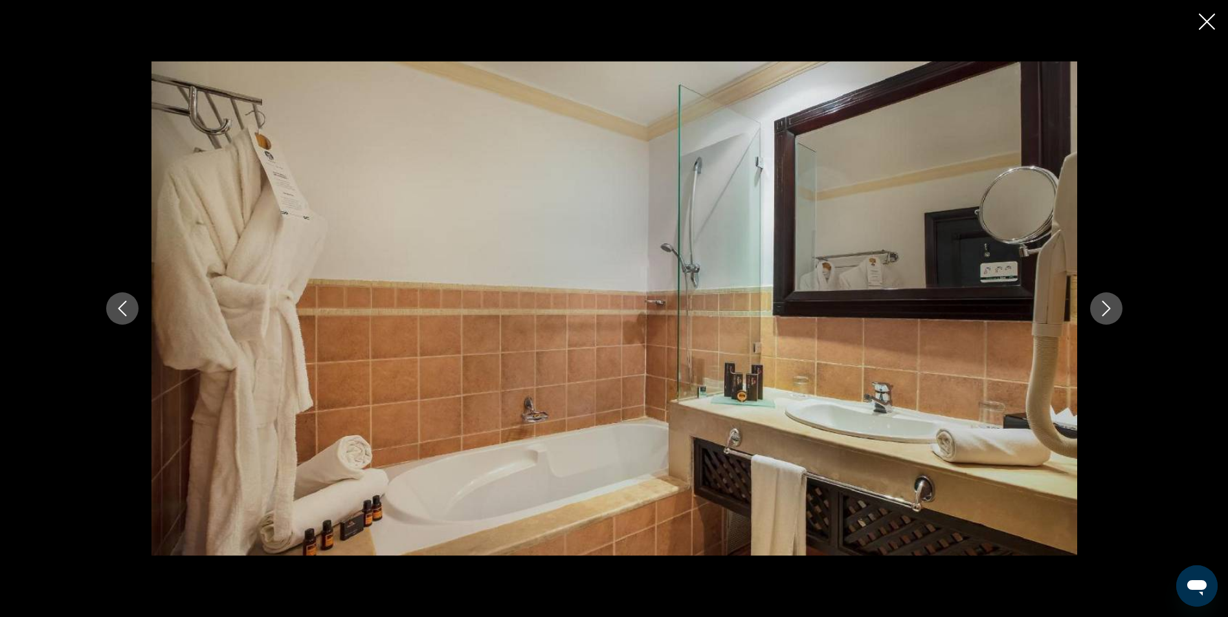
click at [1110, 304] on icon "Next image" at bounding box center [1106, 309] width 16 height 16
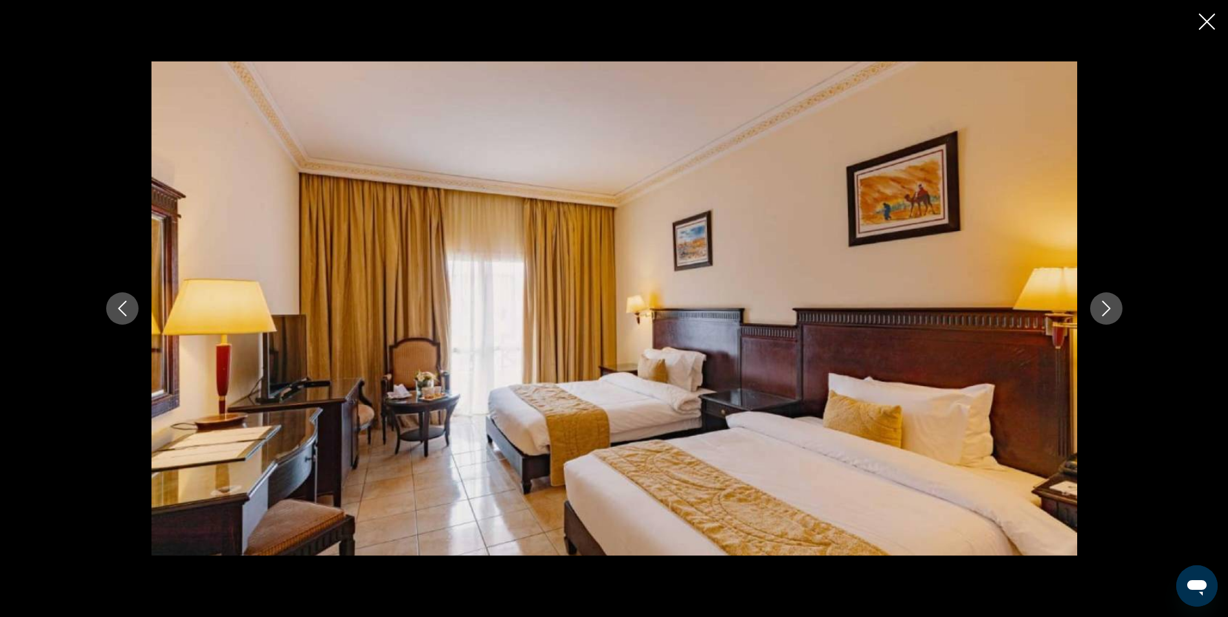
click at [1110, 304] on icon "Next image" at bounding box center [1106, 309] width 16 height 16
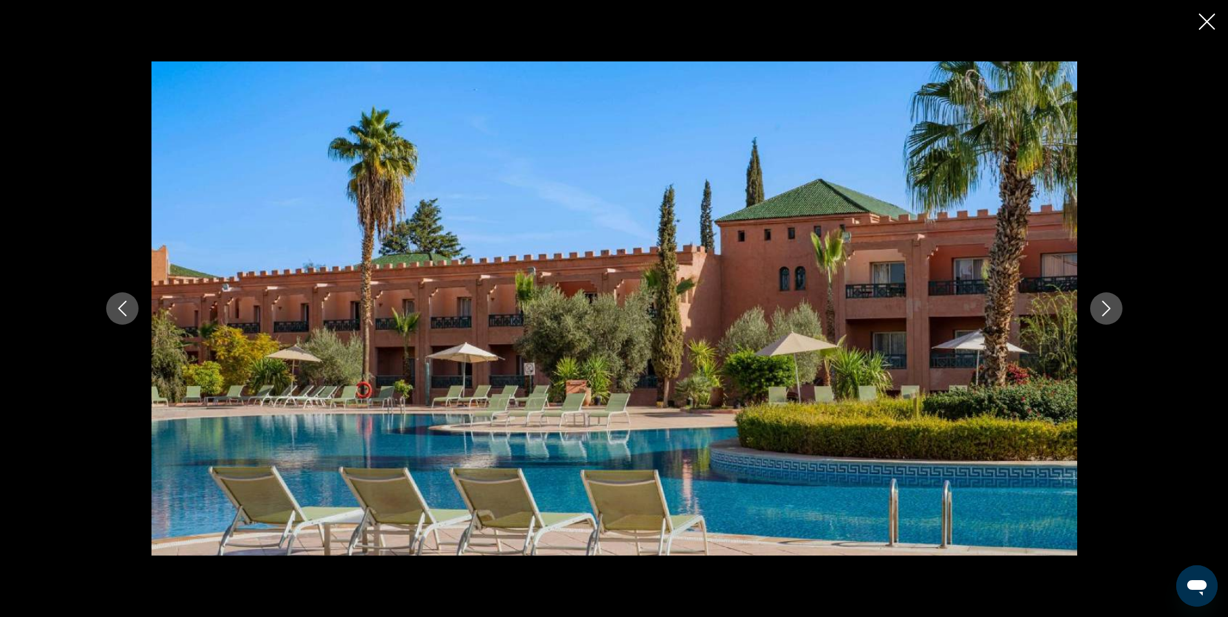
click at [1110, 304] on icon "Next image" at bounding box center [1106, 309] width 16 height 16
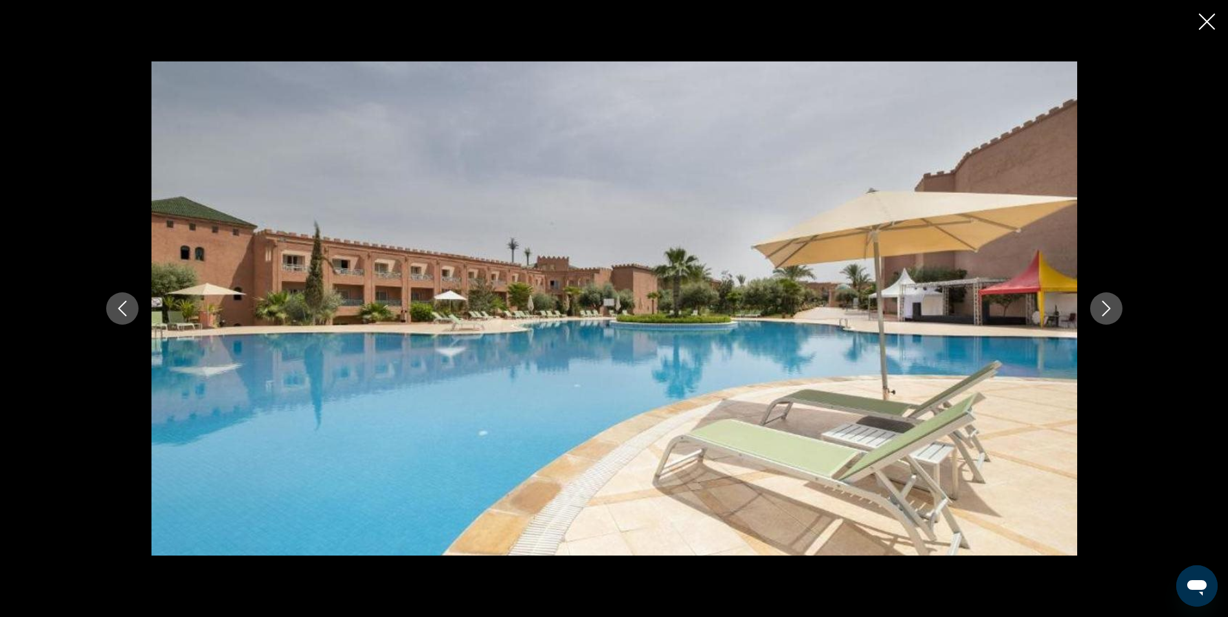
click at [1110, 304] on icon "Next image" at bounding box center [1106, 309] width 16 height 16
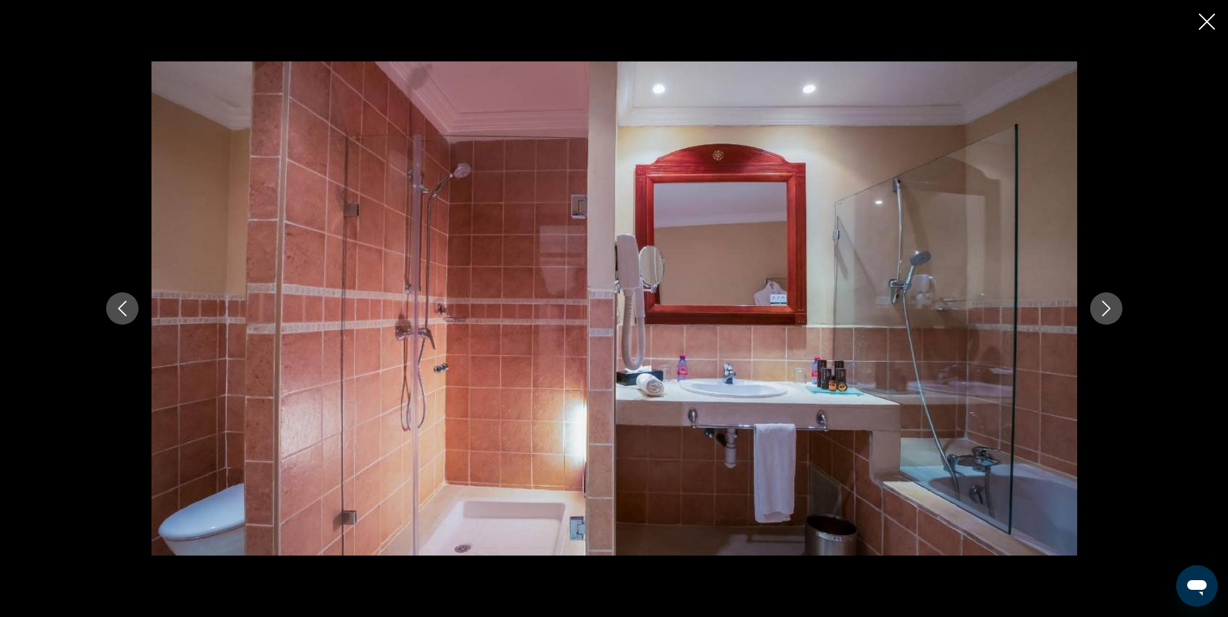
click at [129, 311] on icon "Previous image" at bounding box center [123, 309] width 16 height 16
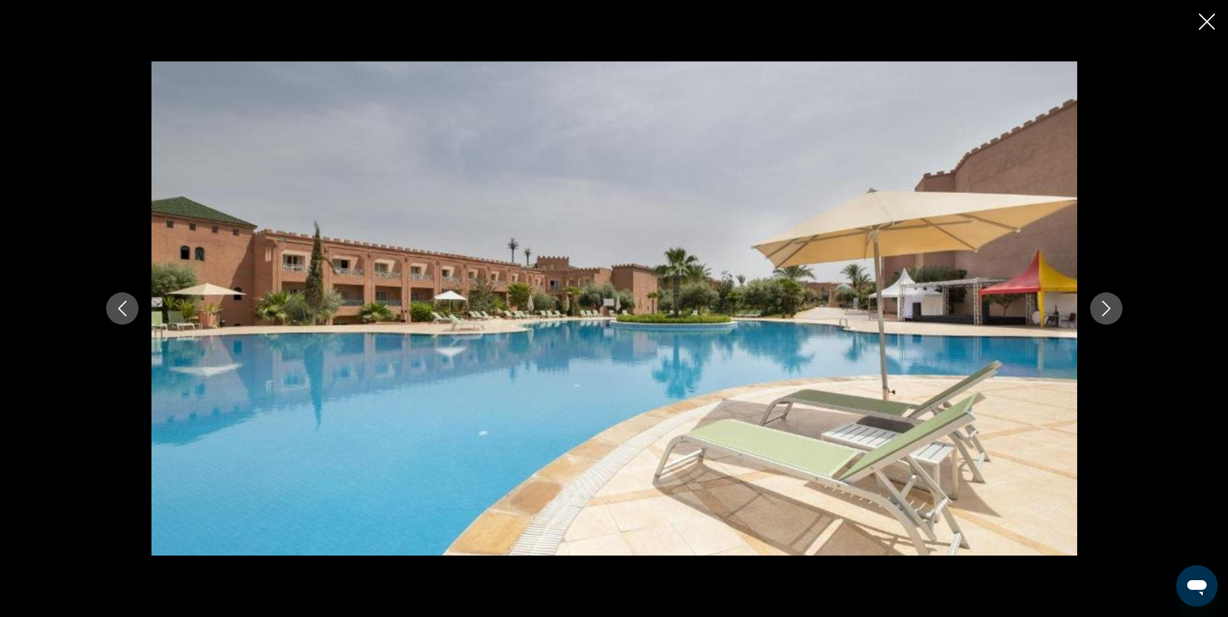
click at [129, 311] on icon "Previous image" at bounding box center [123, 309] width 16 height 16
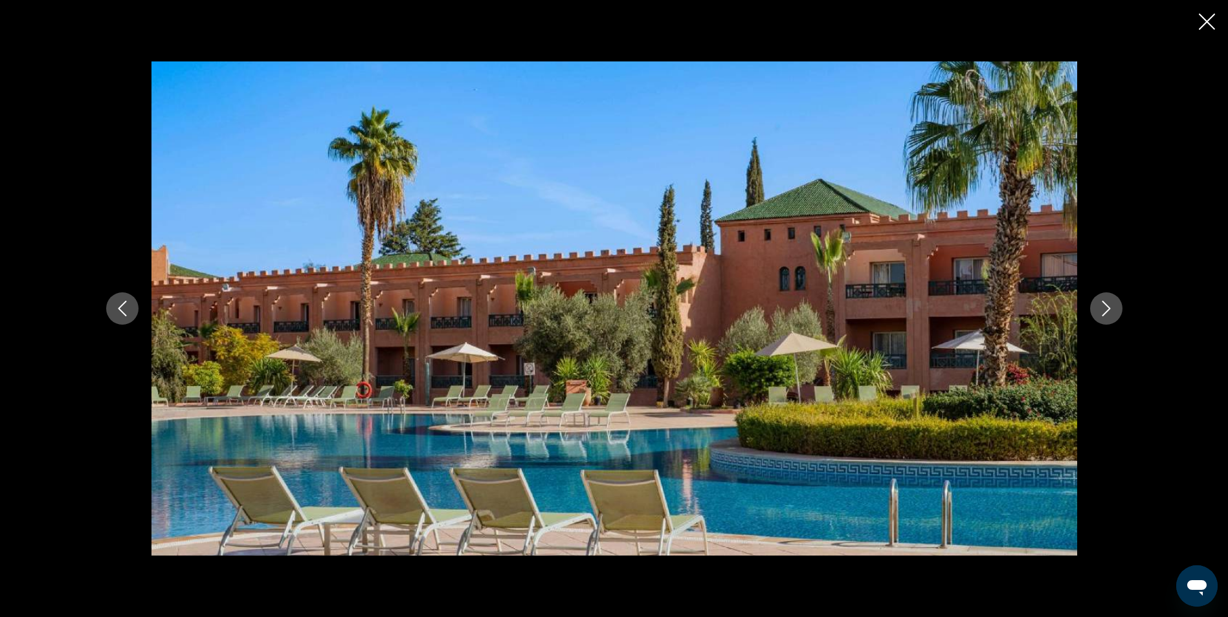
click at [1105, 309] on icon "Next image" at bounding box center [1106, 309] width 16 height 16
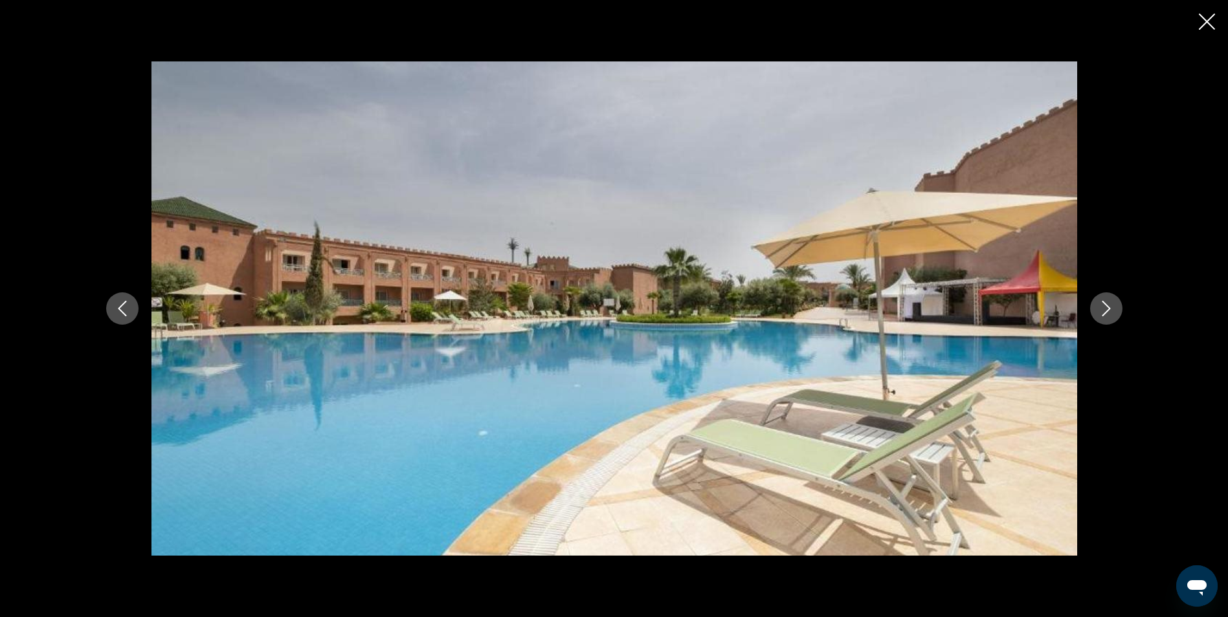
click at [1105, 309] on icon "Next image" at bounding box center [1106, 309] width 16 height 16
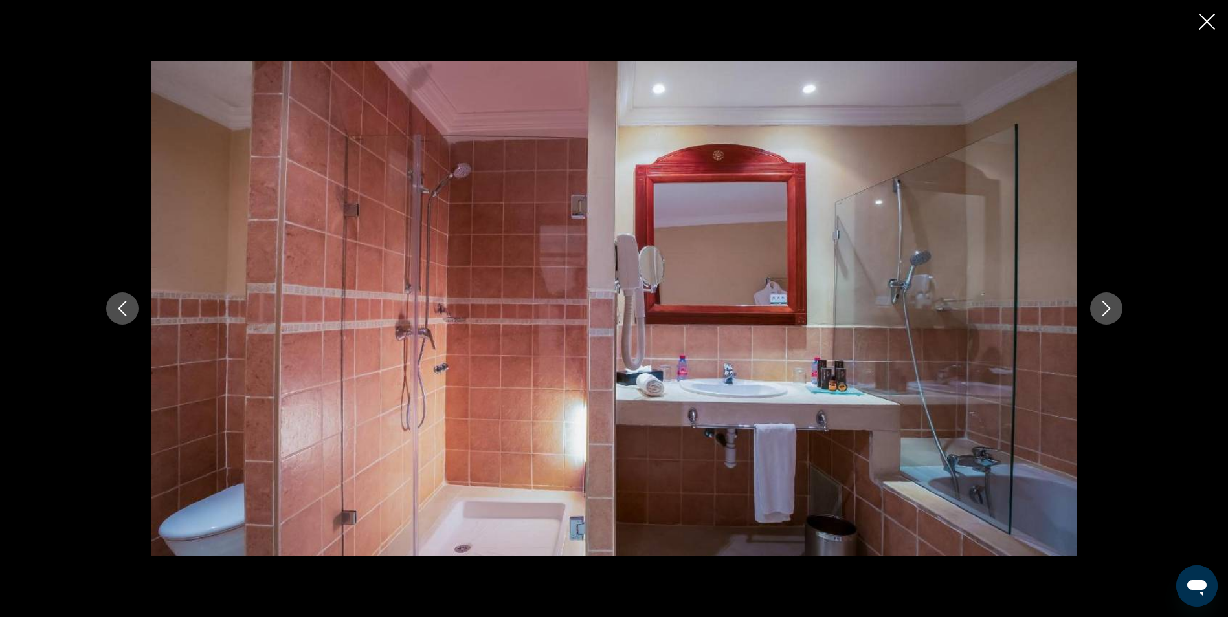
click at [1105, 309] on icon "Next image" at bounding box center [1106, 309] width 16 height 16
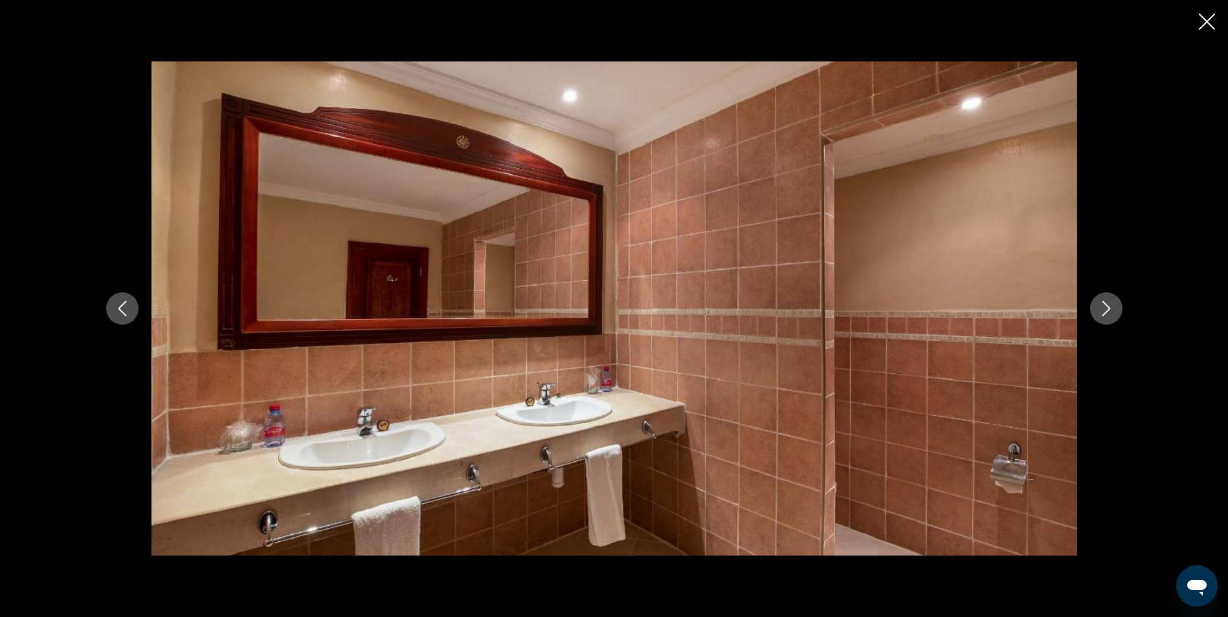
click at [1105, 309] on icon "Next image" at bounding box center [1106, 309] width 16 height 16
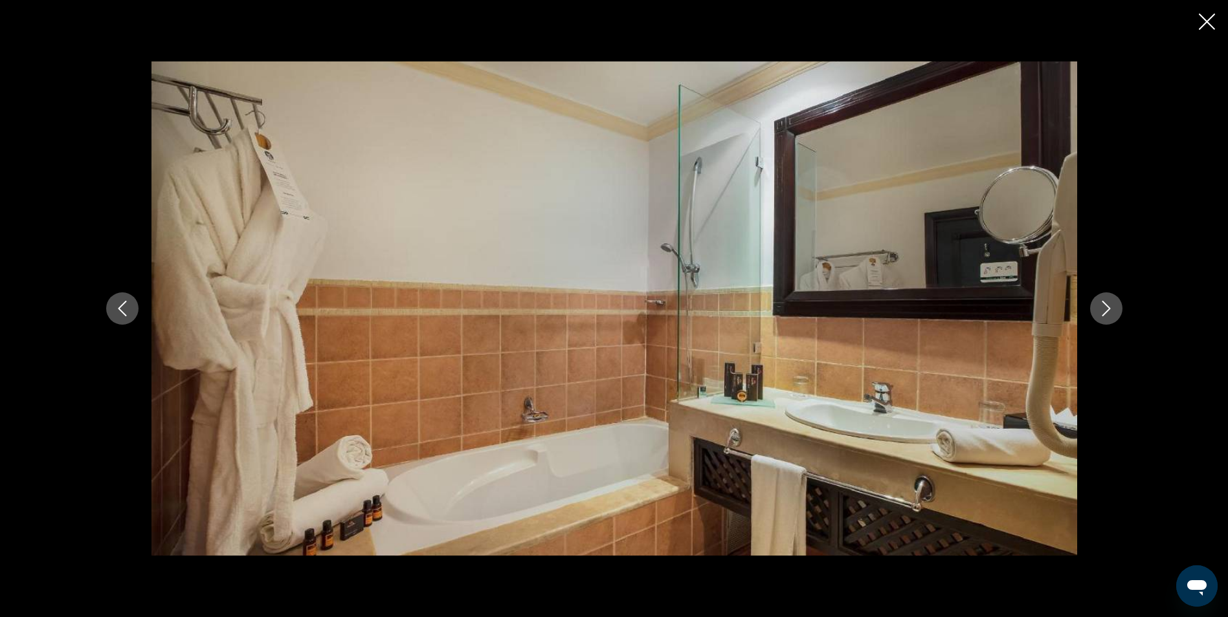
click at [1105, 309] on icon "Next image" at bounding box center [1106, 309] width 16 height 16
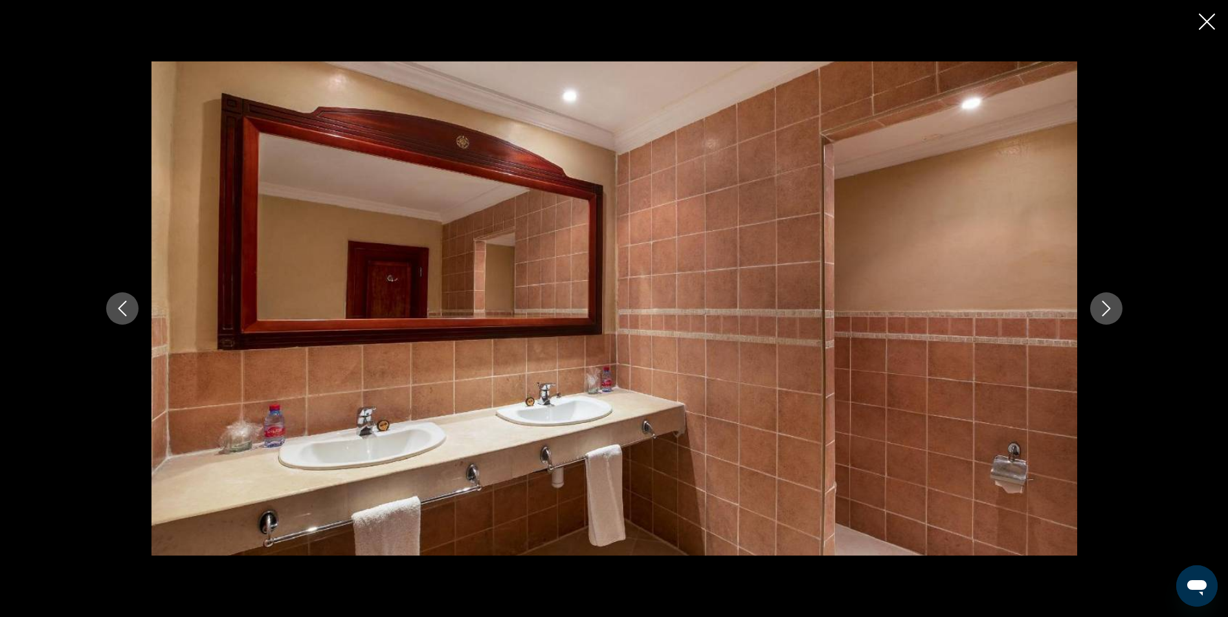
click at [1105, 309] on icon "Next image" at bounding box center [1106, 309] width 16 height 16
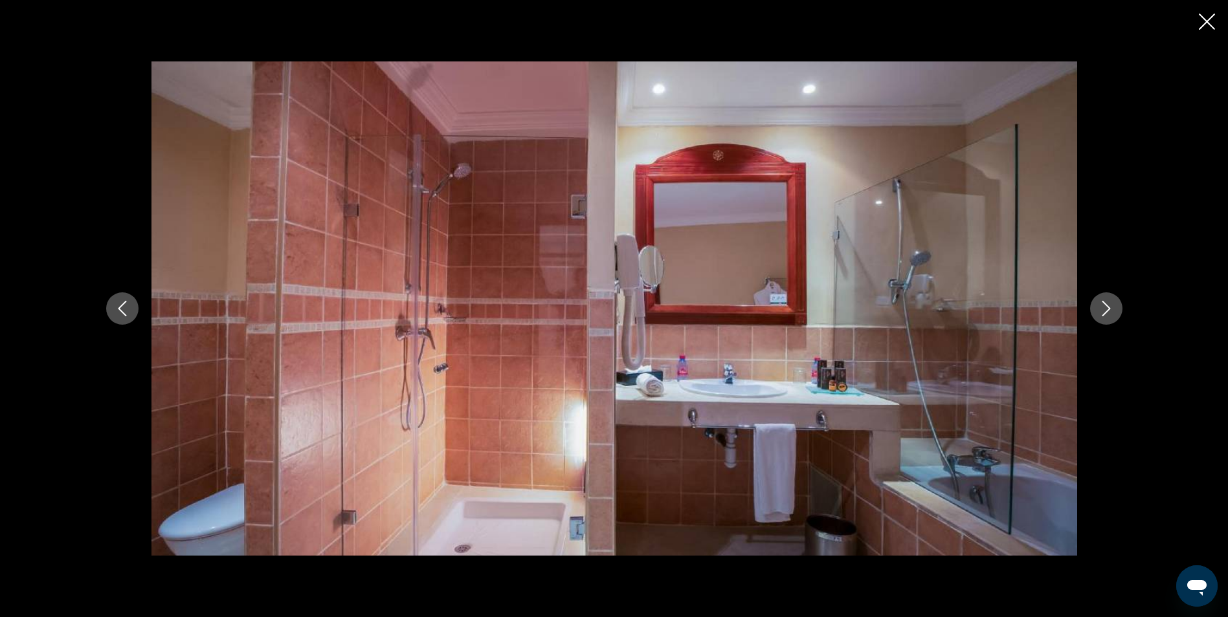
click at [1105, 309] on icon "Next image" at bounding box center [1106, 309] width 16 height 16
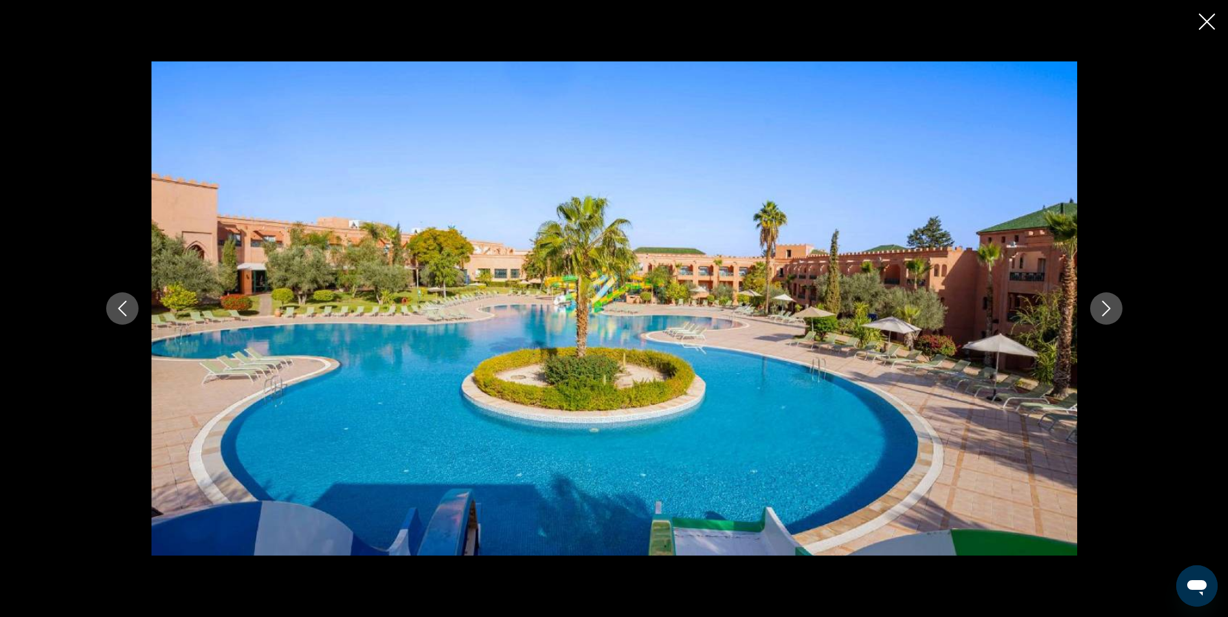
click at [1105, 309] on icon "Next image" at bounding box center [1106, 309] width 16 height 16
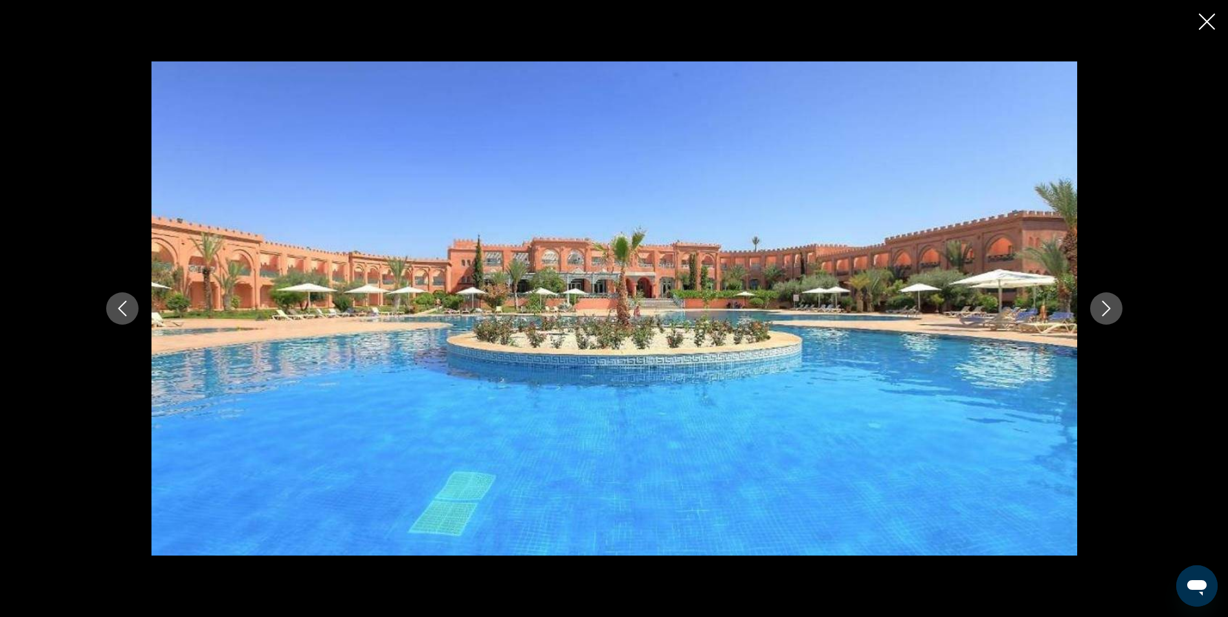
click at [1105, 309] on icon "Next image" at bounding box center [1106, 309] width 16 height 16
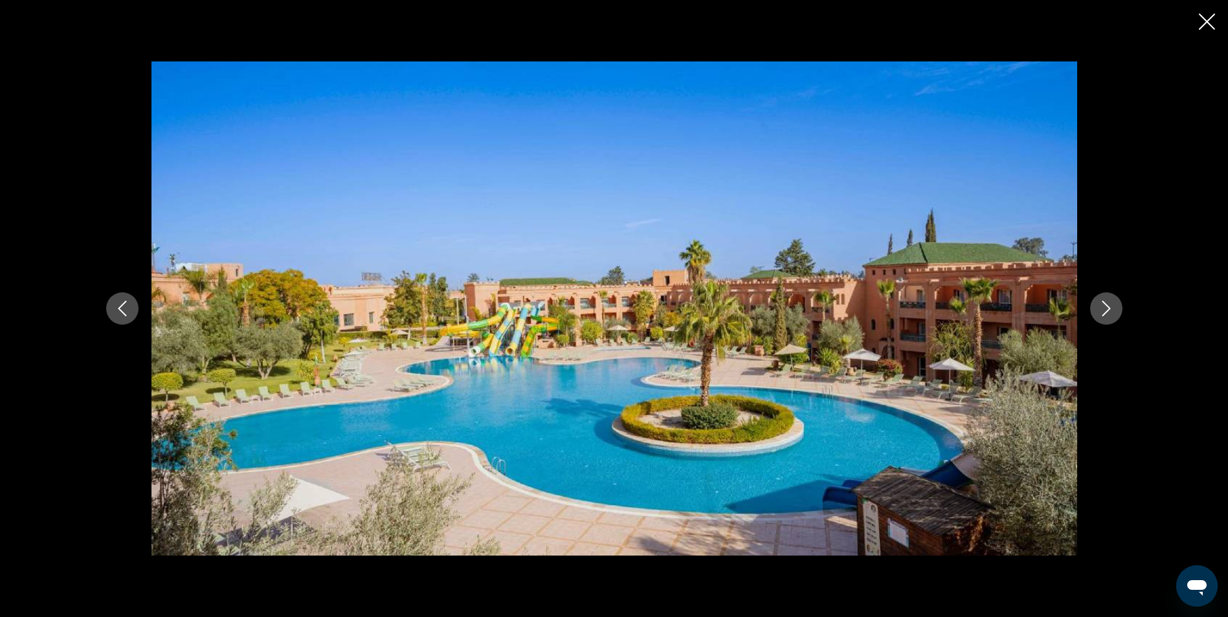
click at [1105, 309] on icon "Next image" at bounding box center [1106, 309] width 16 height 16
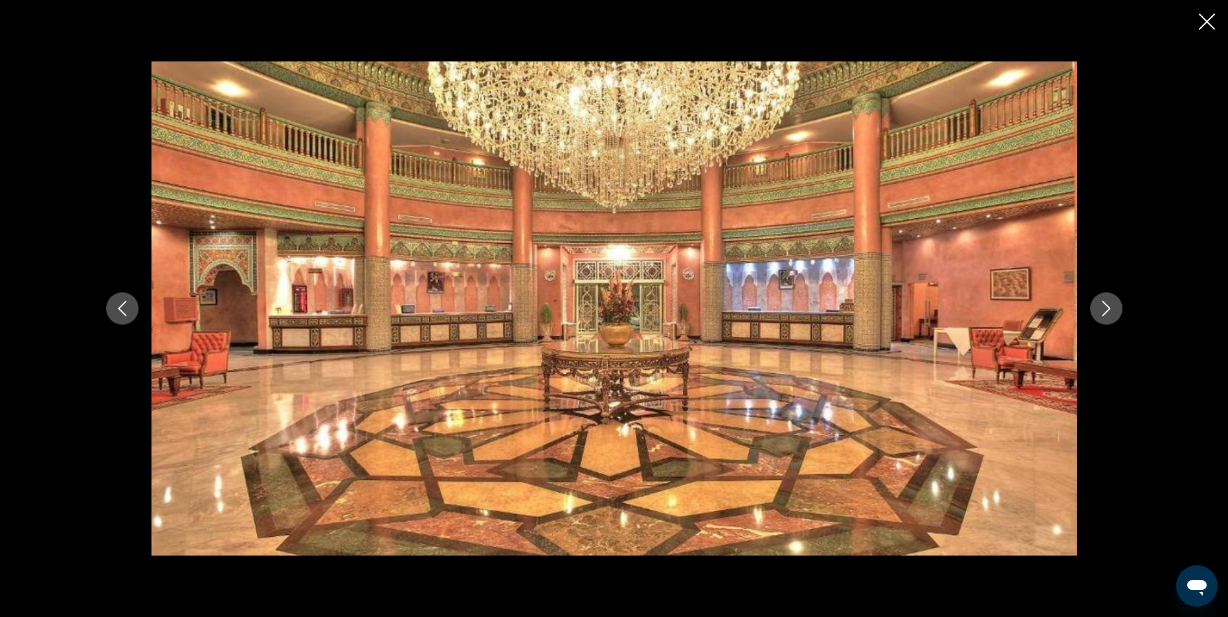
click at [1105, 309] on icon "Next image" at bounding box center [1106, 309] width 16 height 16
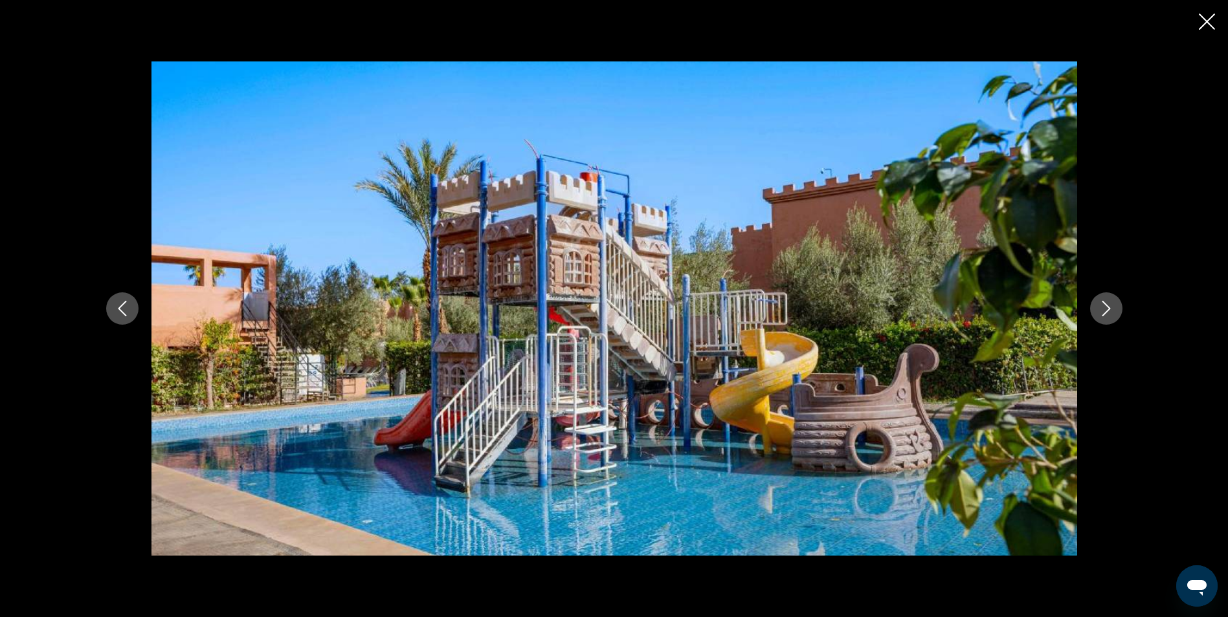
click at [1105, 309] on icon "Next image" at bounding box center [1106, 309] width 16 height 16
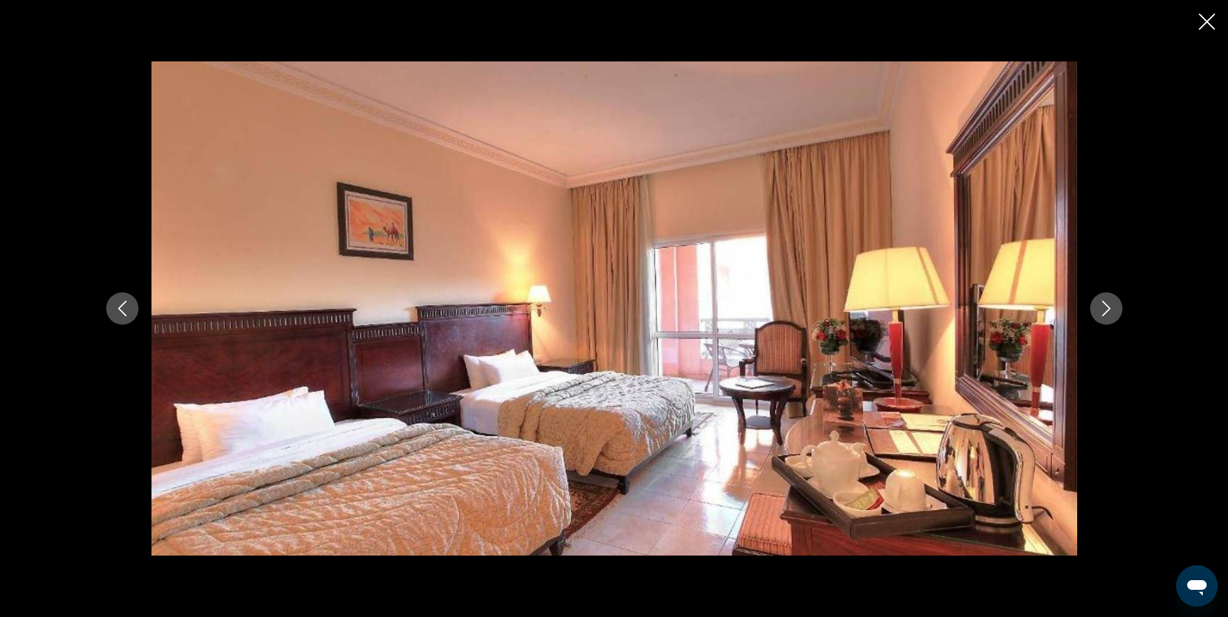
click at [1105, 309] on icon "Next image" at bounding box center [1106, 309] width 16 height 16
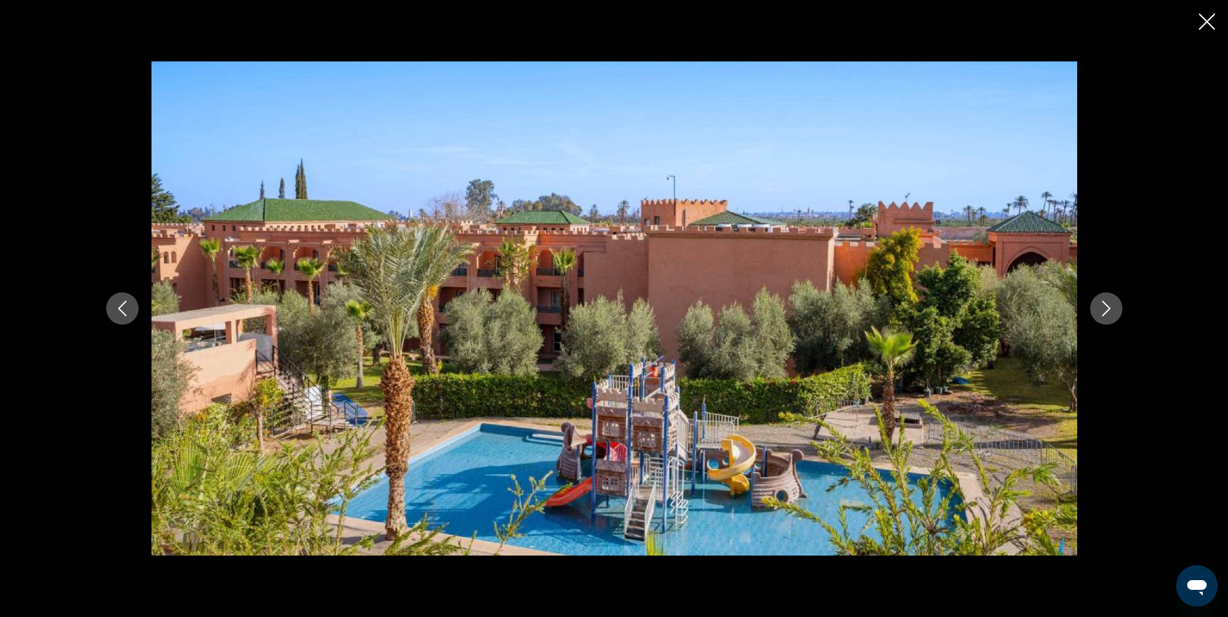
click at [1105, 309] on icon "Next image" at bounding box center [1106, 309] width 16 height 16
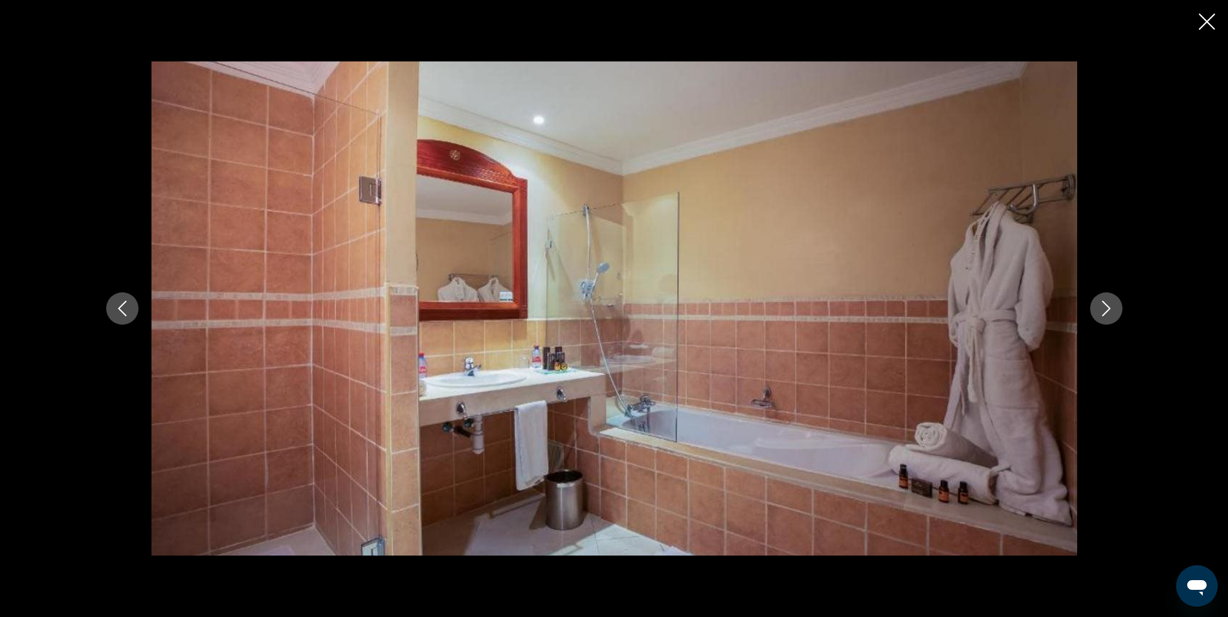
click at [1105, 309] on icon "Next image" at bounding box center [1106, 309] width 16 height 16
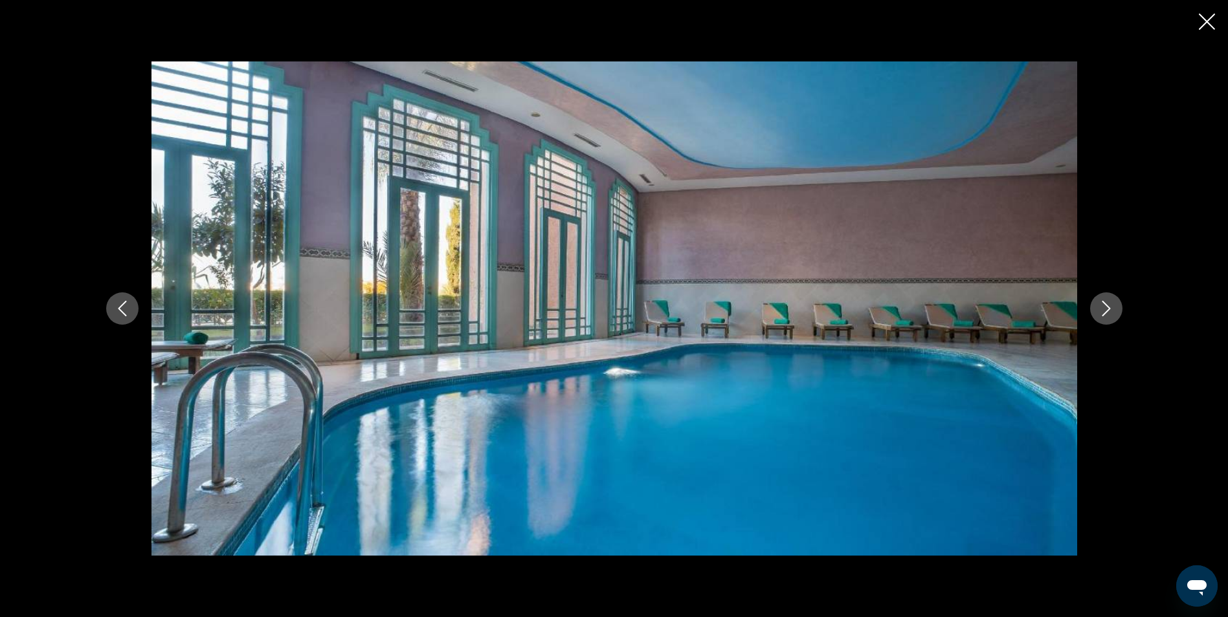
click at [1105, 309] on icon "Next image" at bounding box center [1106, 309] width 16 height 16
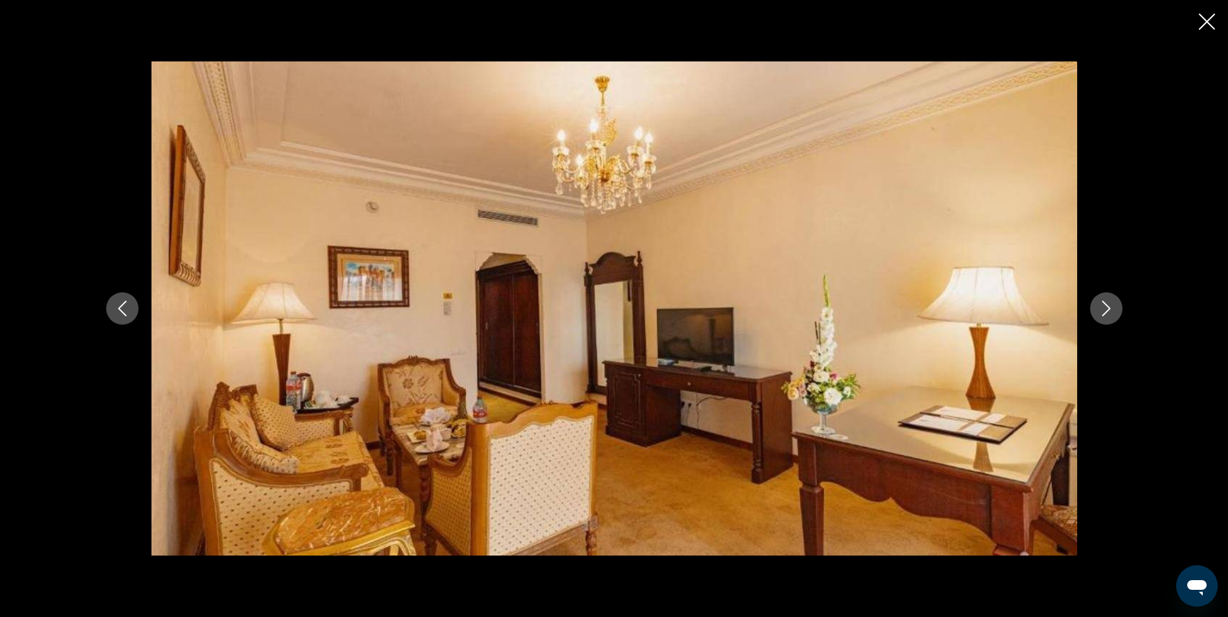
click at [1105, 309] on icon "Next image" at bounding box center [1106, 309] width 16 height 16
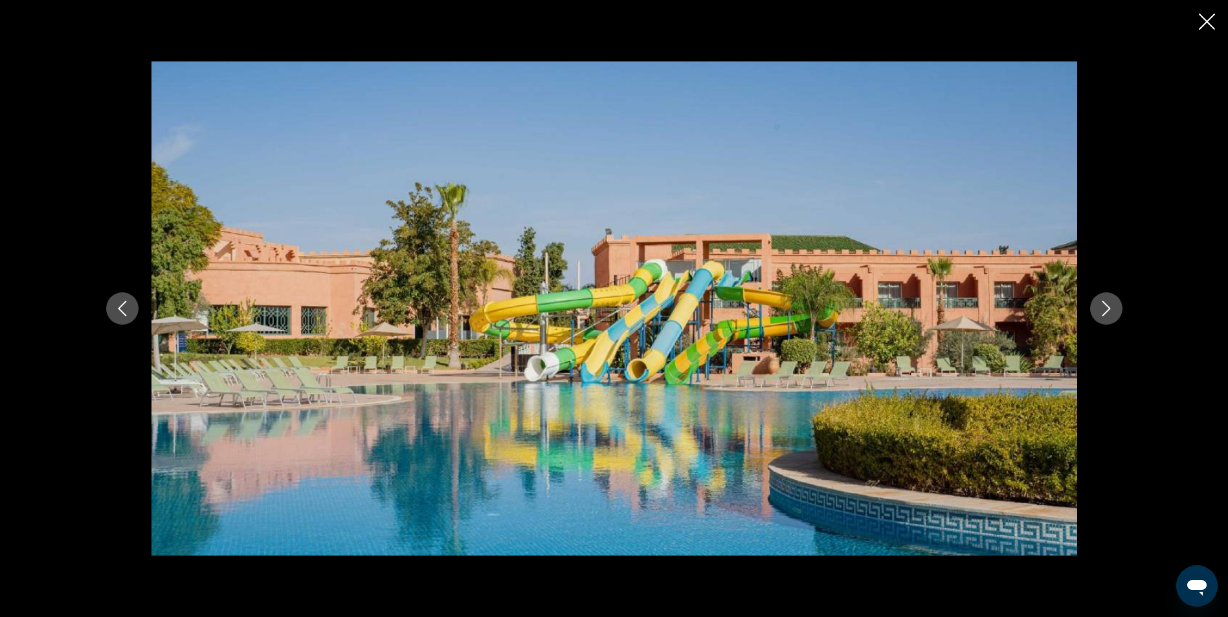
click at [1105, 309] on icon "Next image" at bounding box center [1106, 309] width 16 height 16
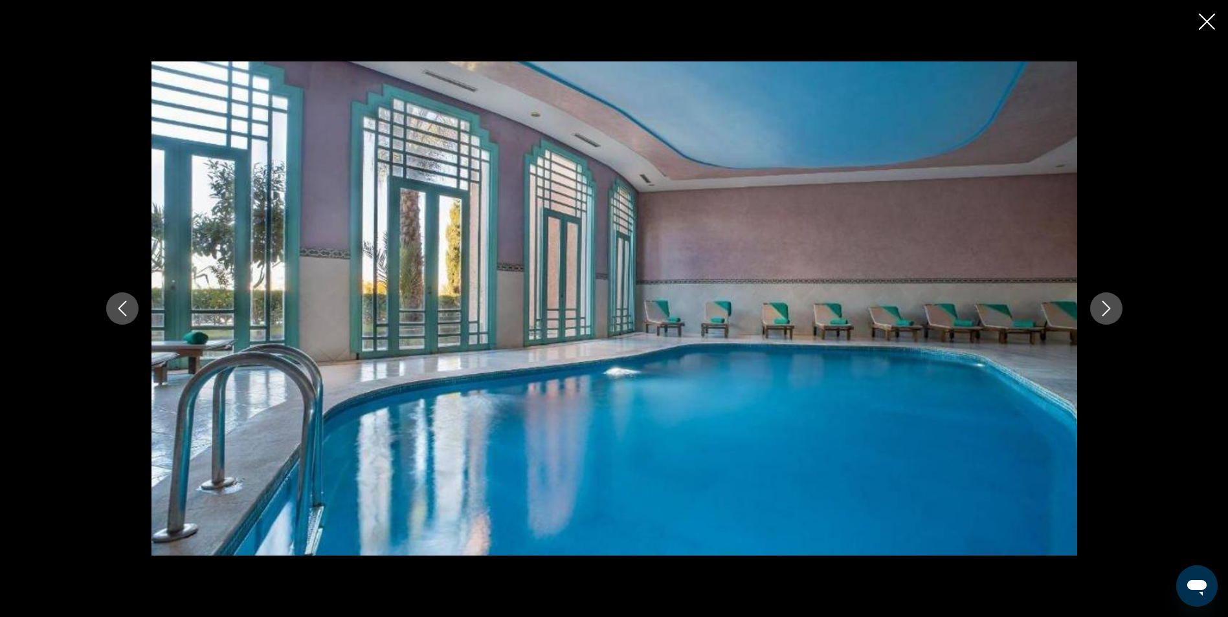
click at [1105, 309] on icon "Next image" at bounding box center [1106, 309] width 16 height 16
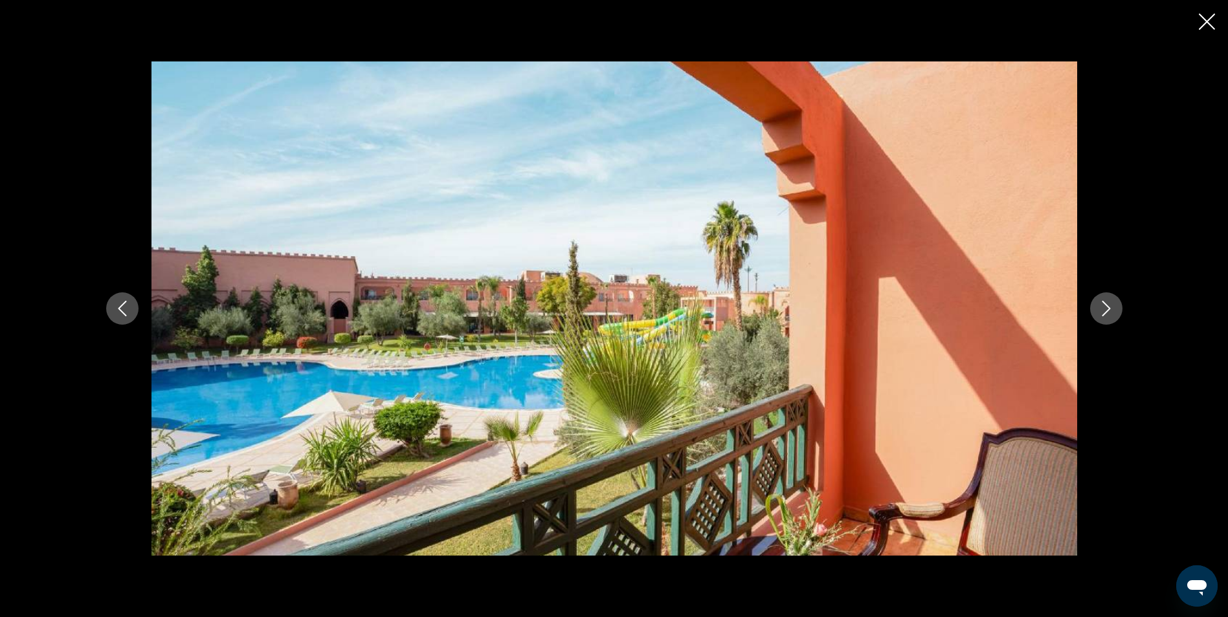
click at [1204, 19] on icon "Close slideshow" at bounding box center [1206, 22] width 16 height 16
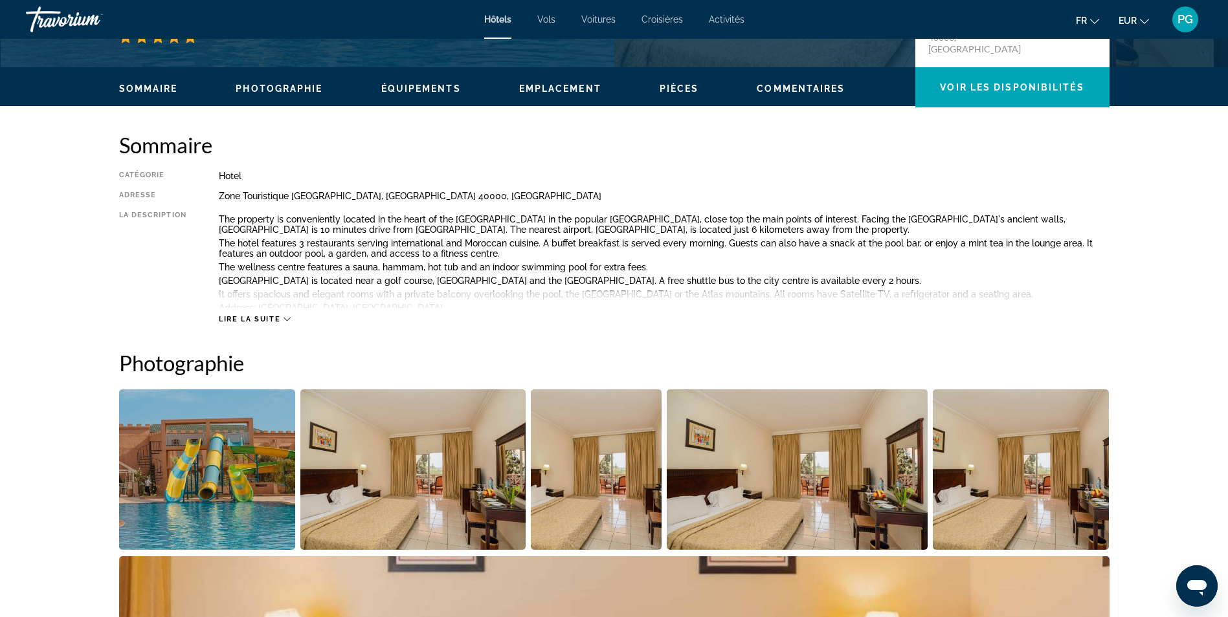
scroll to position [324, 0]
